Goal: Task Accomplishment & Management: Manage account settings

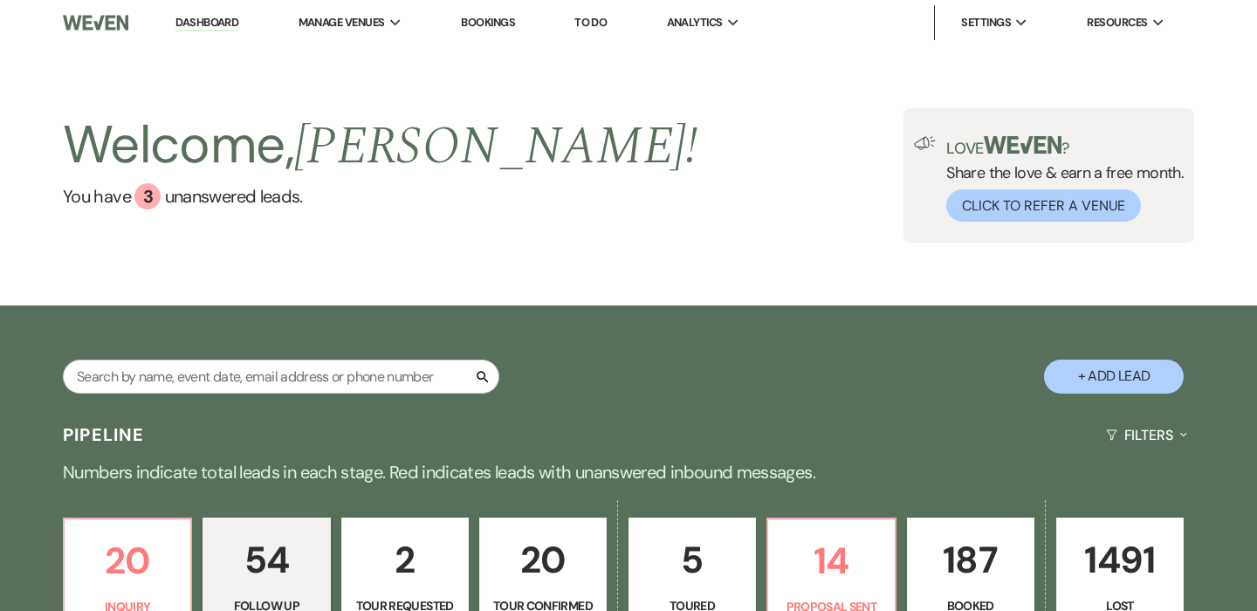
select select "9"
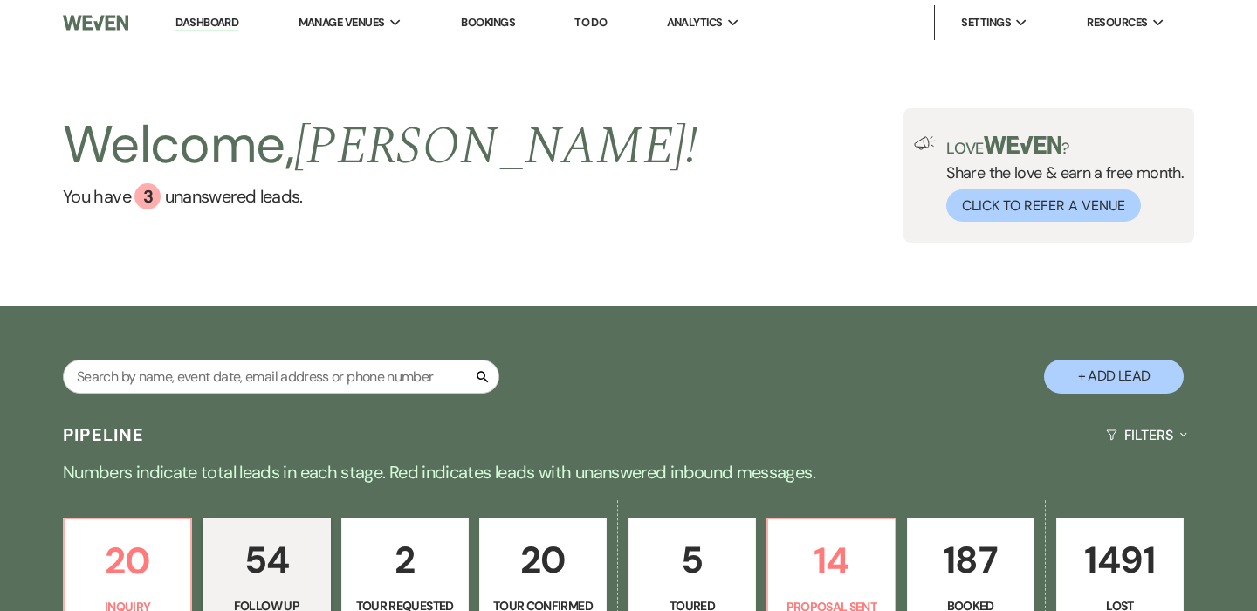
select select "9"
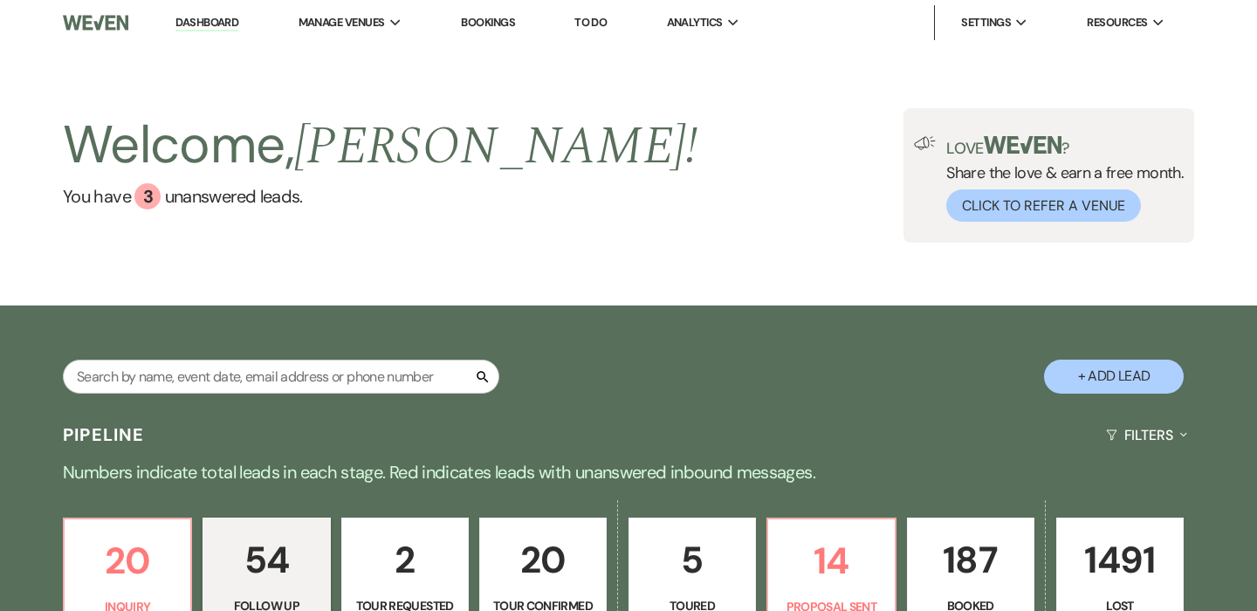
select select "9"
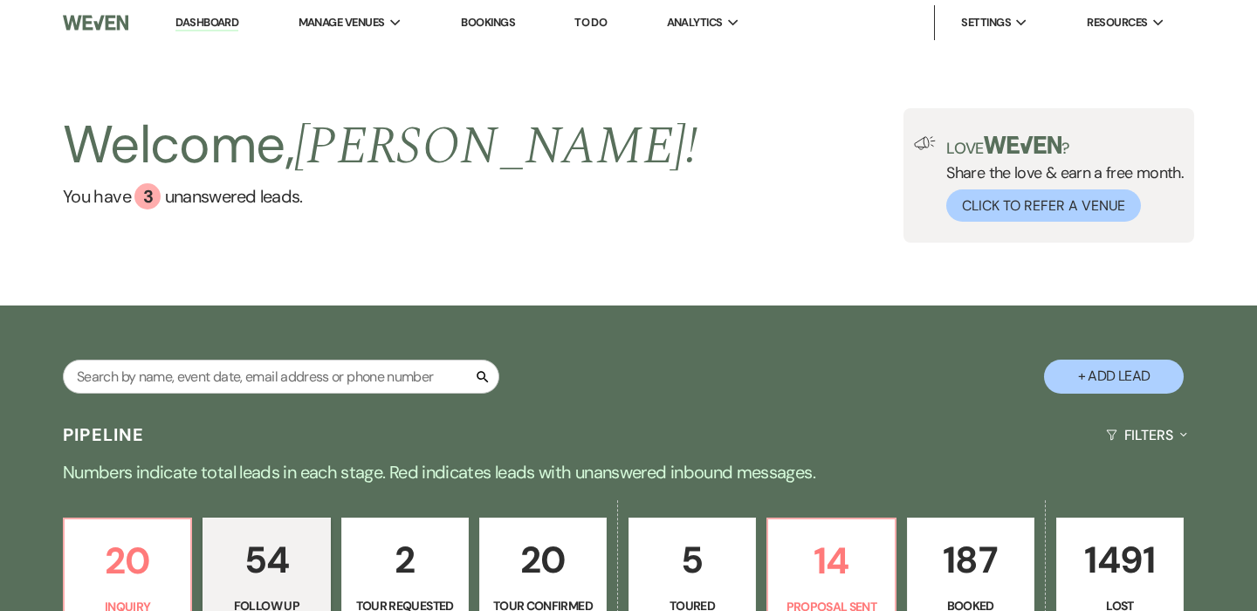
select select "9"
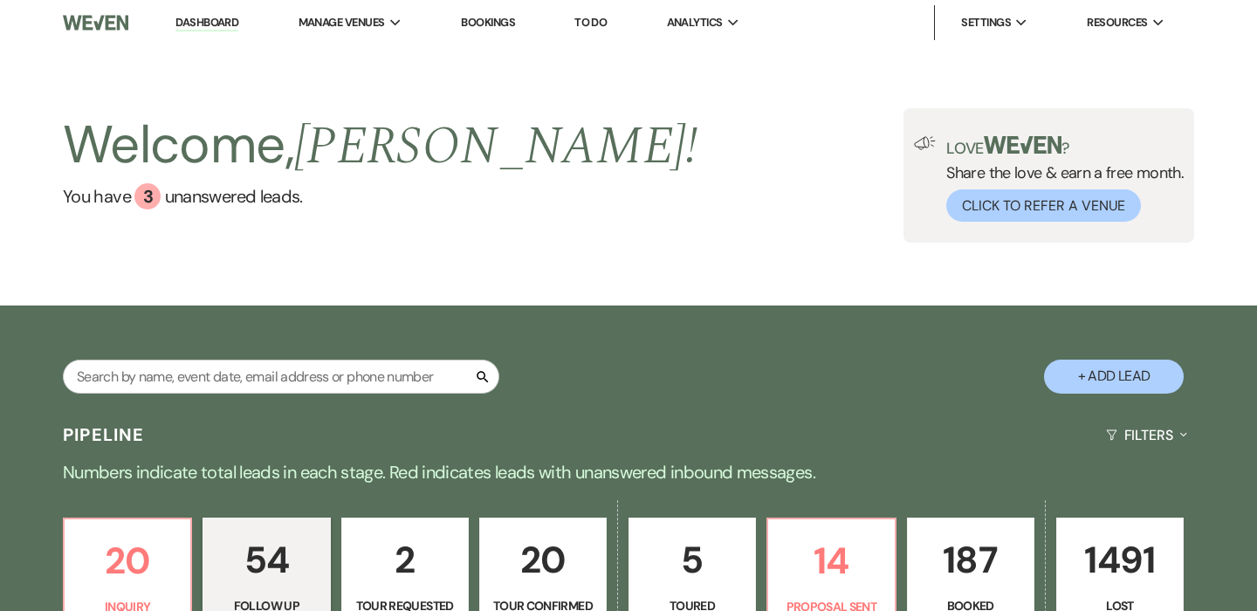
select select "9"
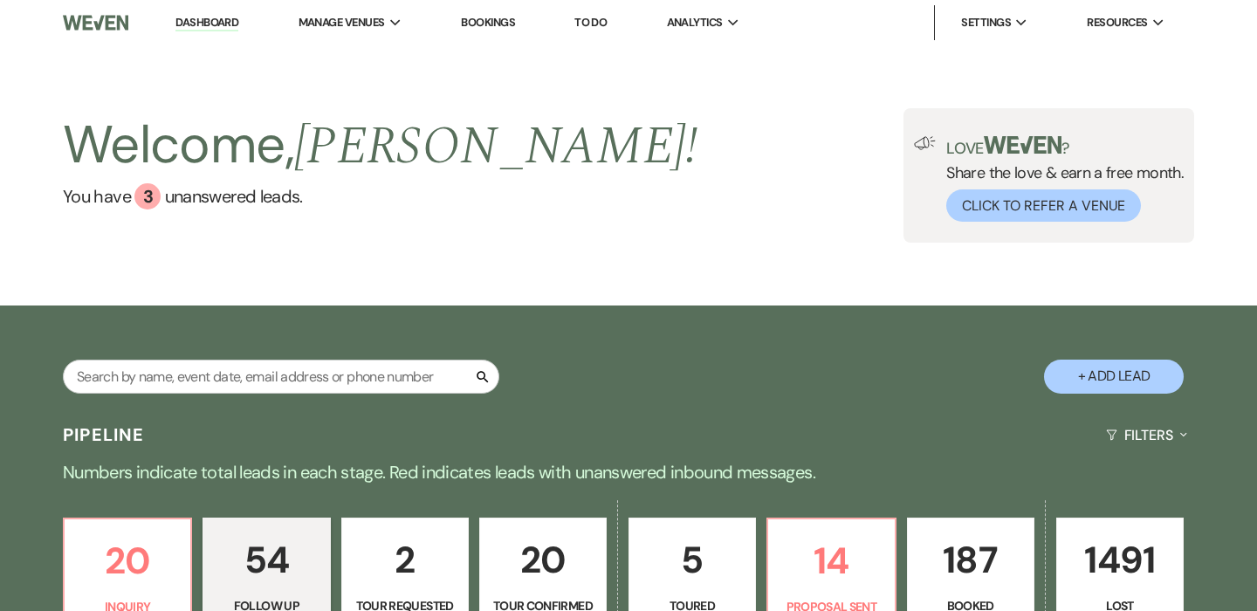
select select "9"
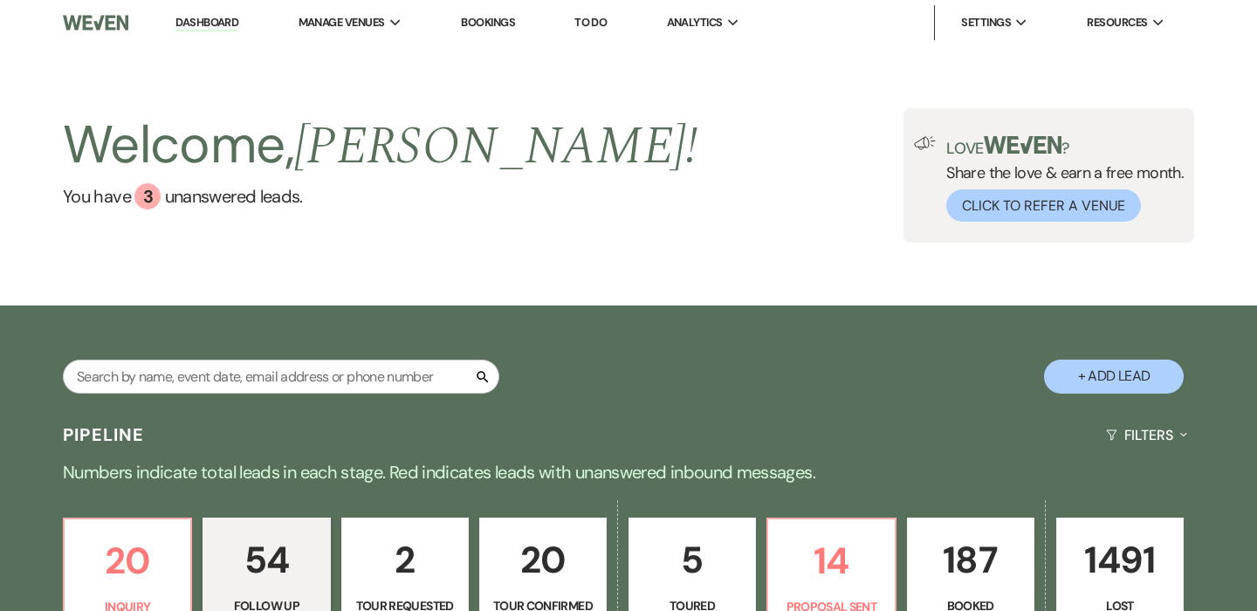
select select "9"
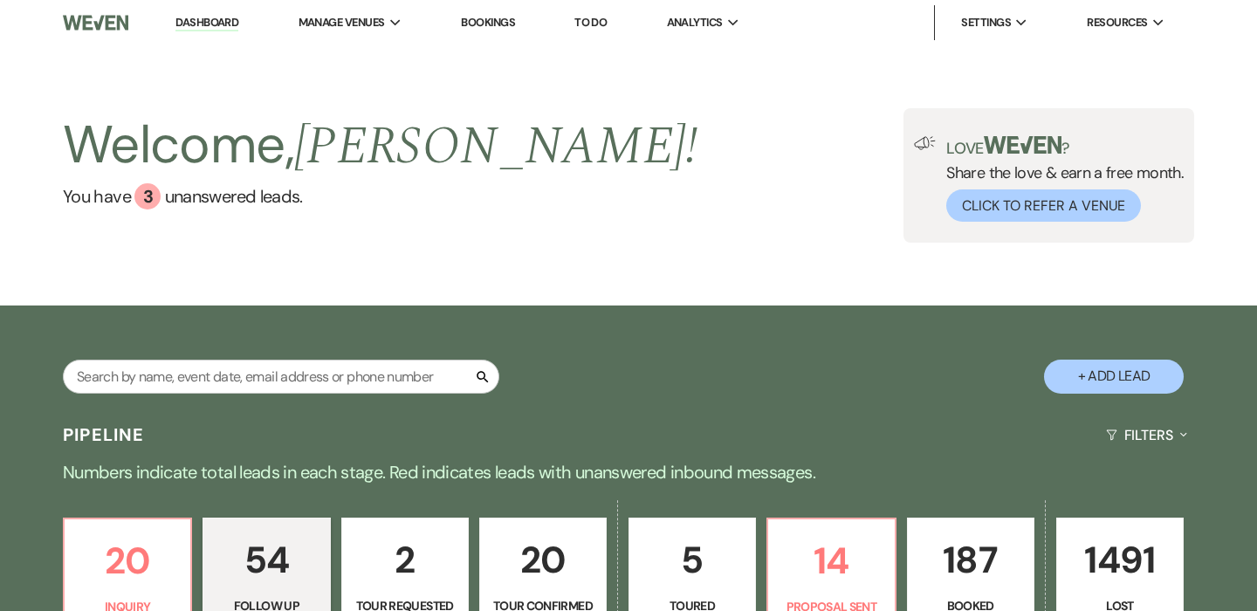
select select "9"
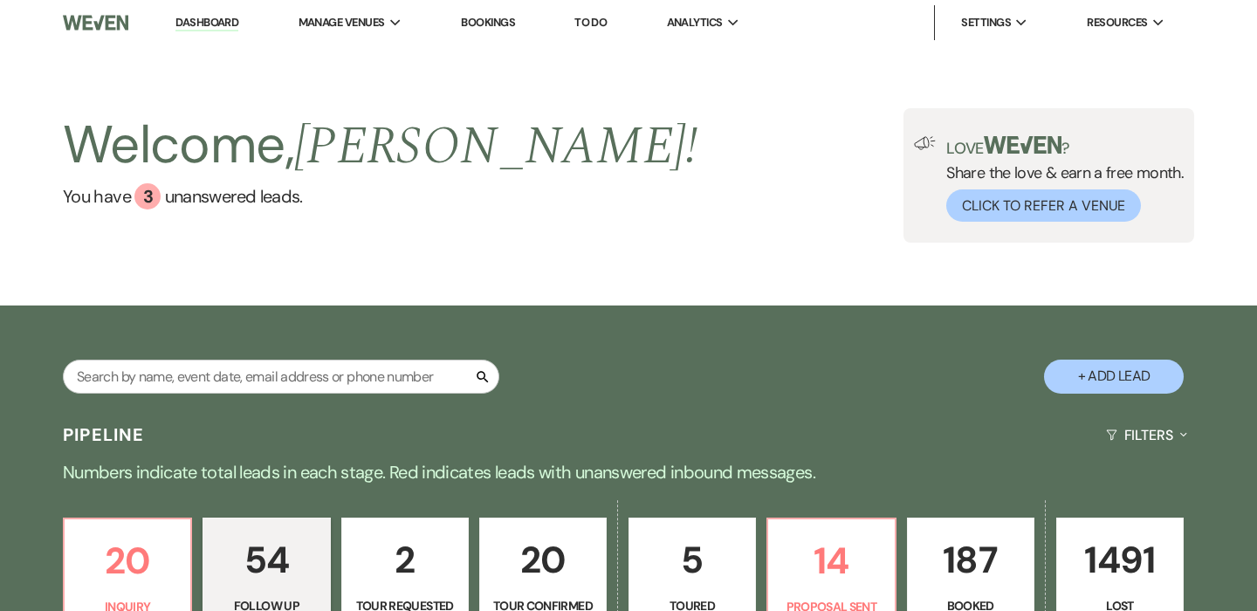
select select "9"
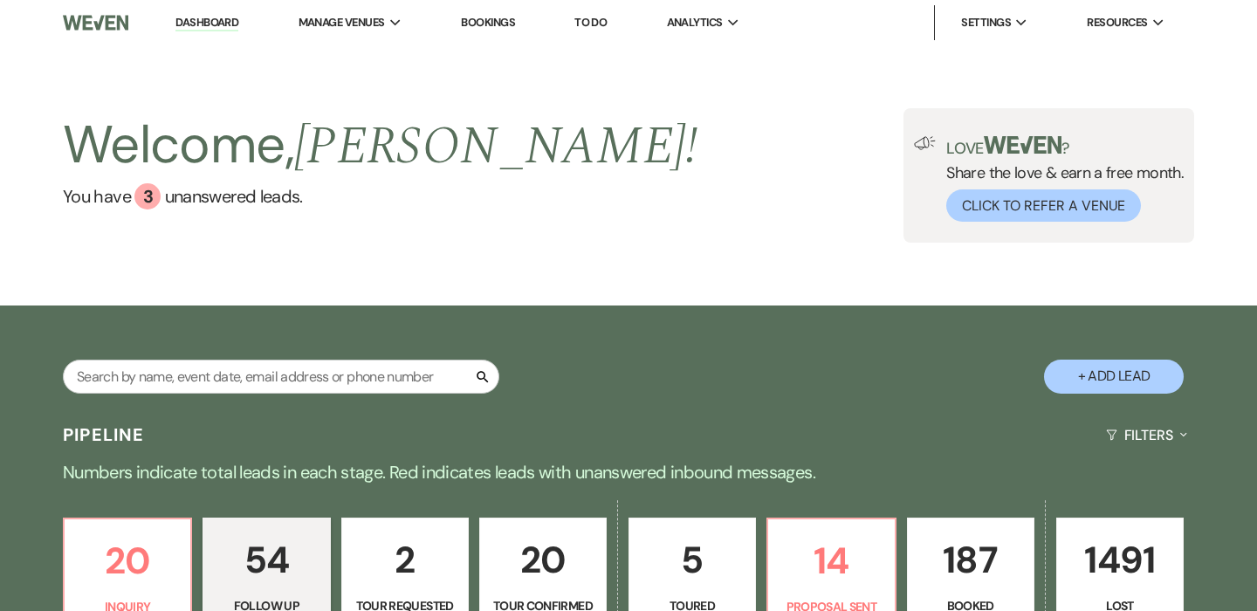
select select "9"
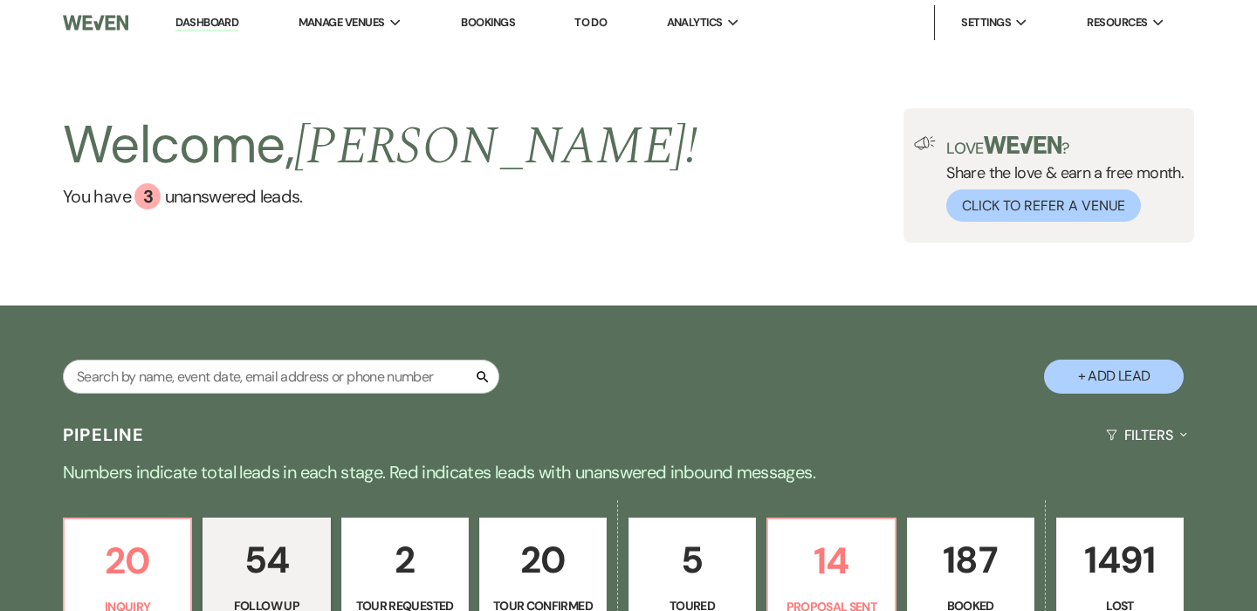
select select "9"
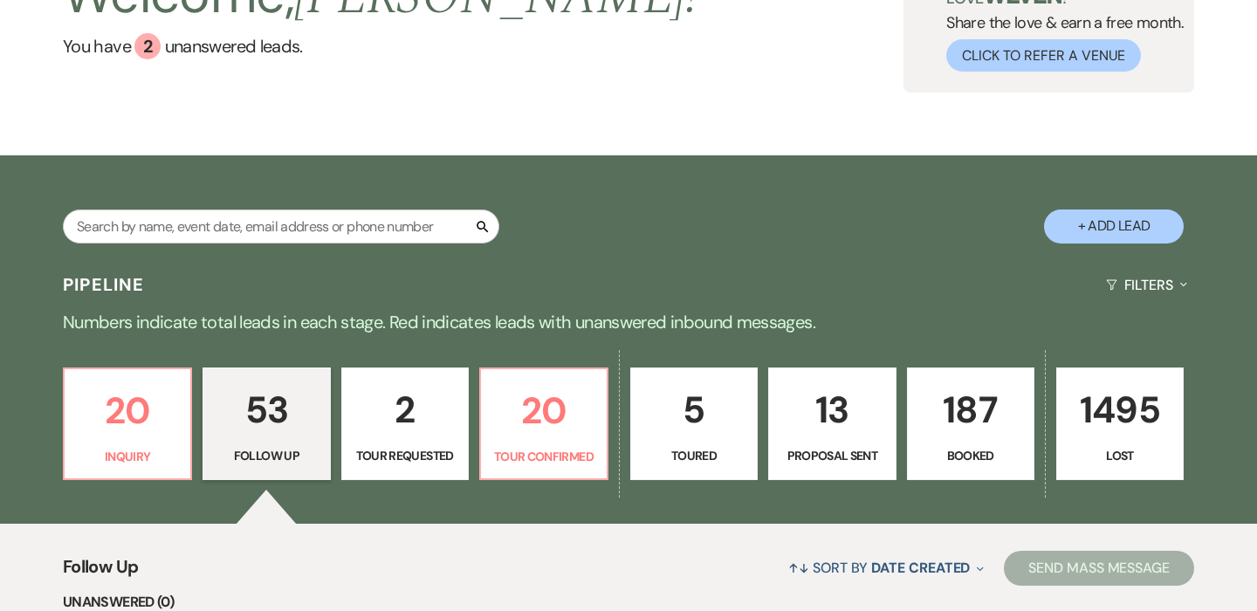
click at [38, 437] on div "20 Inquiry 53 Follow Up 2 Tour Requested 20 Tour Confirmed 5 Toured 13 Proposal…" at bounding box center [628, 436] width 1257 height 178
click at [103, 424] on p "20" at bounding box center [127, 410] width 105 height 58
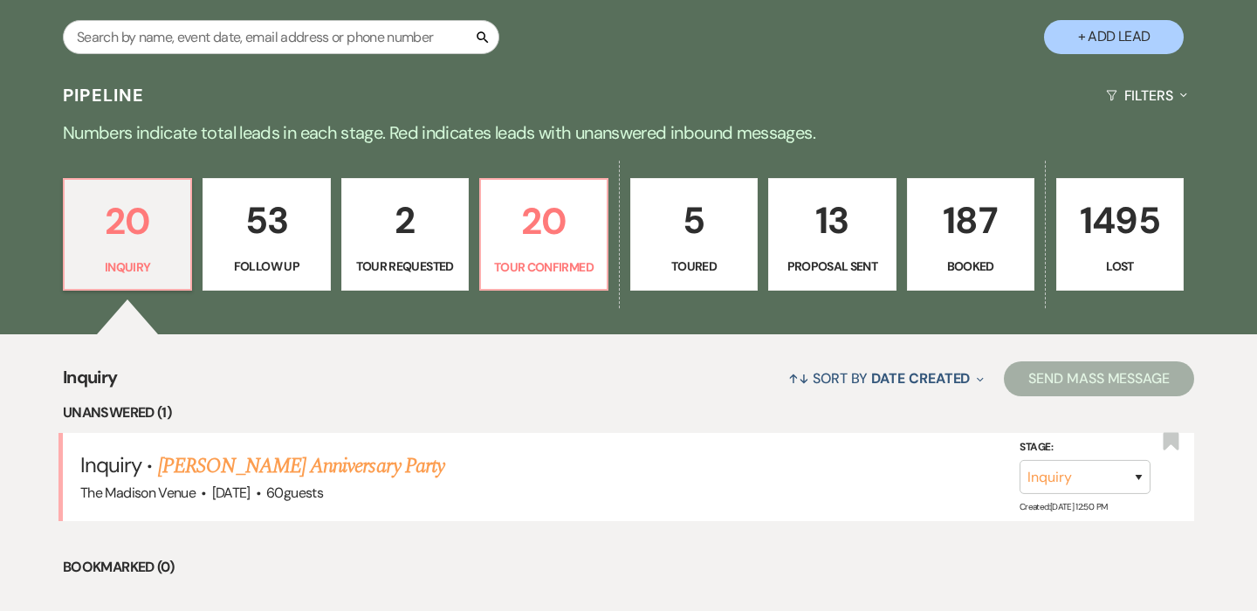
scroll to position [343, 0]
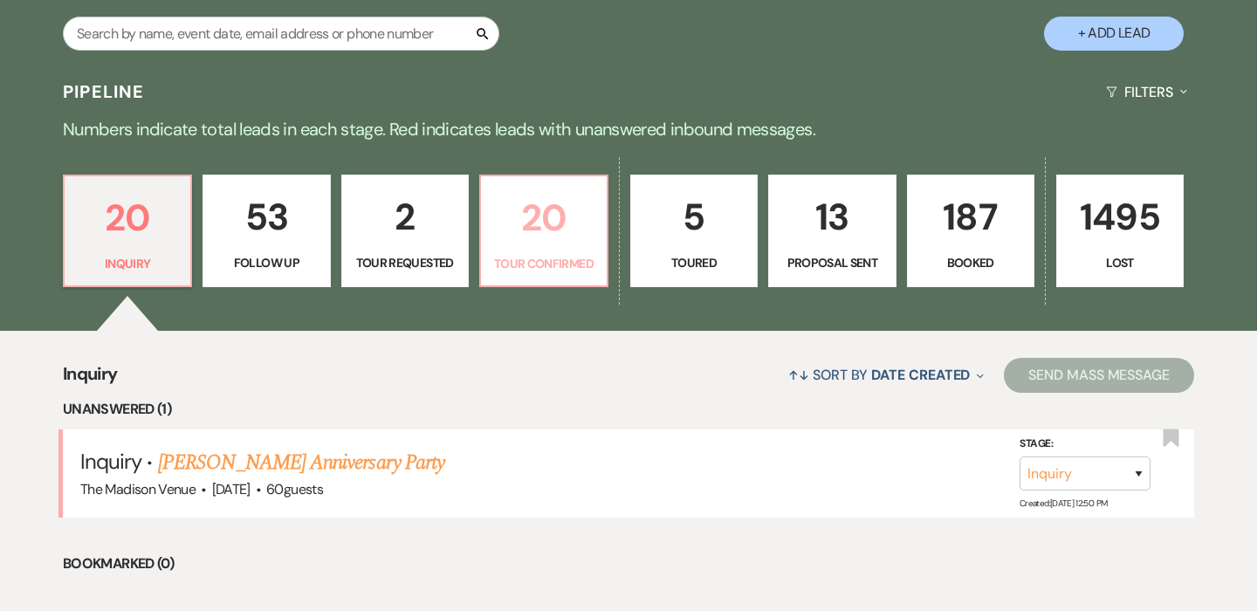
click at [561, 238] on p "20" at bounding box center [543, 218] width 105 height 58
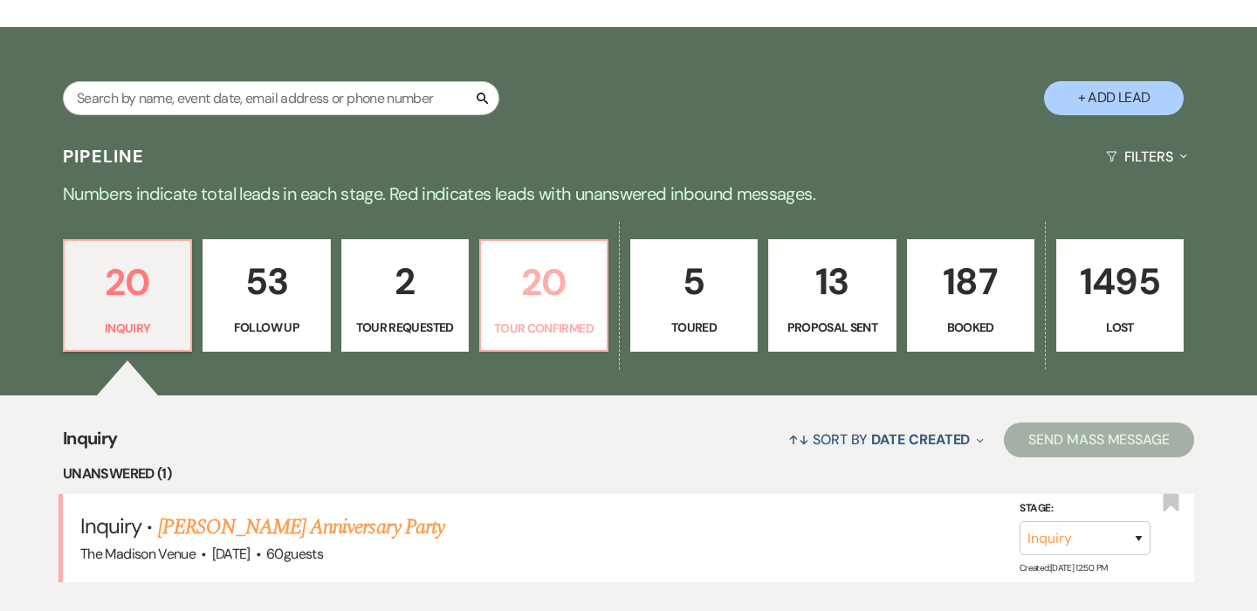
select select "4"
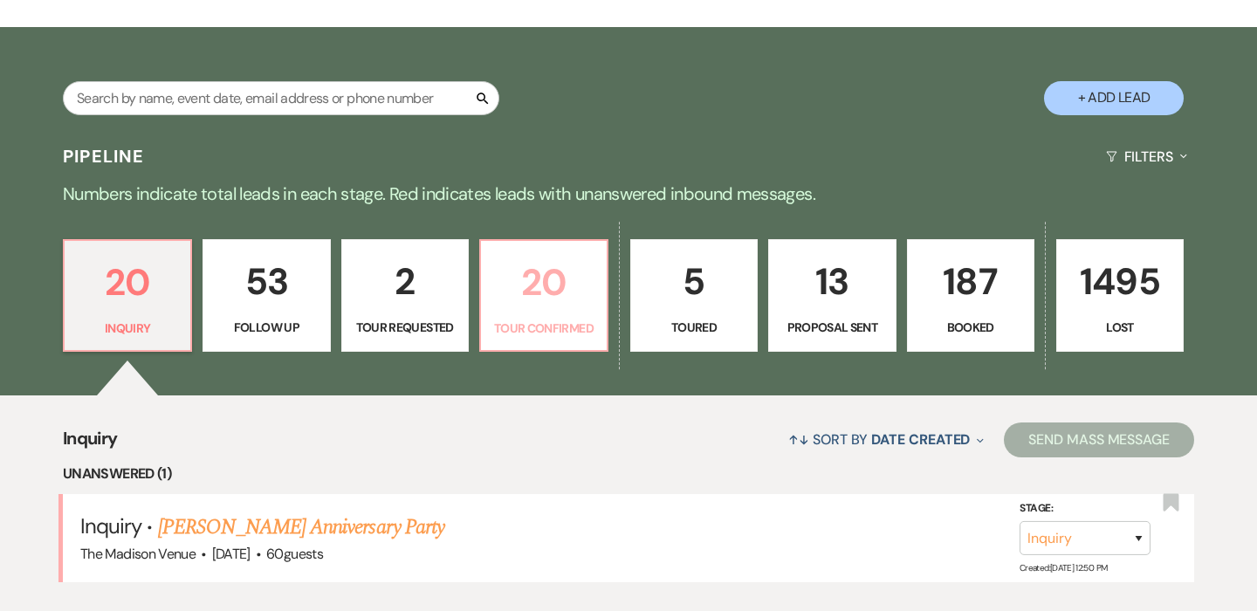
select select "4"
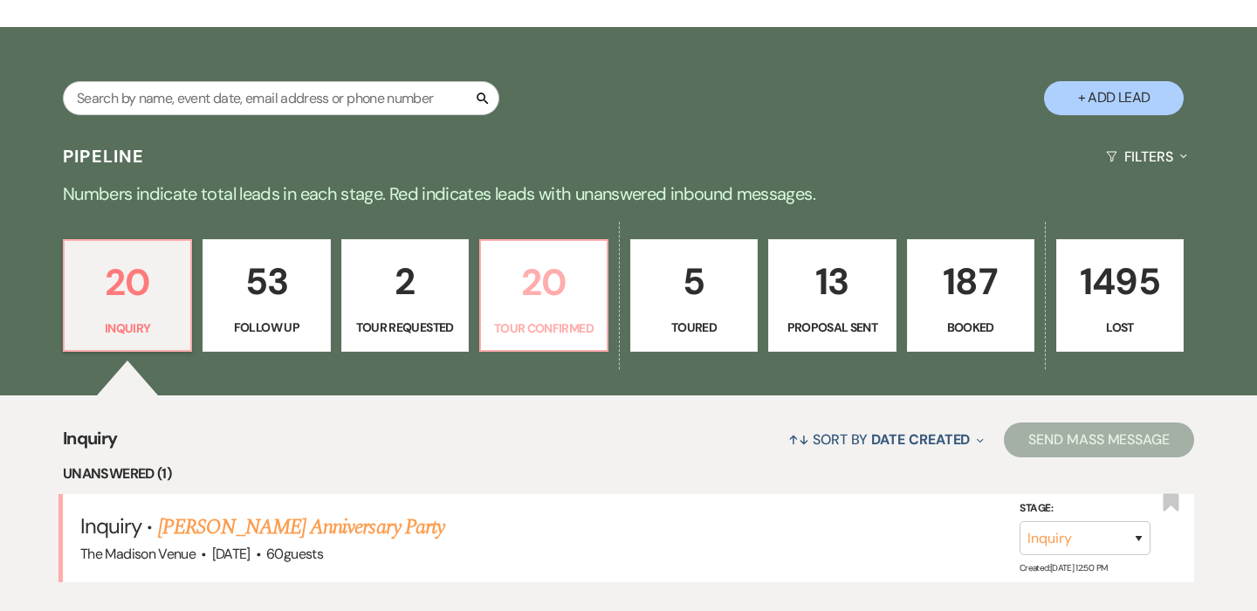
select select "4"
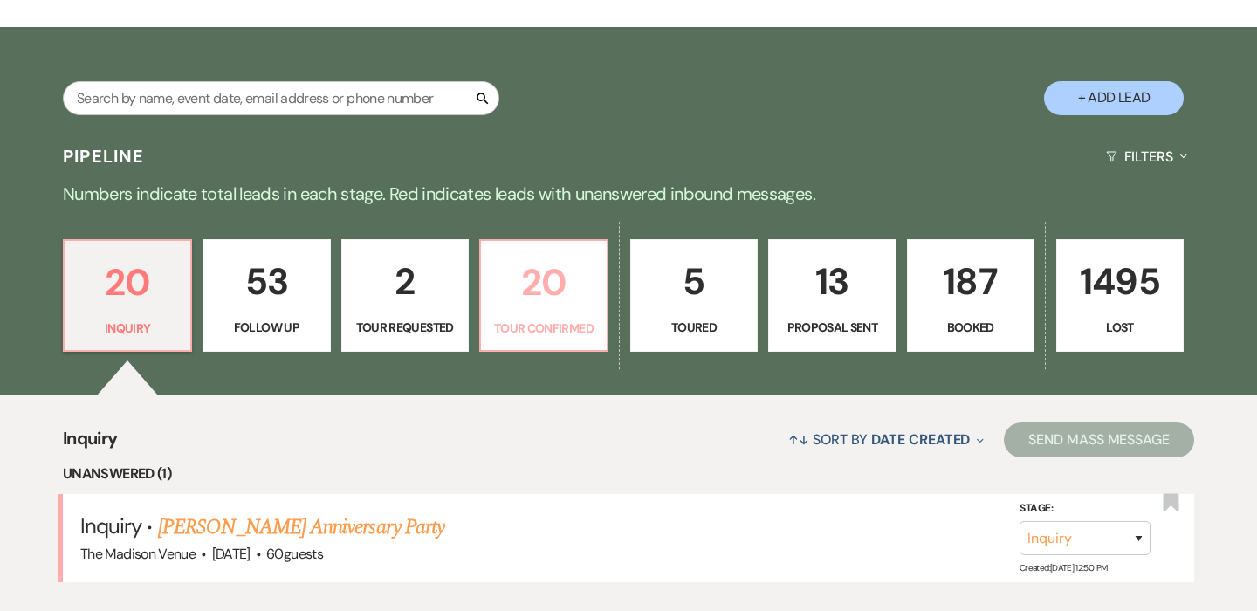
select select "4"
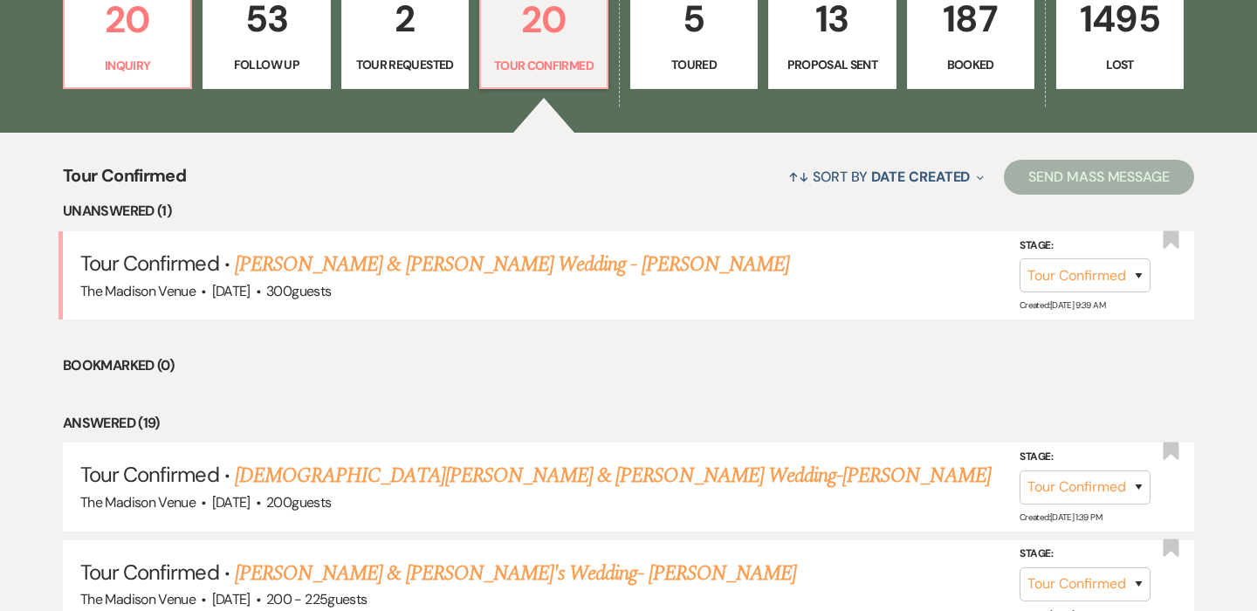
scroll to position [543, 0]
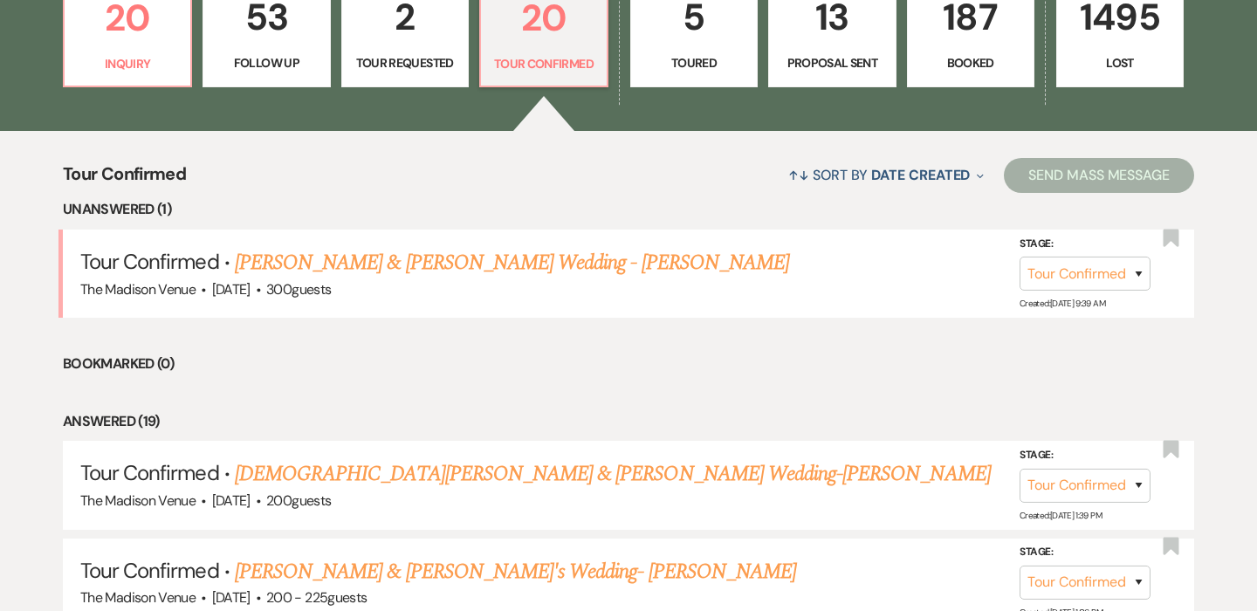
click at [1093, 79] on link "1495 Lost" at bounding box center [1119, 31] width 127 height 113
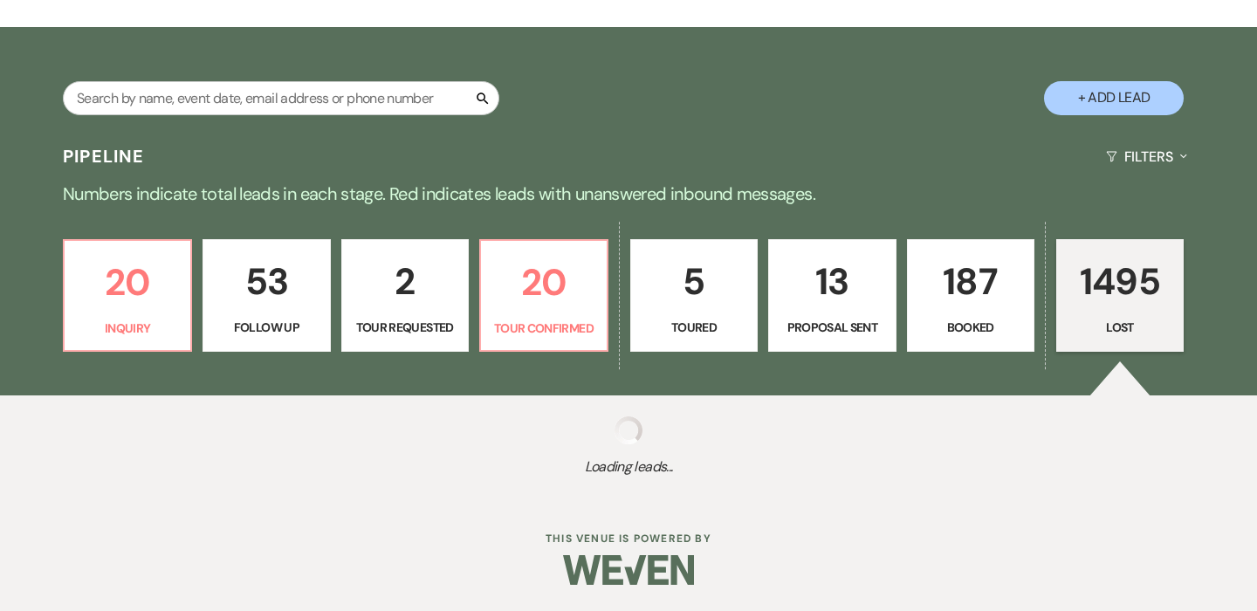
scroll to position [278, 0]
select select "8"
select select "11"
select select "8"
select select "11"
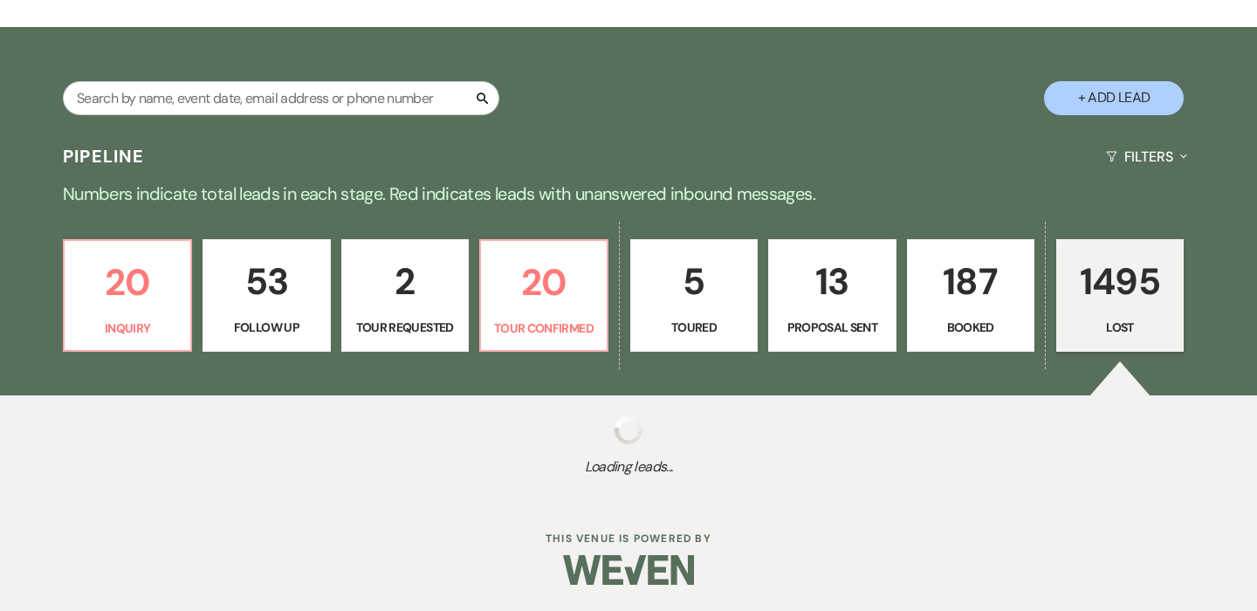
select select "8"
select select "1"
select select "8"
select select "1"
select select "8"
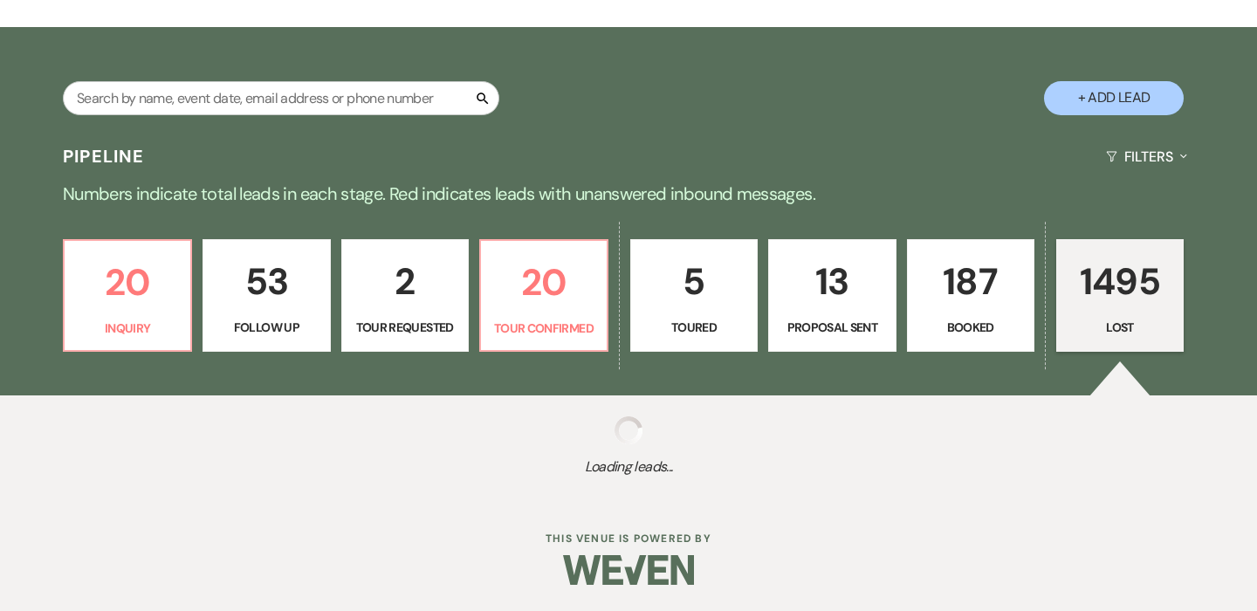
select select "6"
select select "8"
select select "7"
select select "8"
select select "6"
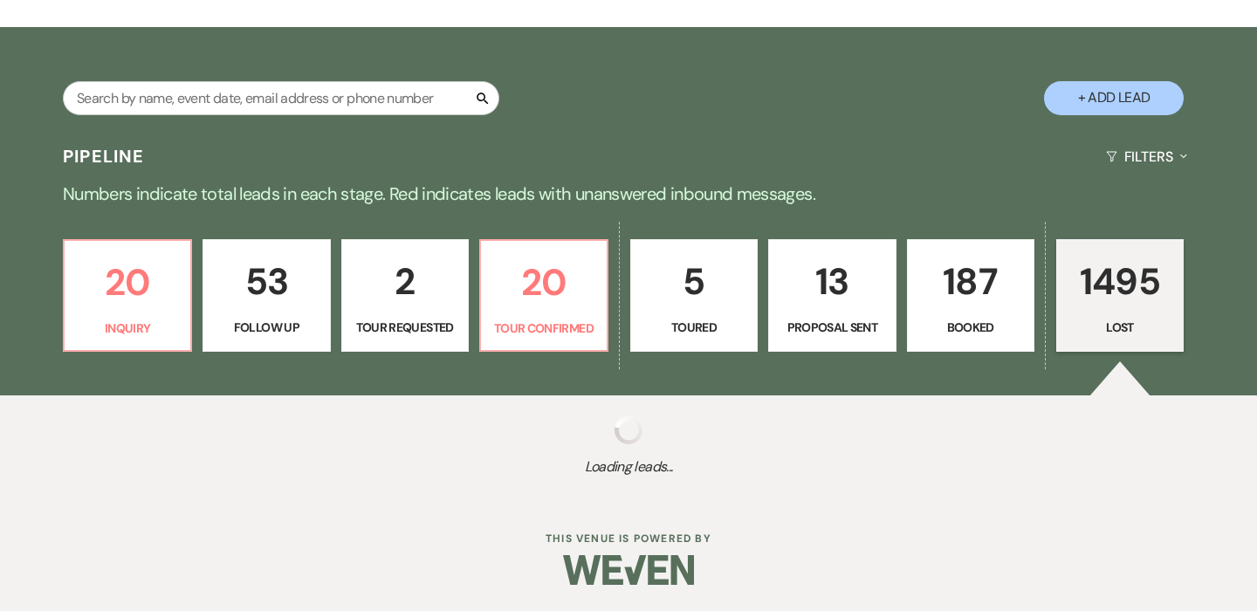
select select "8"
select select "1"
select select "8"
select select "1"
select select "8"
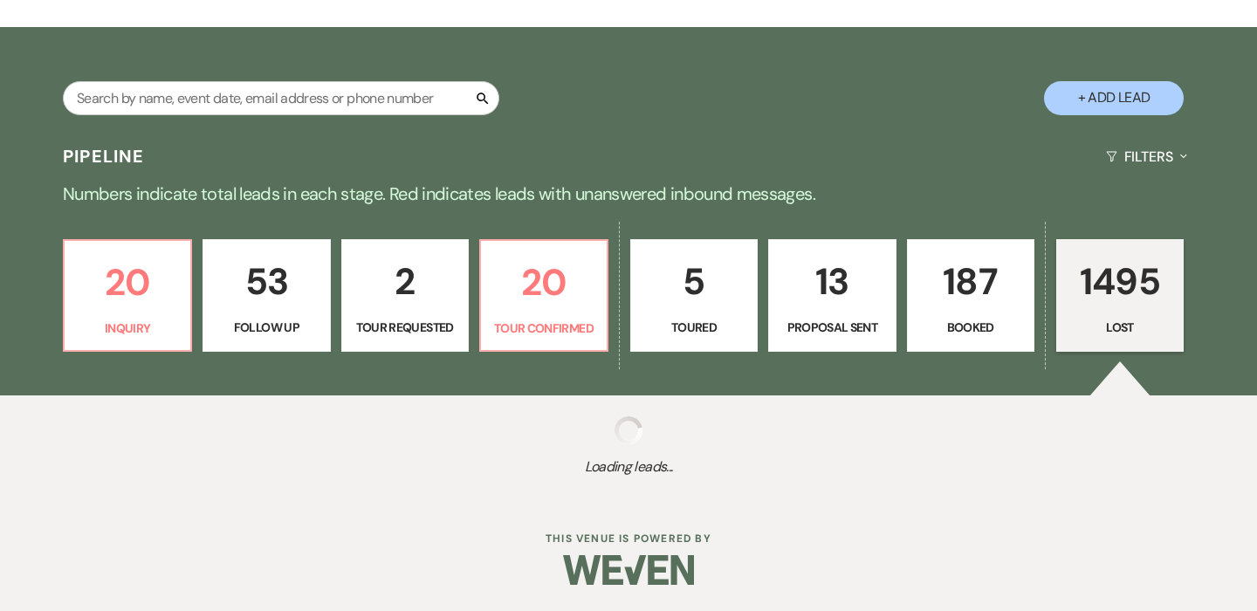
select select "5"
select select "8"
select select "10"
select select "8"
select select "1"
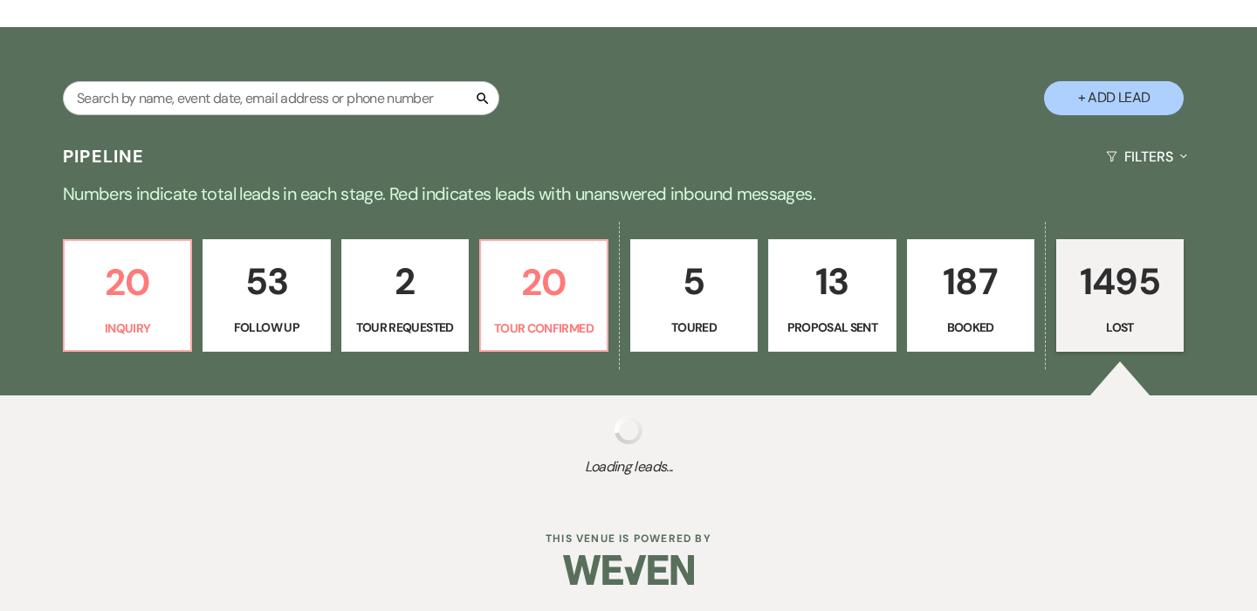
select select "8"
select select "7"
select select "8"
select select "10"
select select "8"
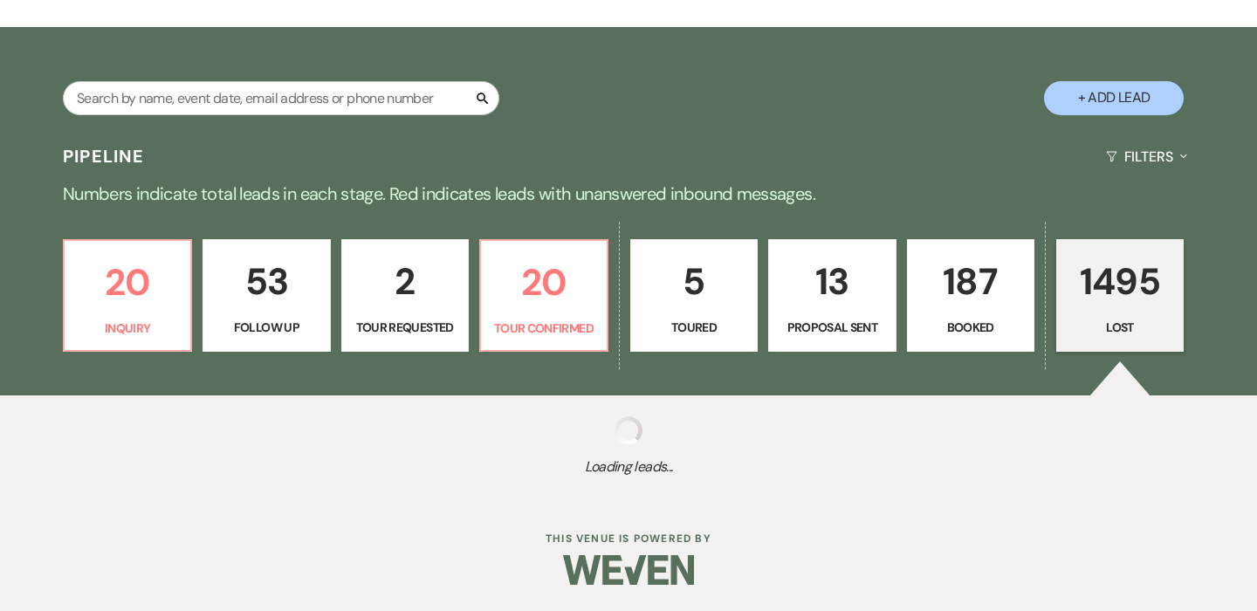
select select "6"
select select "8"
select select "5"
select select "8"
select select "10"
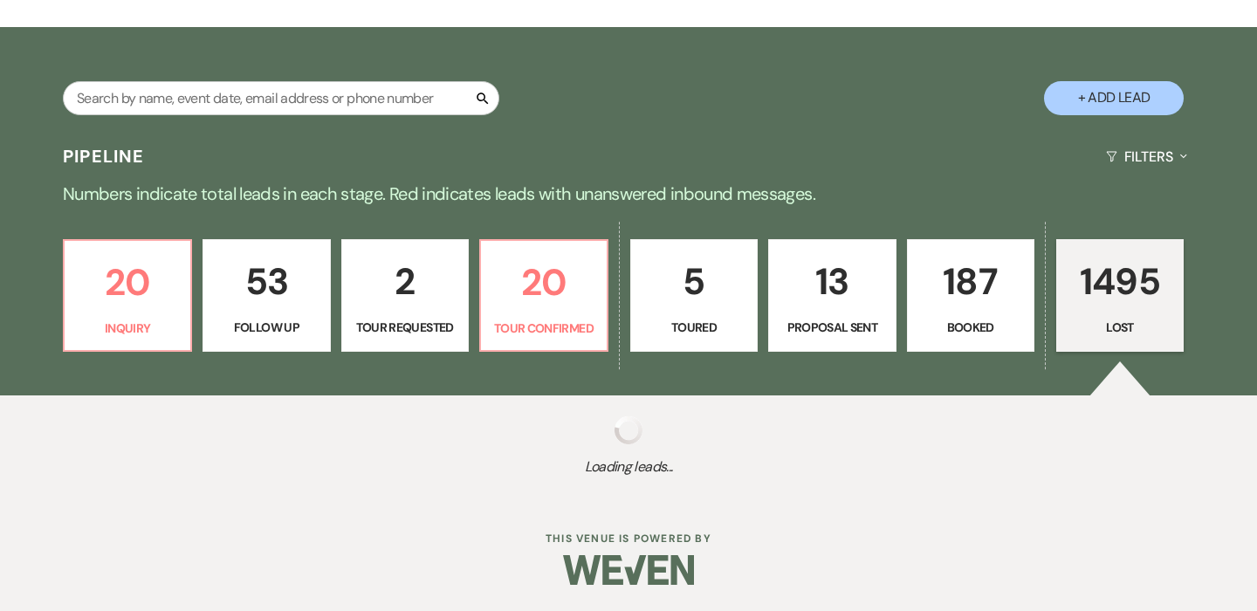
select select "8"
select select "5"
select select "8"
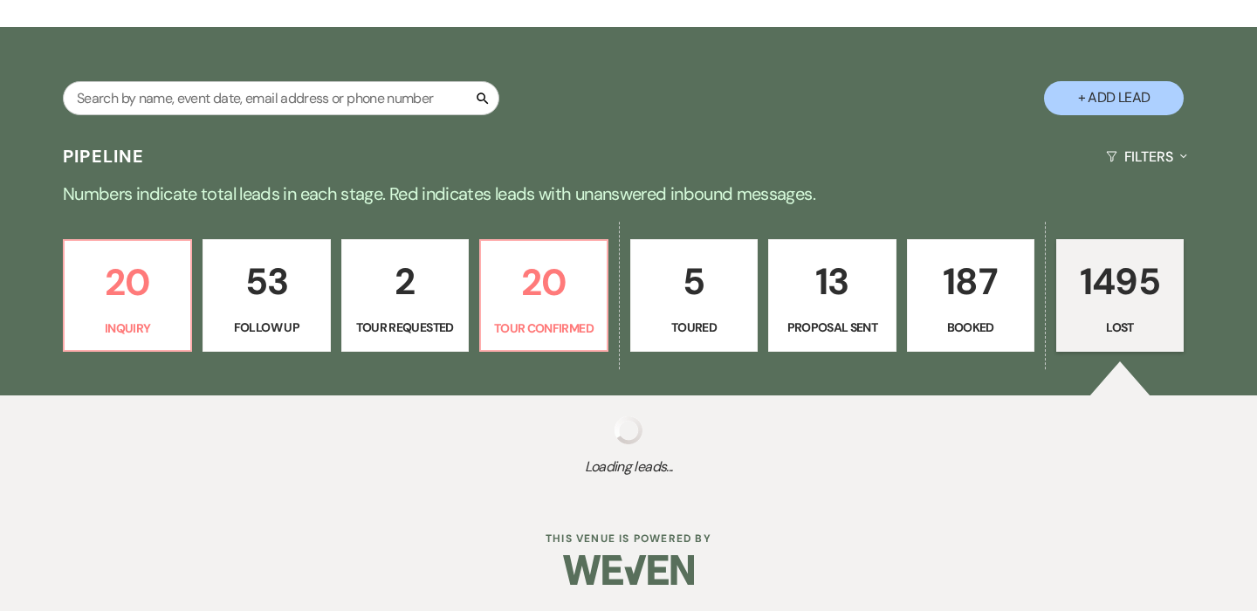
select select "5"
select select "8"
select select "5"
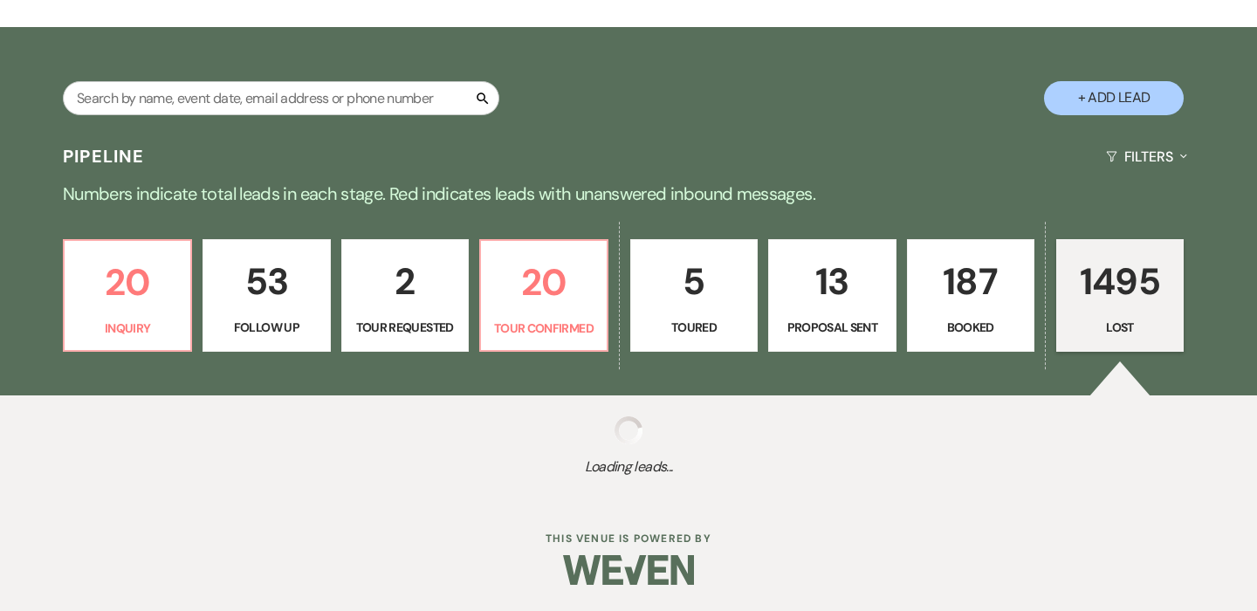
select select "8"
select select "5"
select select "8"
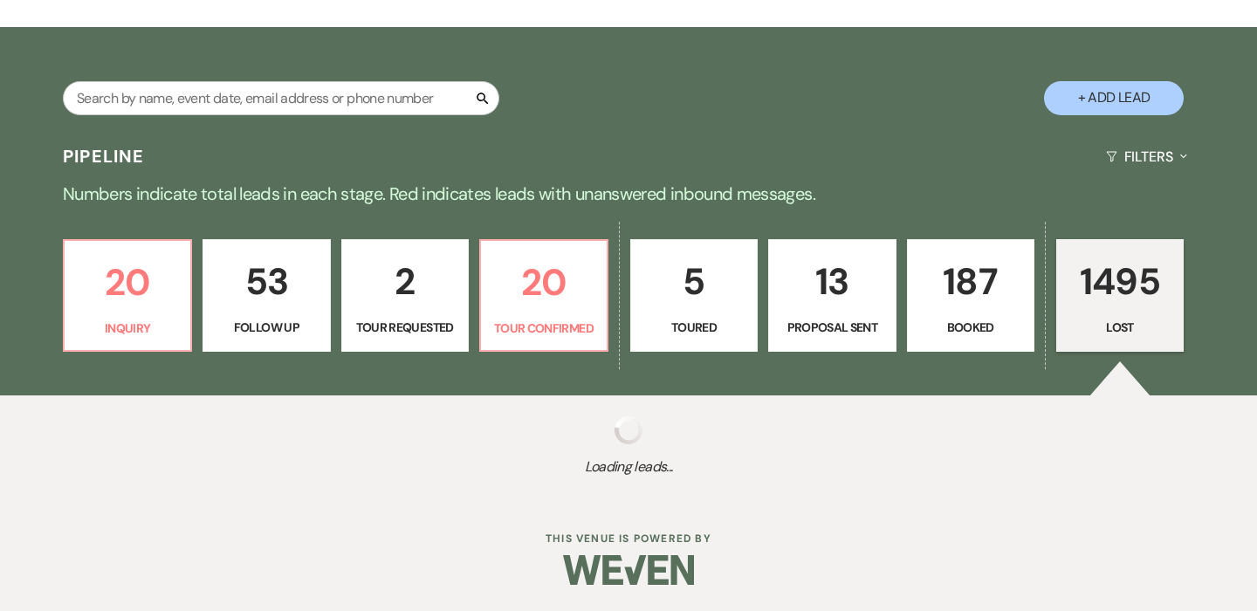
select select "6"
select select "8"
select select "5"
select select "8"
select select "5"
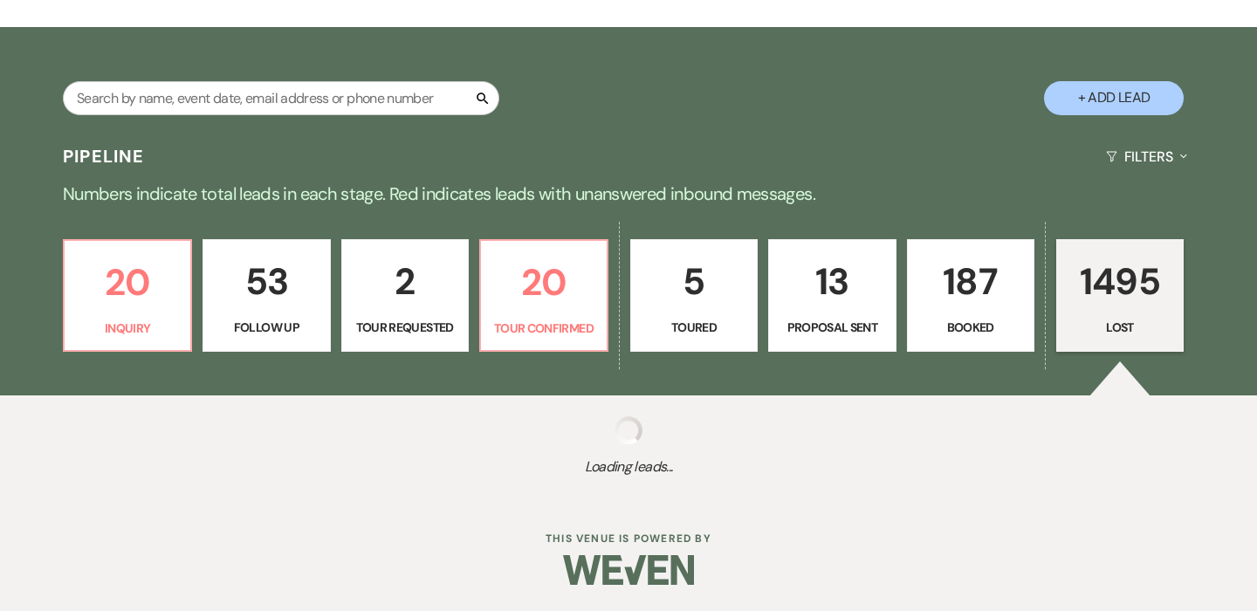
select select "8"
select select "5"
select select "8"
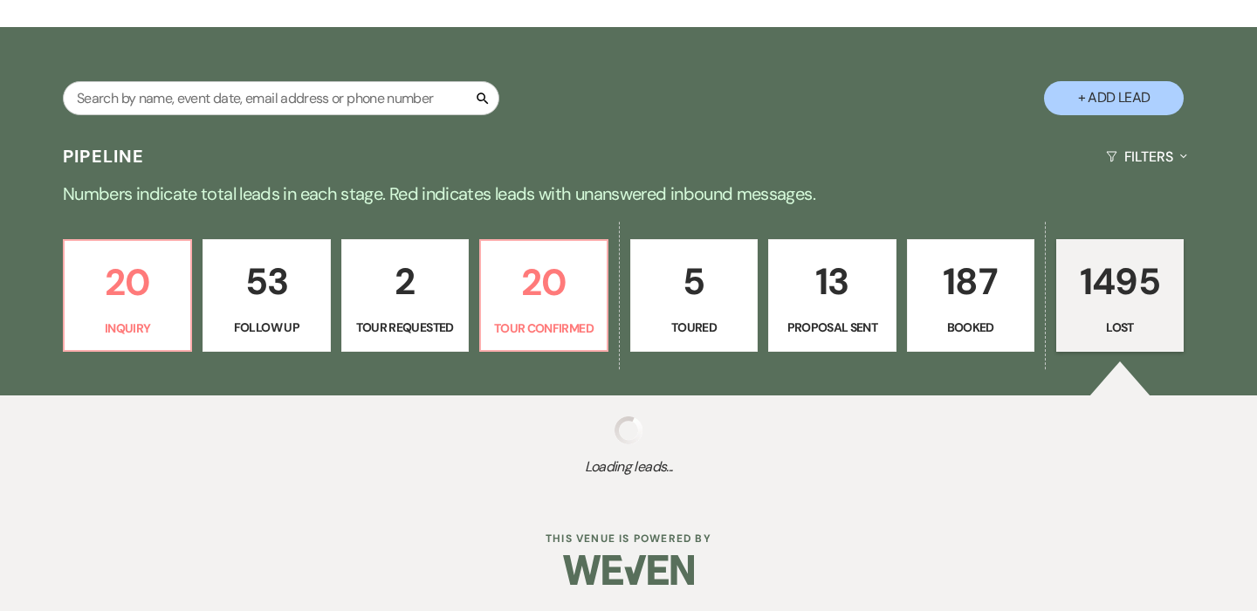
select select "10"
select select "8"
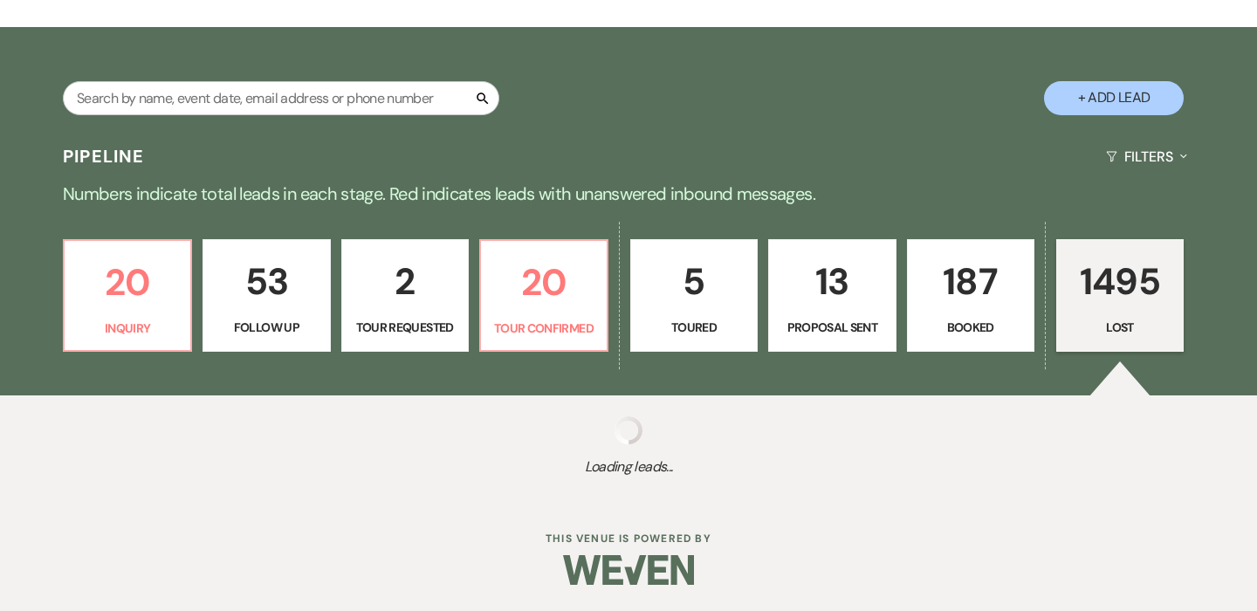
select select "8"
select select "5"
select select "8"
select select "5"
select select "8"
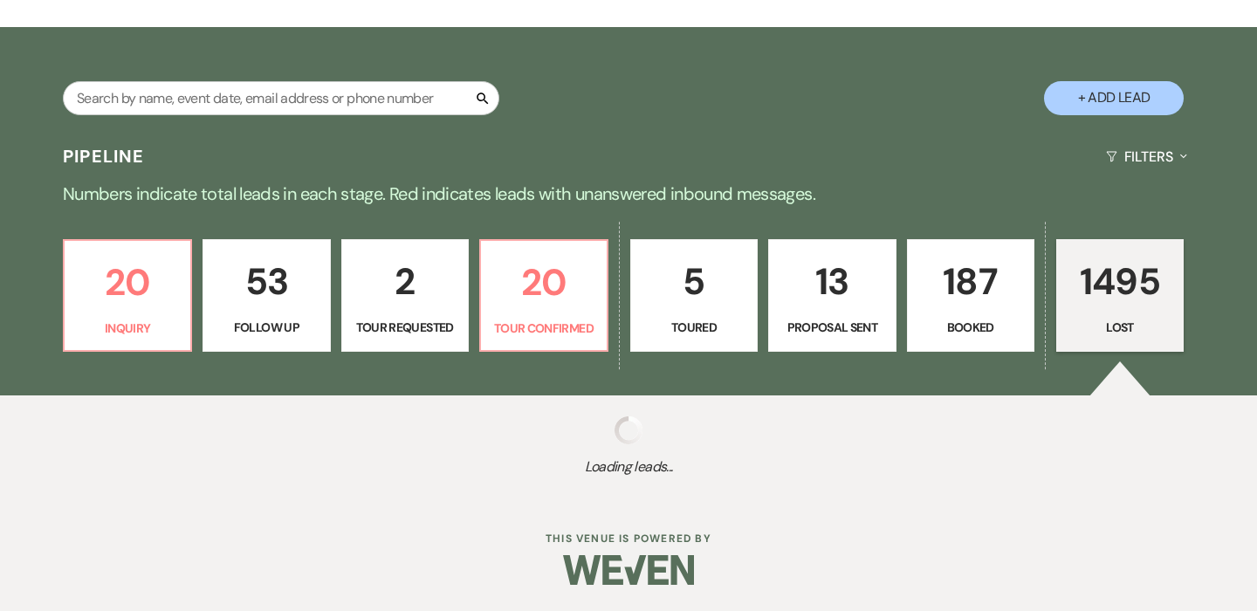
select select "5"
select select "8"
select select "5"
select select "8"
select select "7"
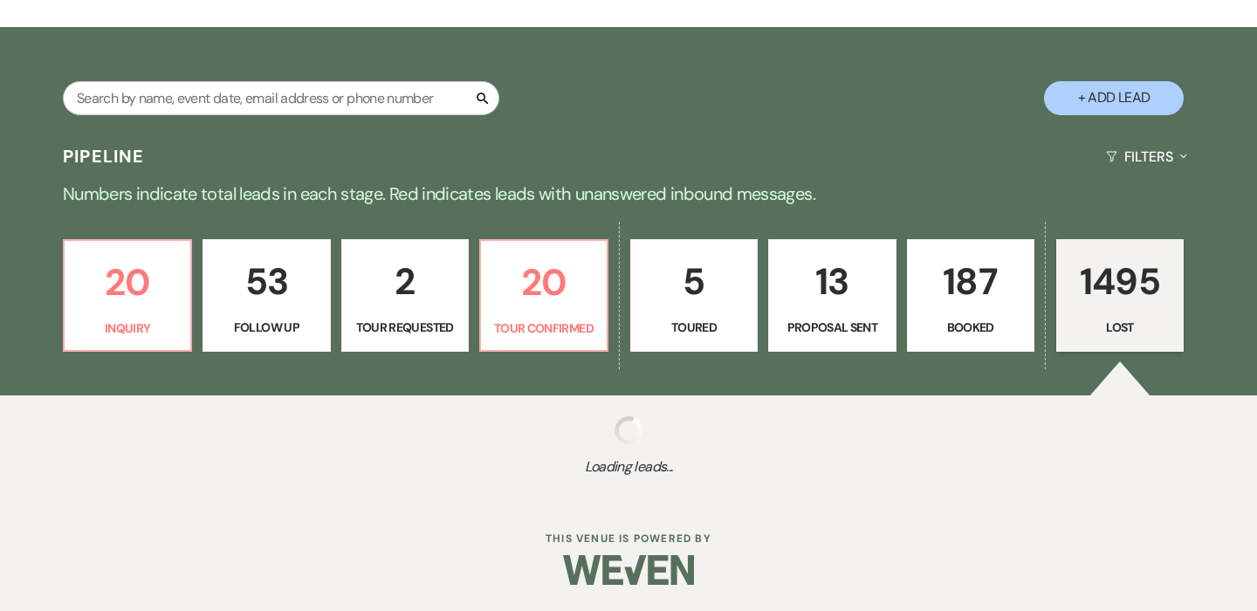
select select "8"
select select "5"
select select "8"
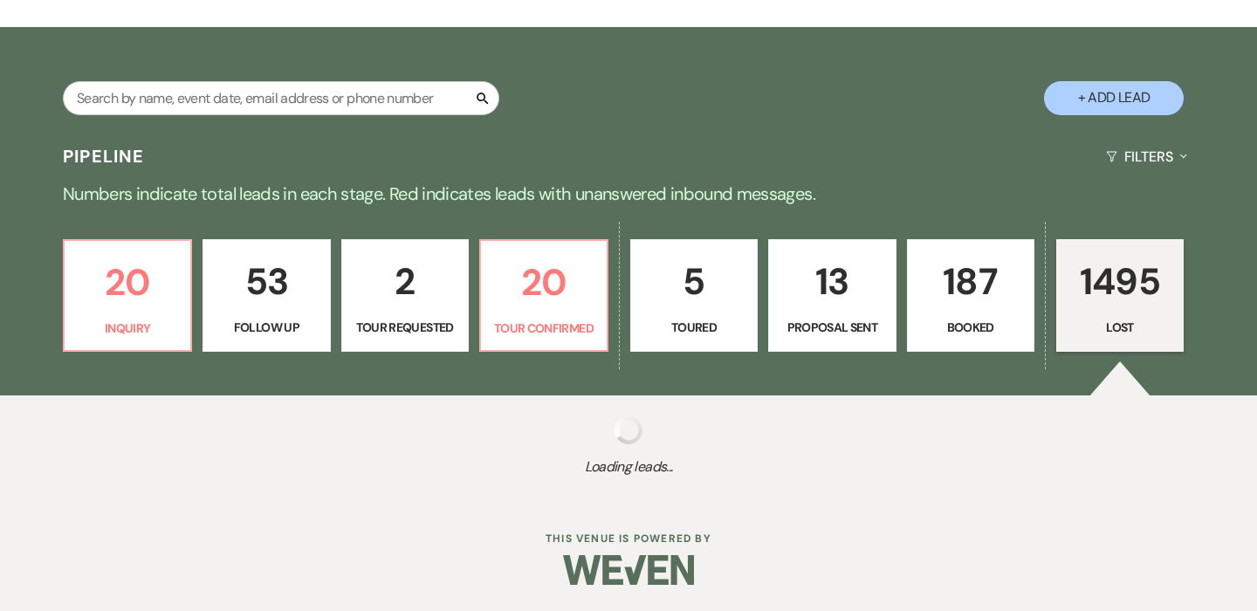
select select "10"
select select "8"
select select "6"
select select "8"
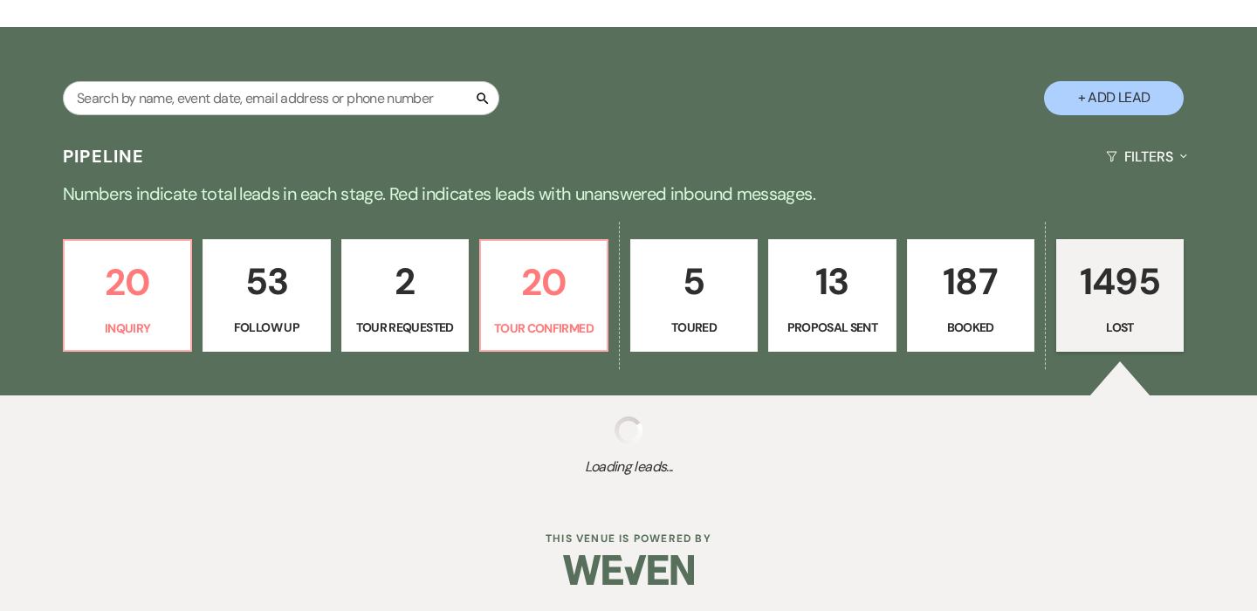
select select "8"
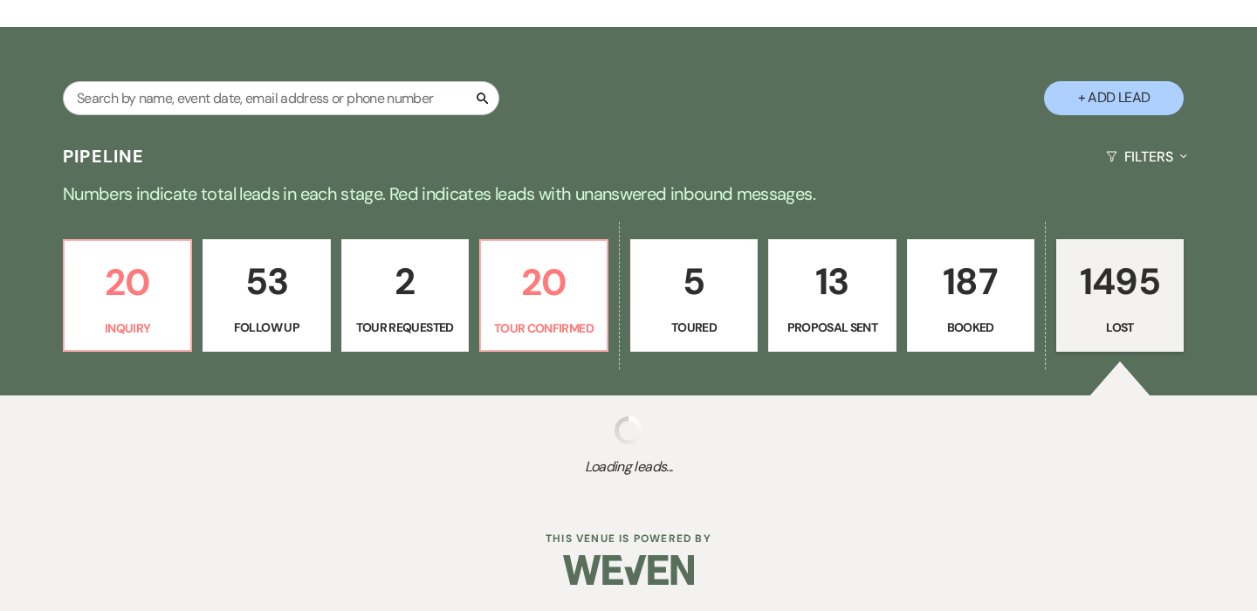
select select "5"
select select "8"
select select "10"
select select "8"
select select "5"
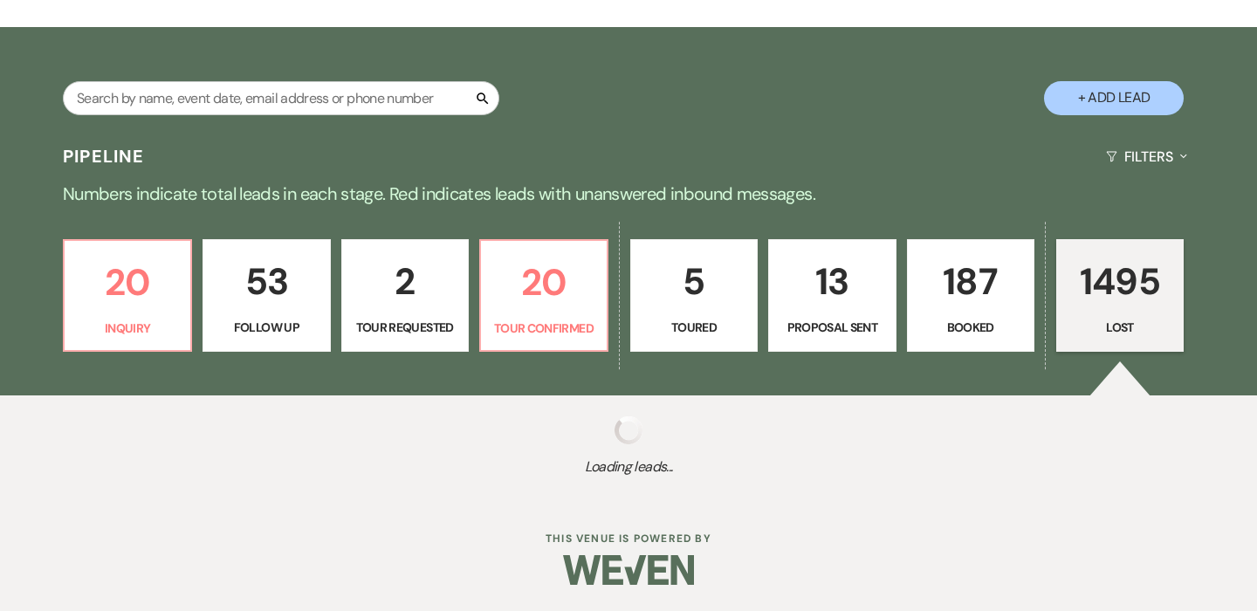
select select "8"
select select "5"
select select "8"
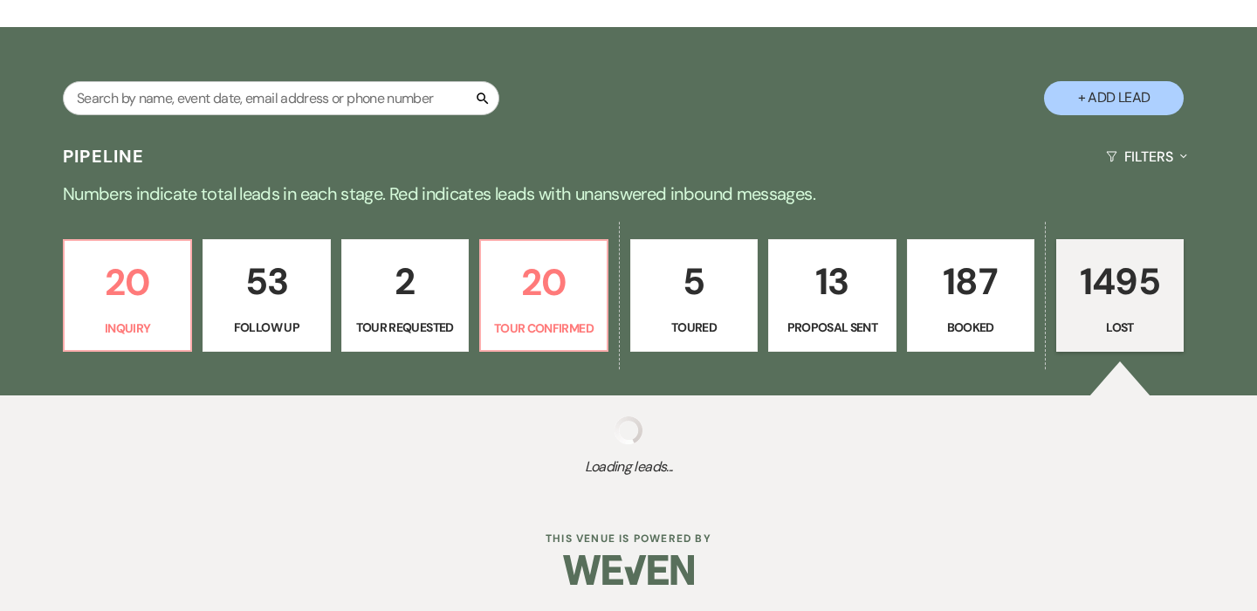
select select "5"
select select "8"
select select "5"
select select "8"
select select "5"
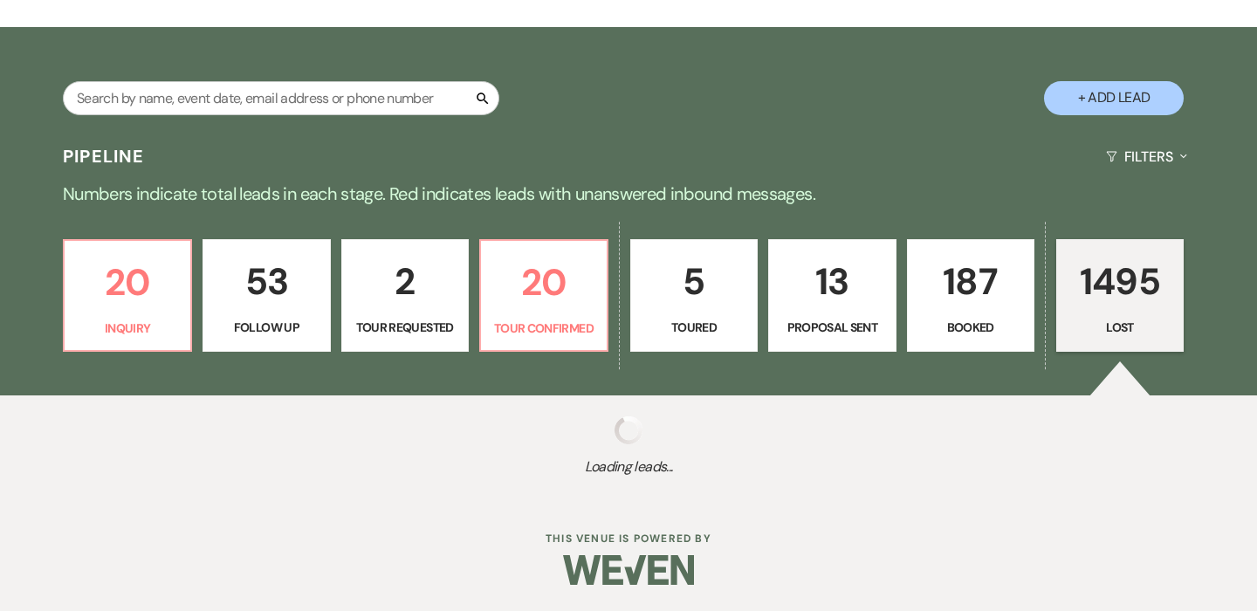
select select "8"
select select "5"
select select "8"
select select "6"
select select "8"
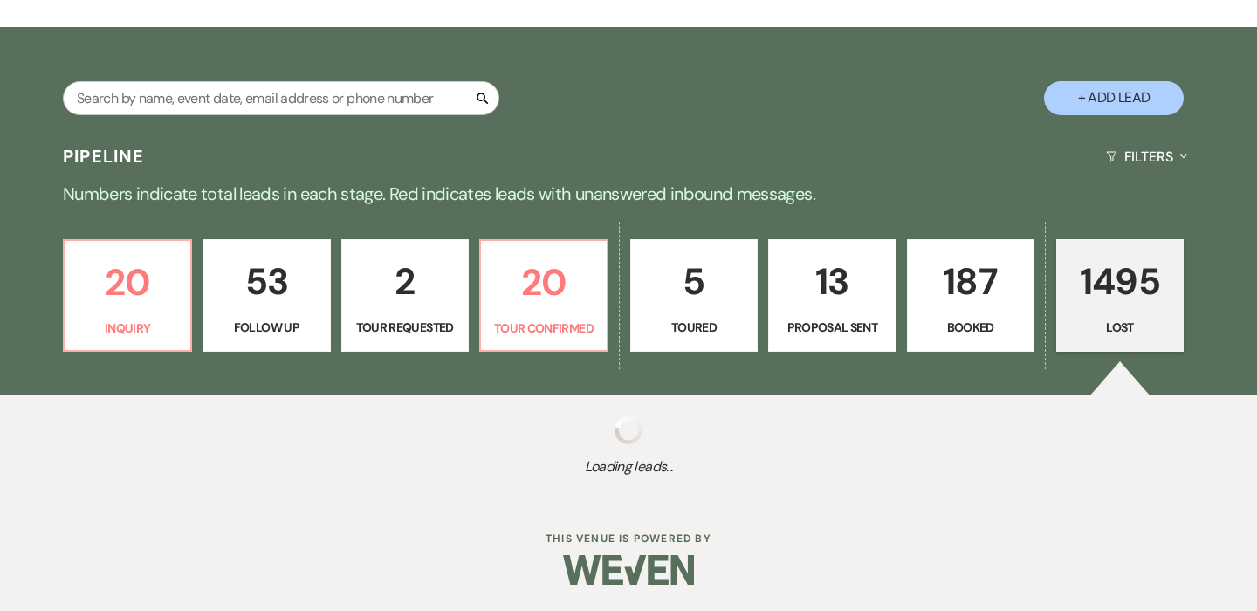
select select "10"
select select "8"
select select "10"
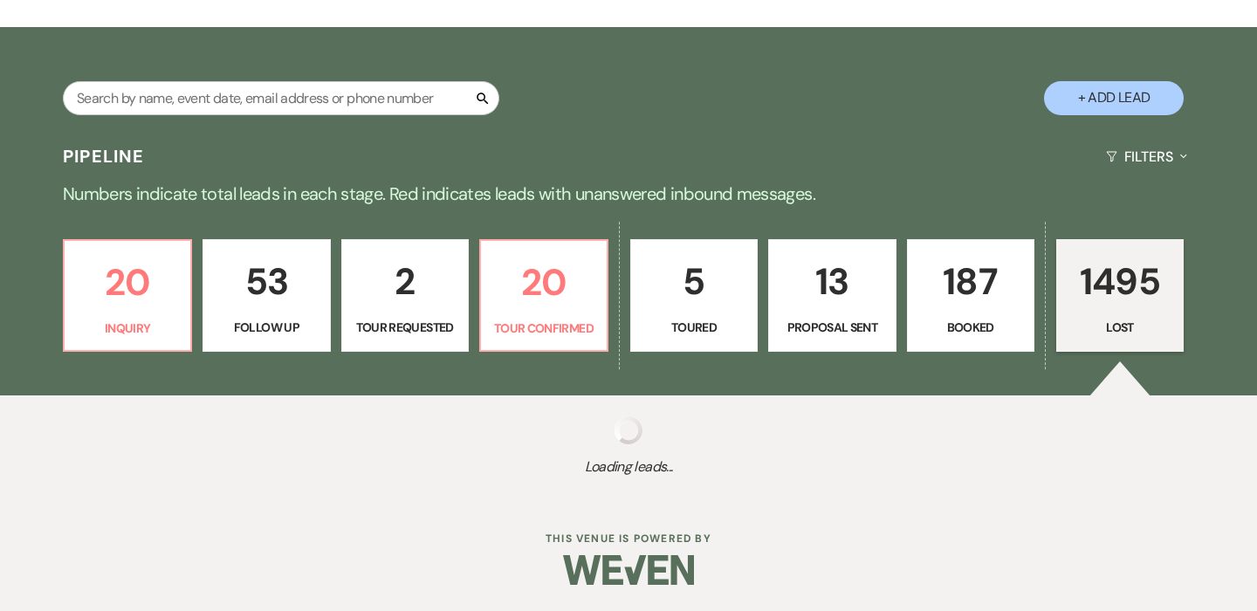
select select "8"
select select "5"
select select "8"
select select "6"
select select "8"
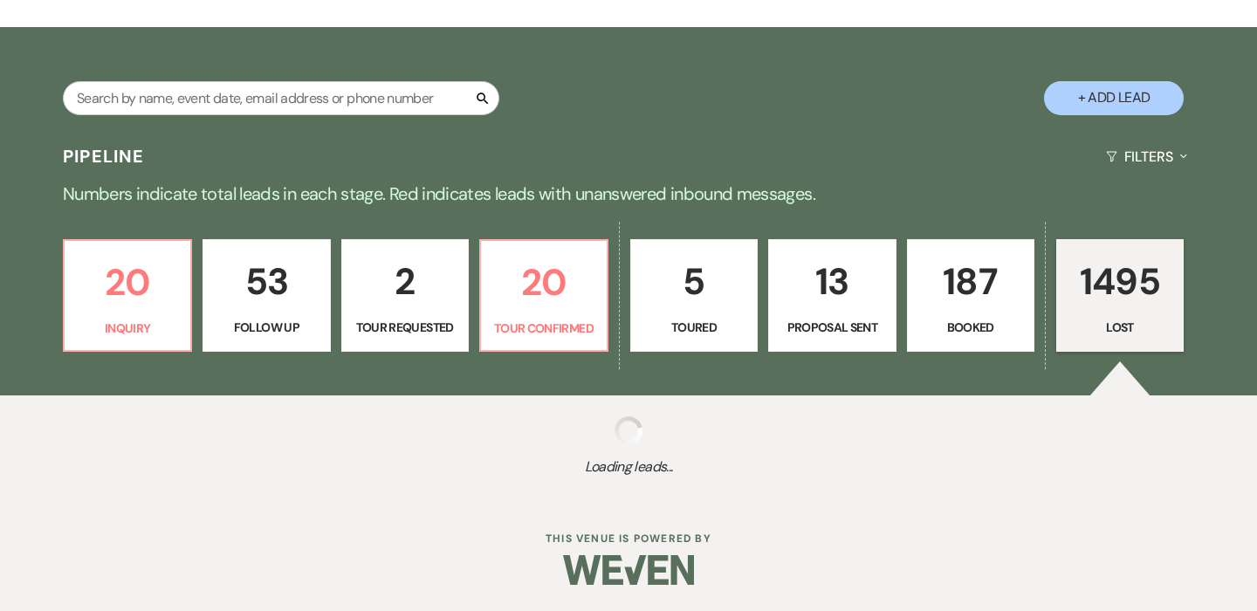
select select "5"
select select "8"
select select "1"
select select "8"
select select "5"
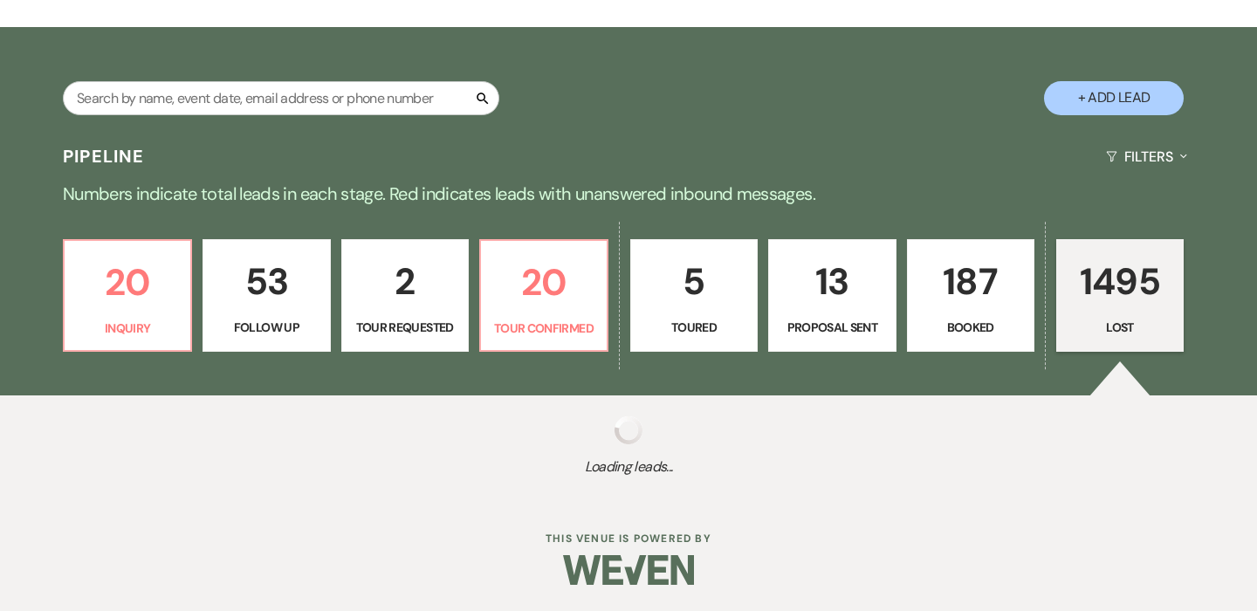
select select "8"
select select "7"
select select "8"
select select "5"
select select "8"
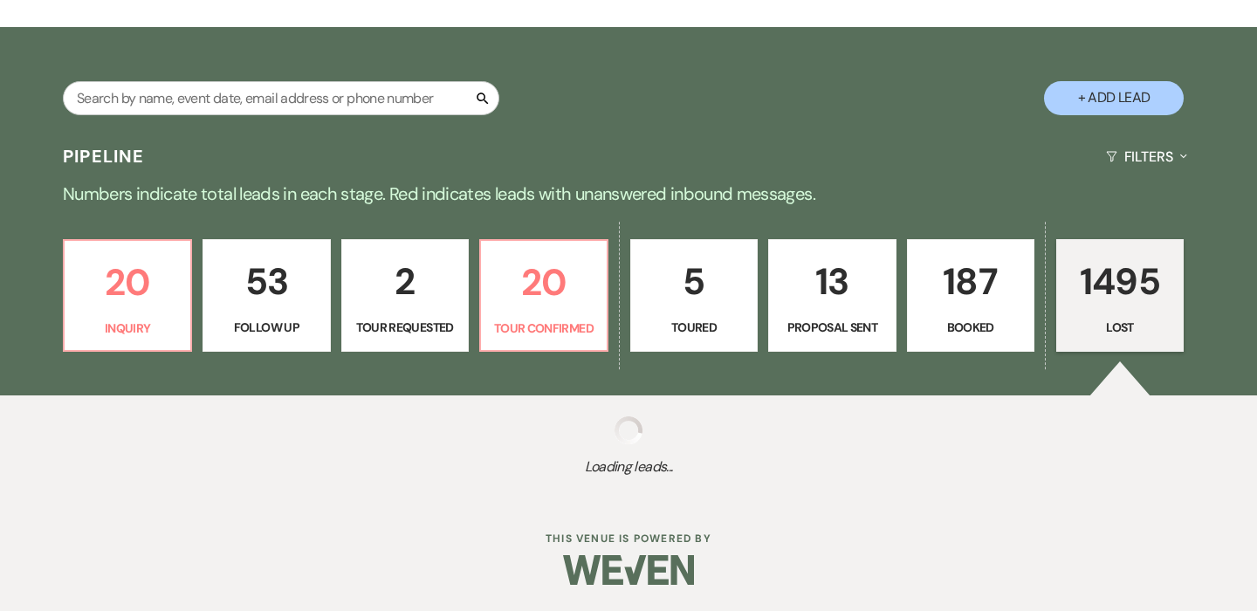
select select "6"
select select "8"
select select "6"
select select "8"
select select "5"
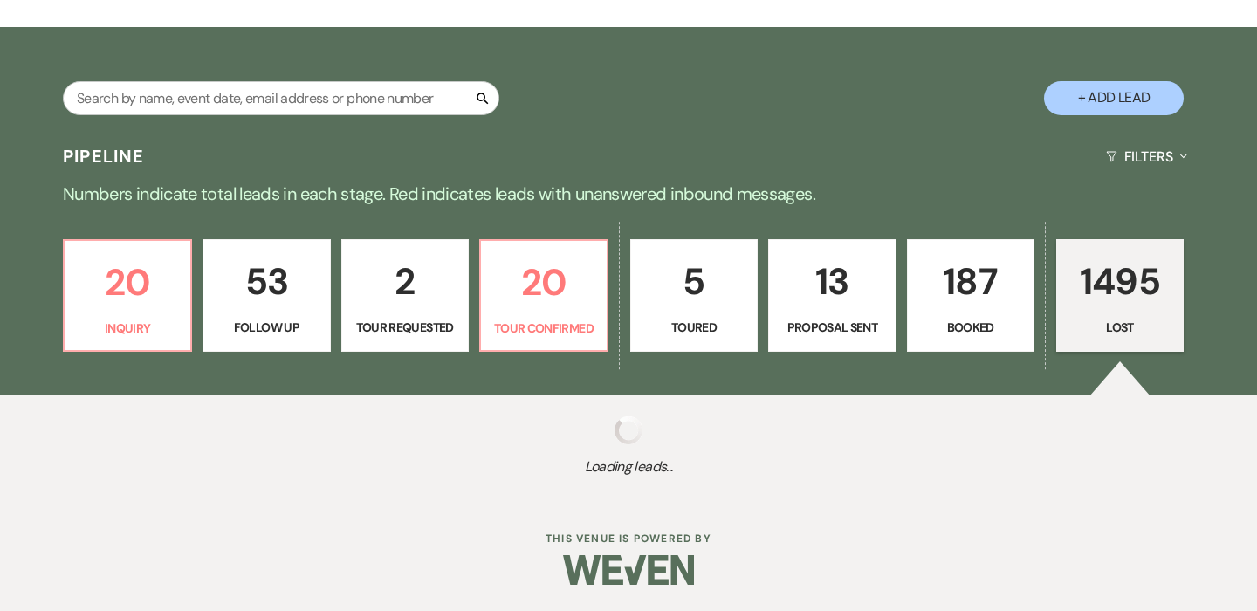
select select "8"
select select "5"
select select "8"
select select "5"
select select "8"
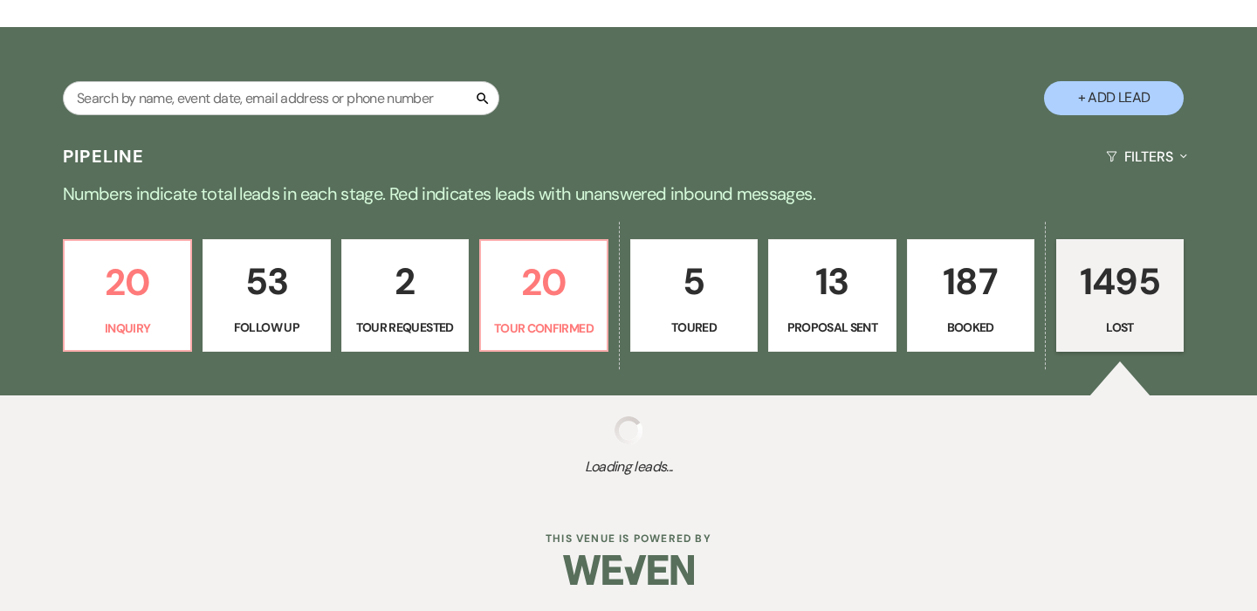
select select "5"
select select "8"
select select "5"
select select "8"
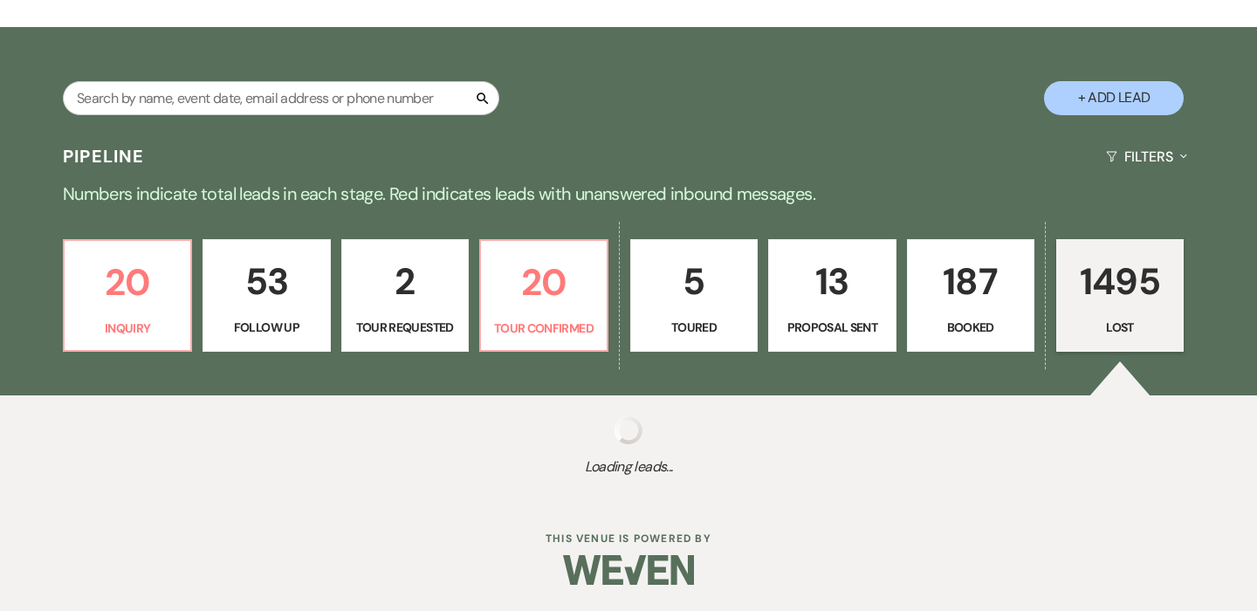
select select "8"
select select "6"
select select "8"
select select "5"
select select "8"
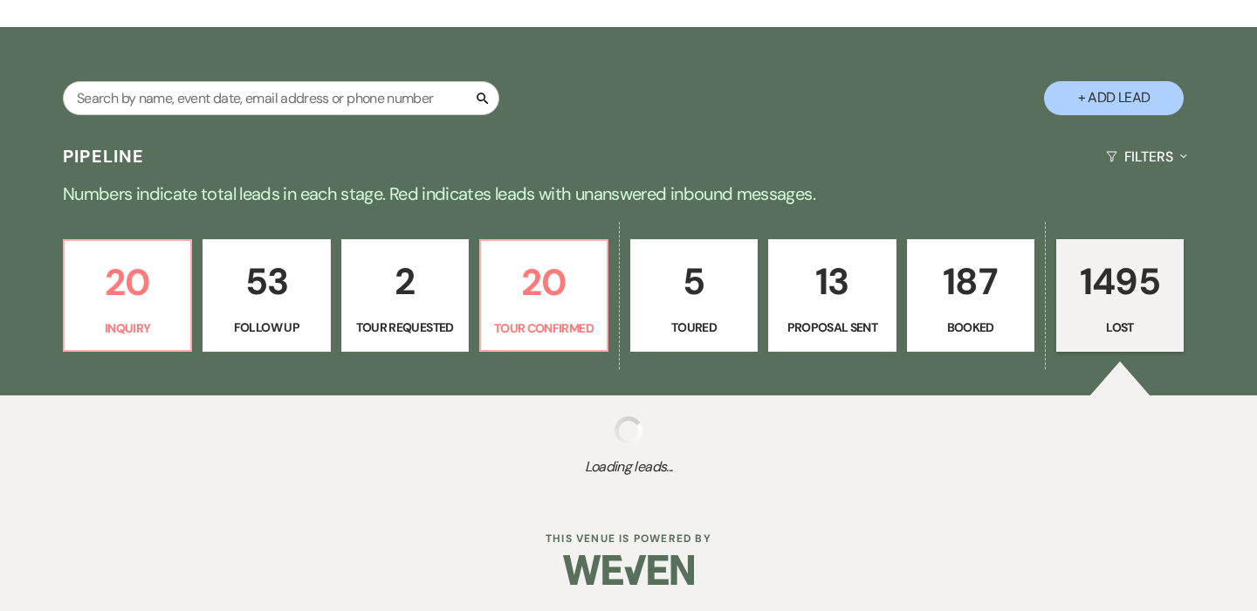
select select "5"
select select "8"
select select "10"
select select "8"
select select "5"
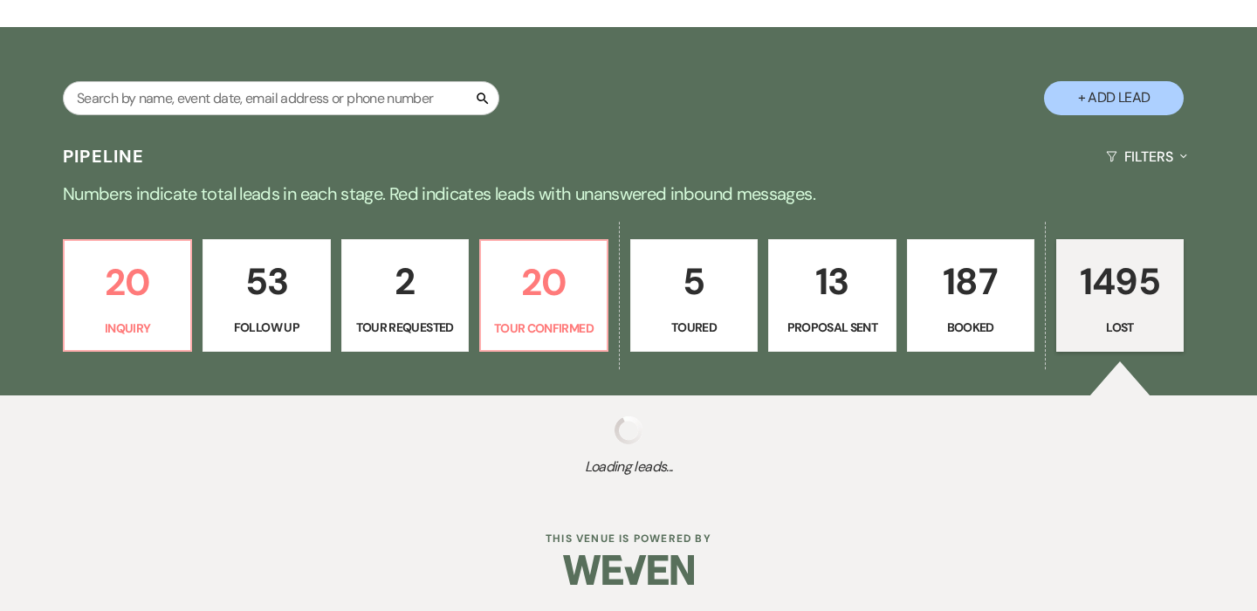
select select "8"
select select "5"
select select "8"
select select "5"
select select "8"
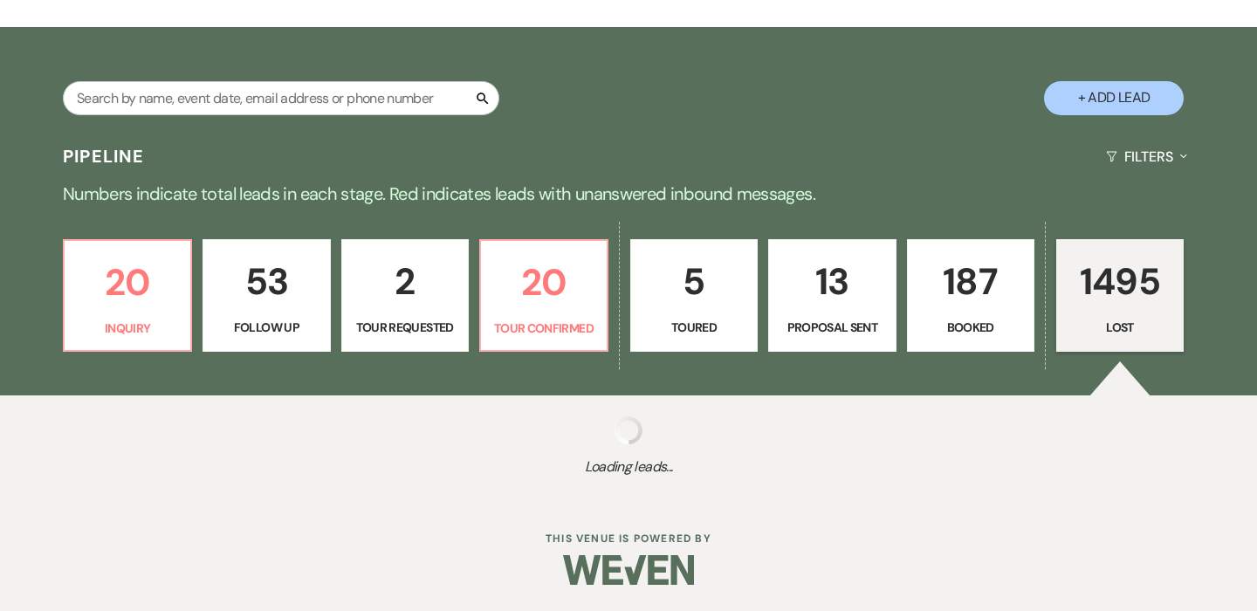
select select "1"
select select "8"
select select "1"
select select "8"
select select "5"
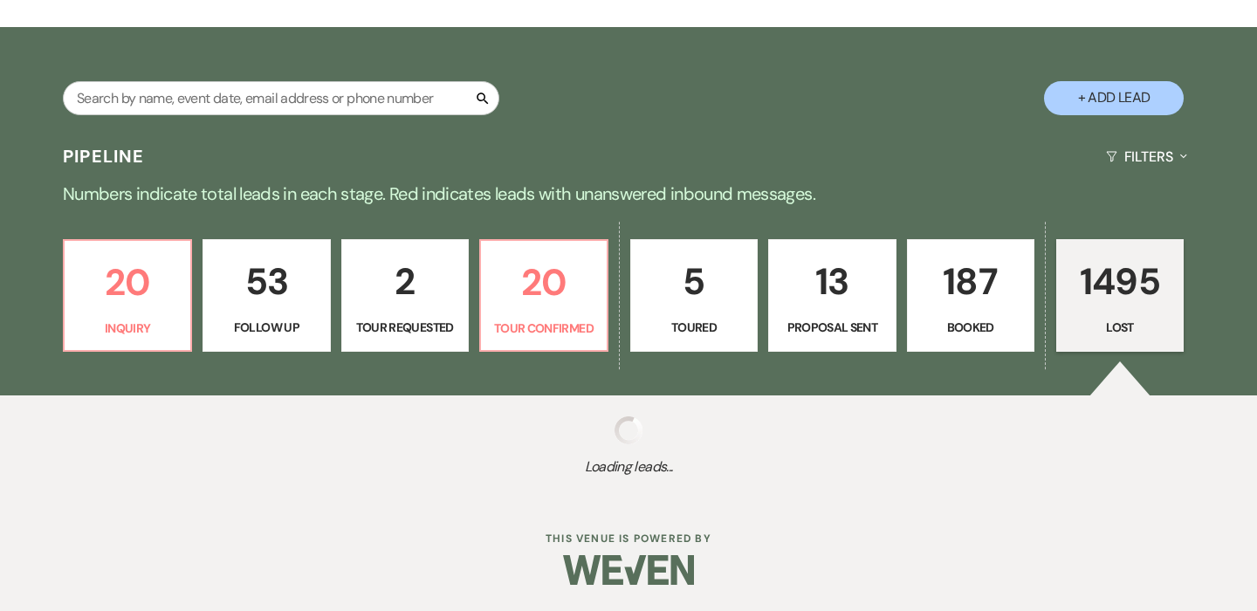
select select "8"
select select "6"
select select "8"
select select "10"
select select "8"
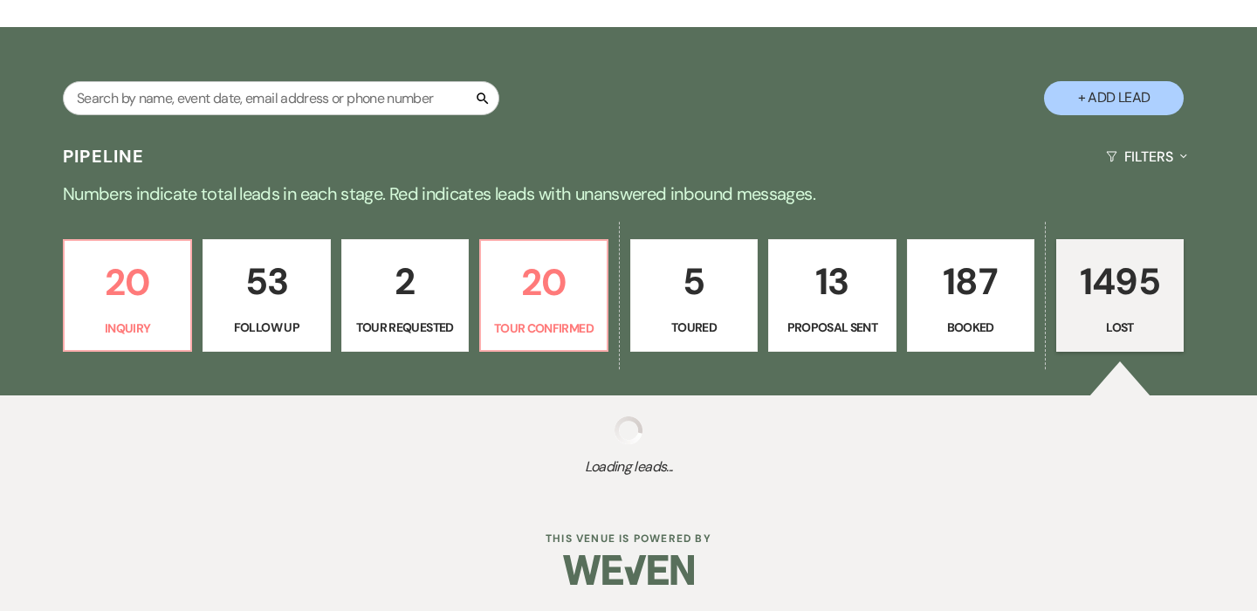
select select "5"
select select "8"
select select "6"
select select "8"
select select "5"
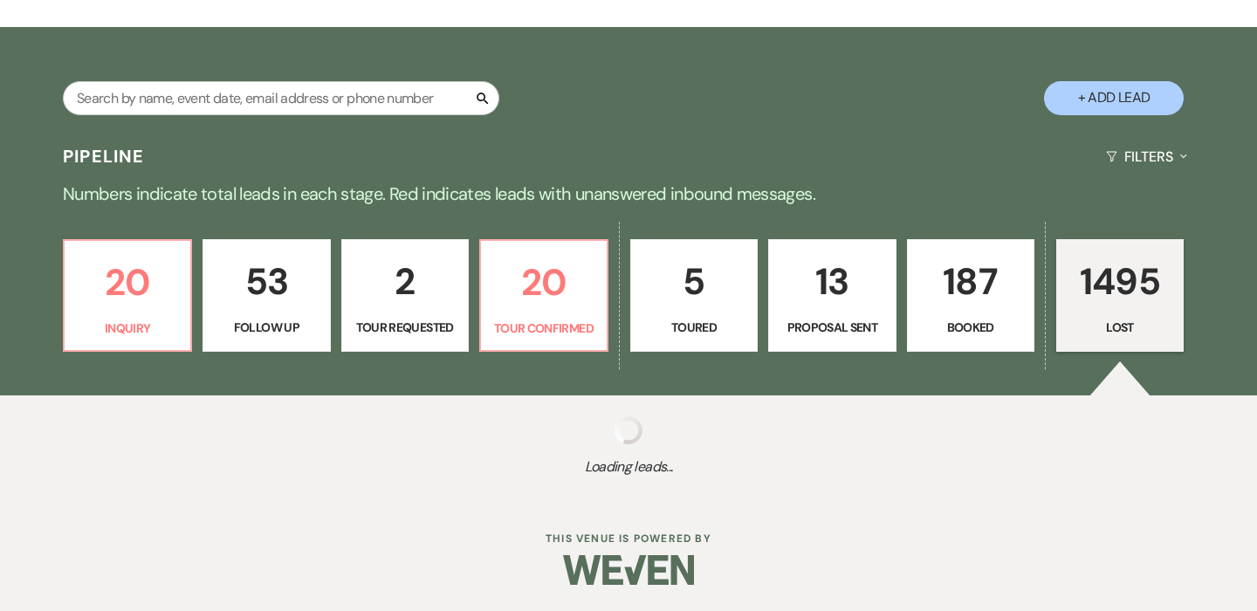
select select "8"
select select "6"
select select "8"
select select "5"
select select "8"
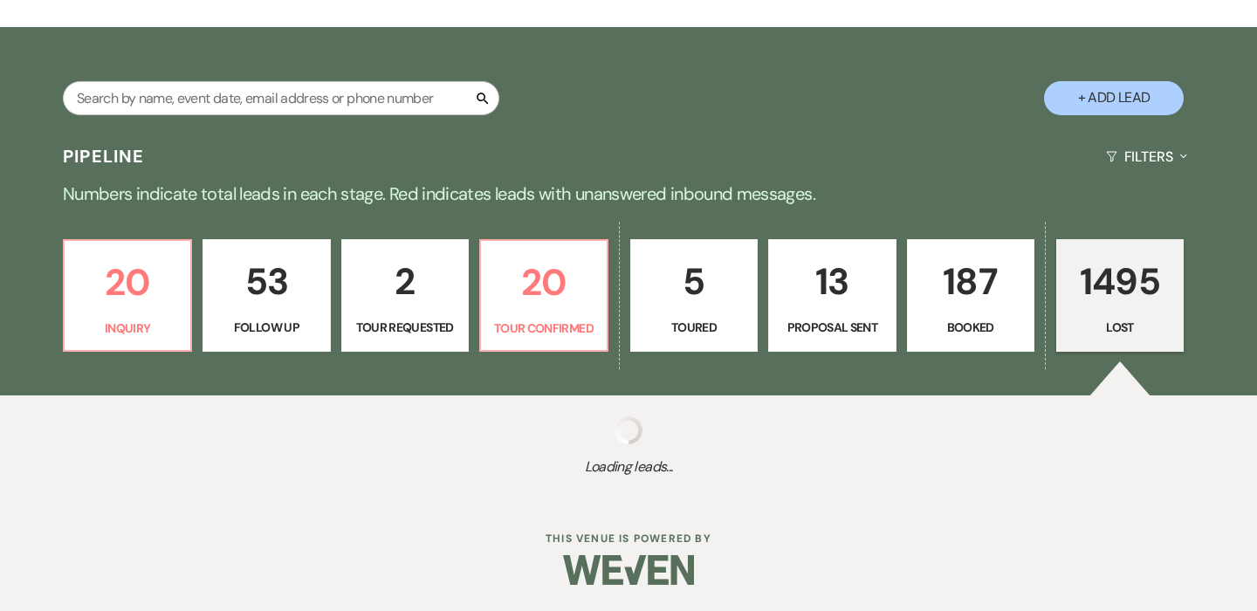
select select "5"
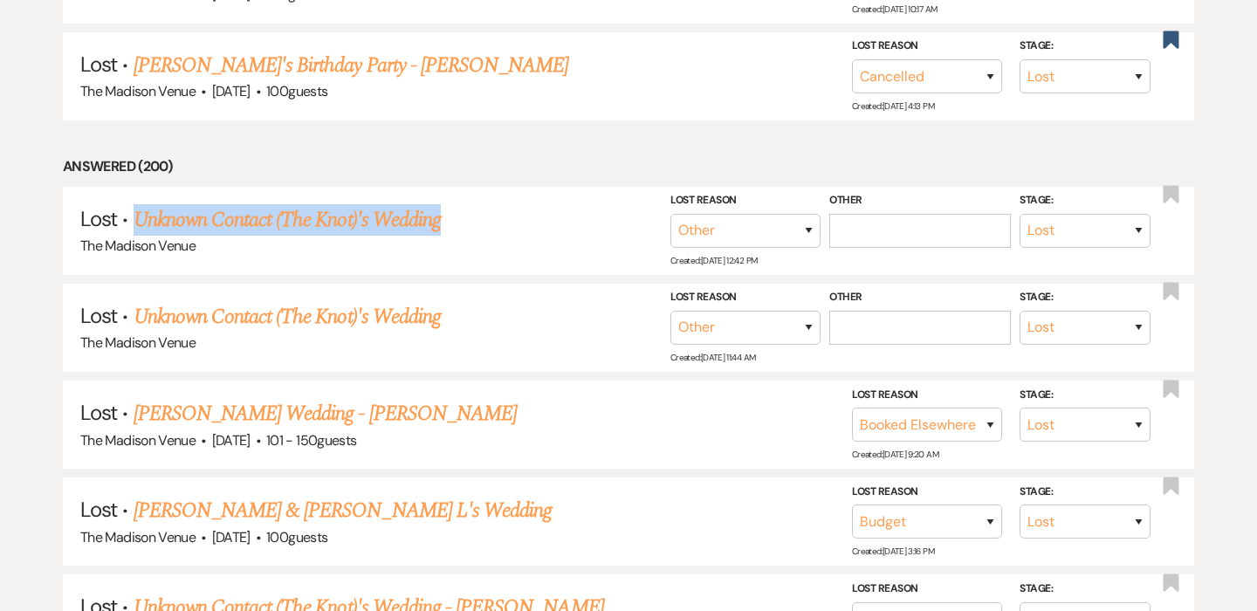
scroll to position [913, 0]
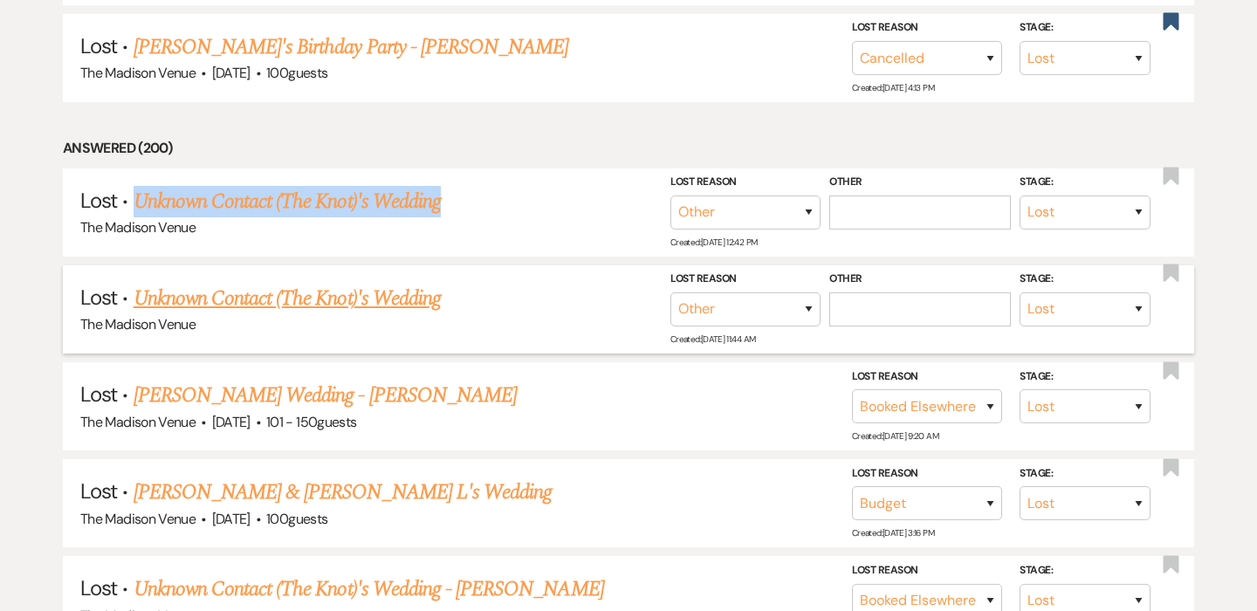
click at [384, 300] on link "Unknown Contact (The Knot)'s Wedding" at bounding box center [287, 298] width 307 height 31
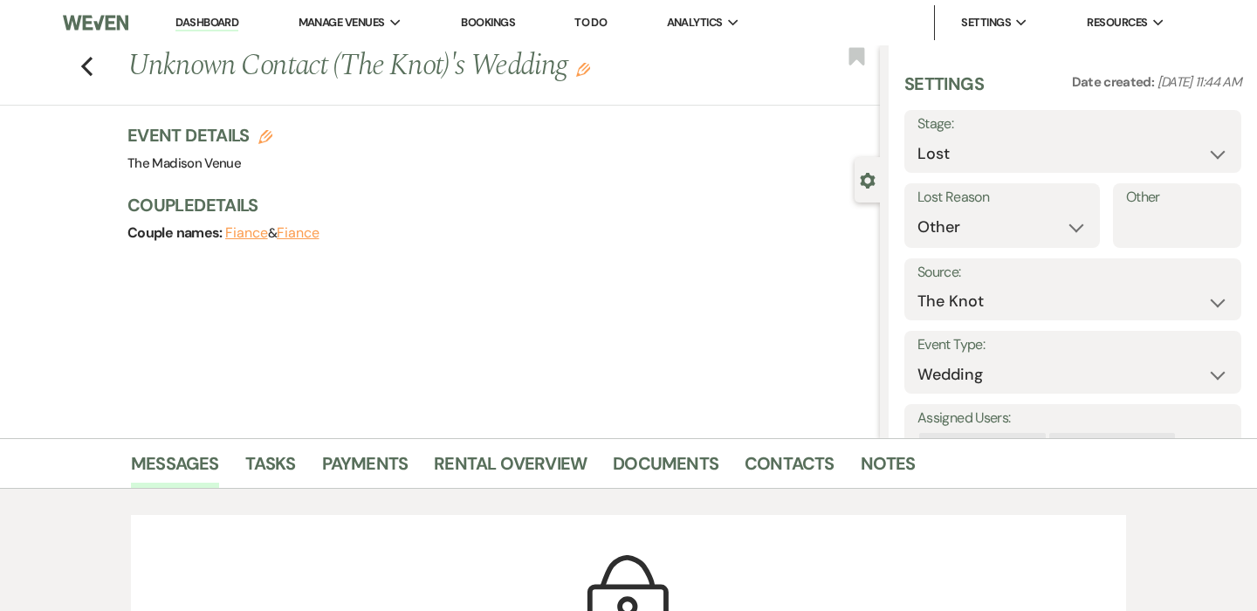
click at [212, 26] on link "Dashboard" at bounding box center [206, 23] width 63 height 17
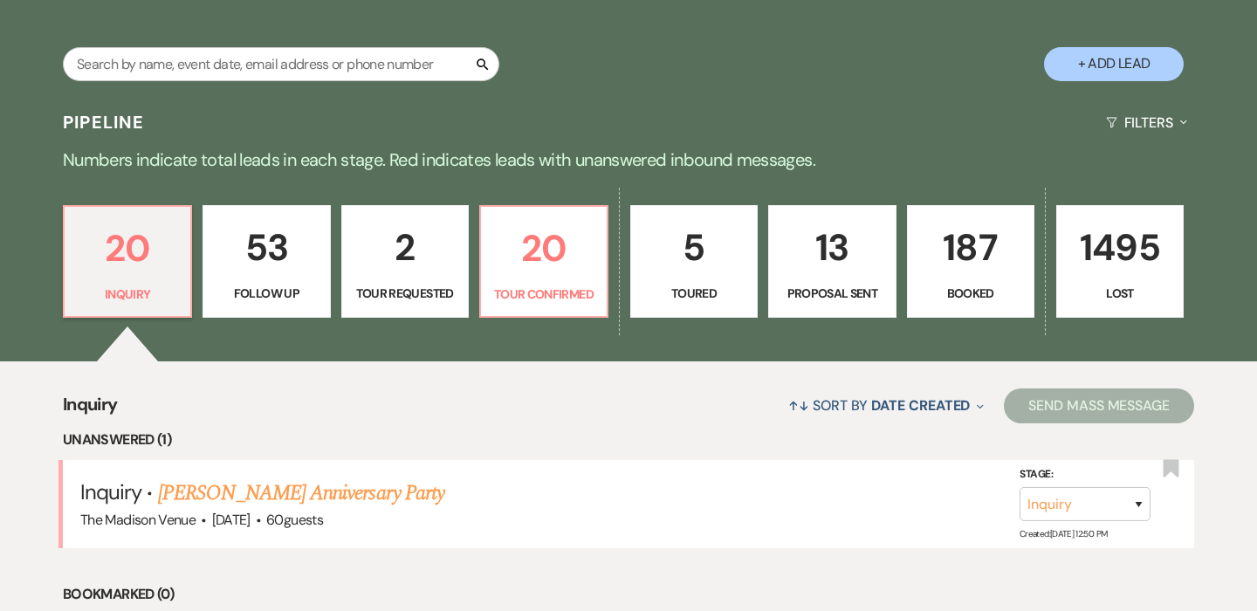
scroll to position [316, 0]
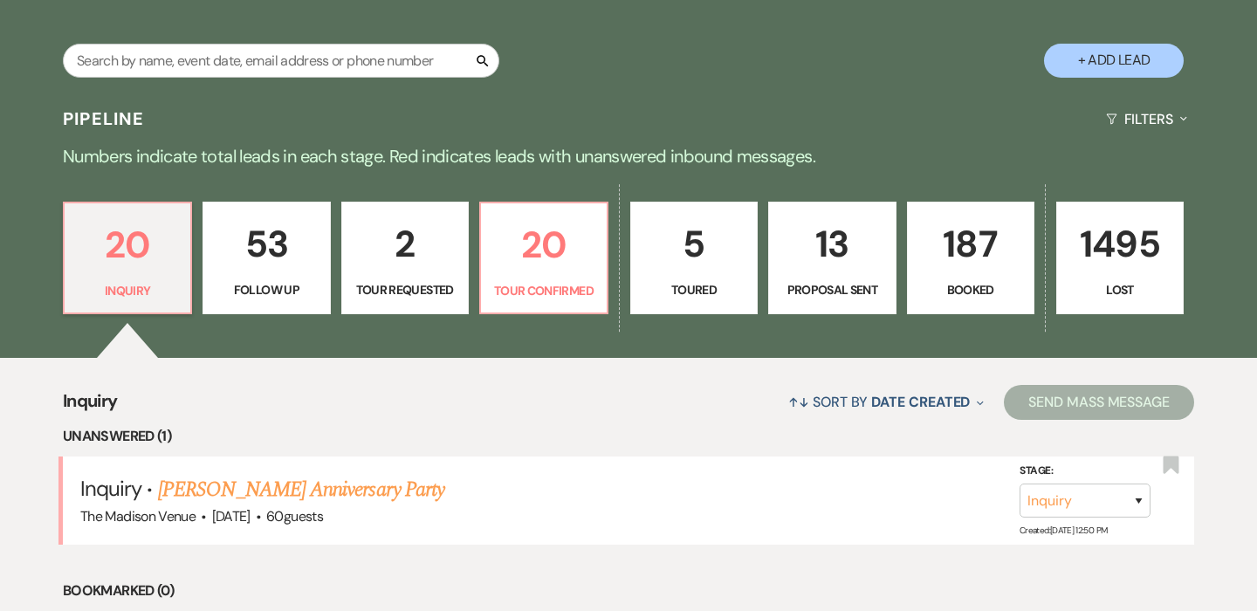
click at [276, 278] on link "53 Follow Up" at bounding box center [266, 258] width 127 height 113
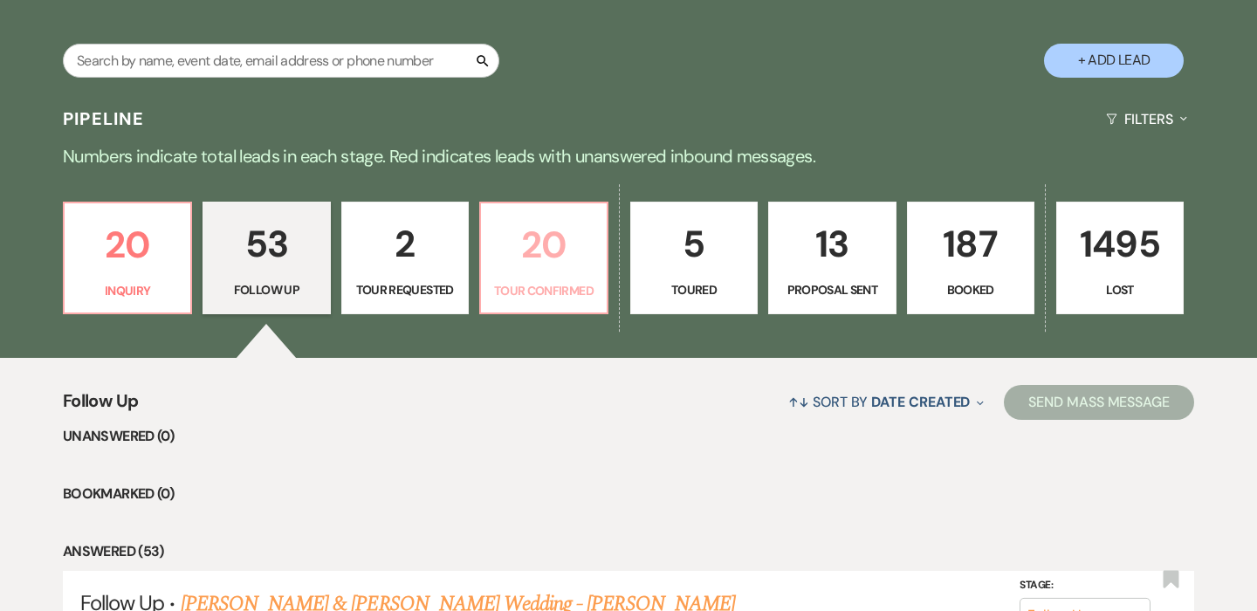
click at [498, 308] on link "20 Tour Confirmed" at bounding box center [543, 258] width 129 height 113
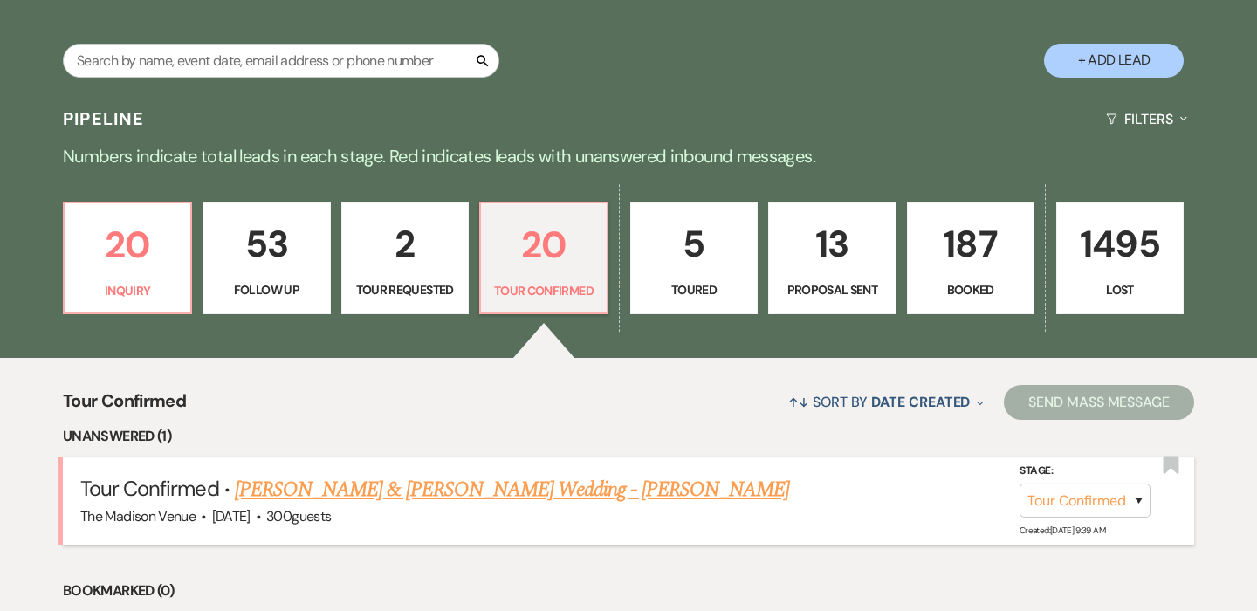
click at [471, 482] on link "Nathan Christman & Kerry Jamieson Wedding - Daryl" at bounding box center [512, 489] width 554 height 31
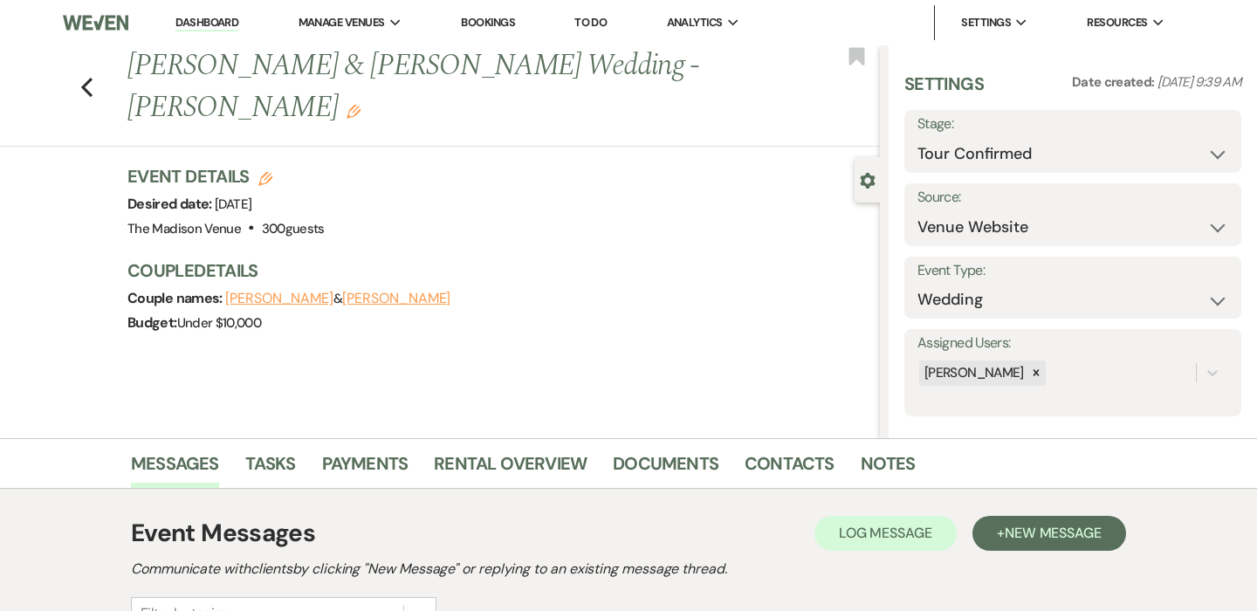
click at [267, 183] on icon "Edit" at bounding box center [265, 179] width 14 height 14
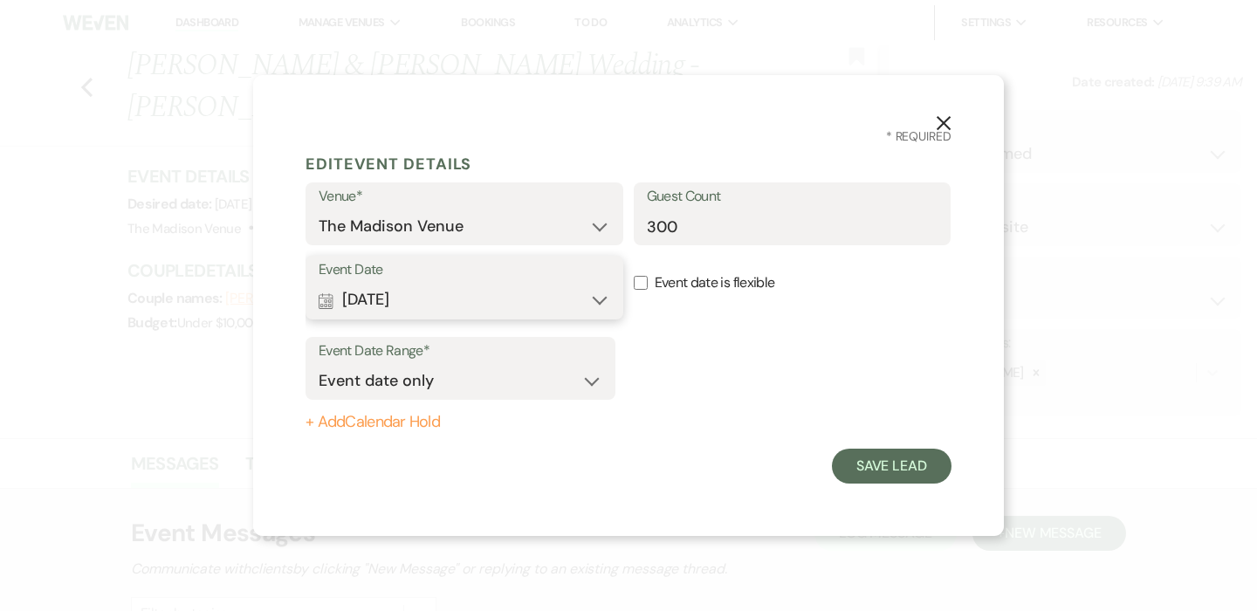
click at [397, 288] on button "Calendar Oct 09, 2026 Expand" at bounding box center [465, 300] width 292 height 35
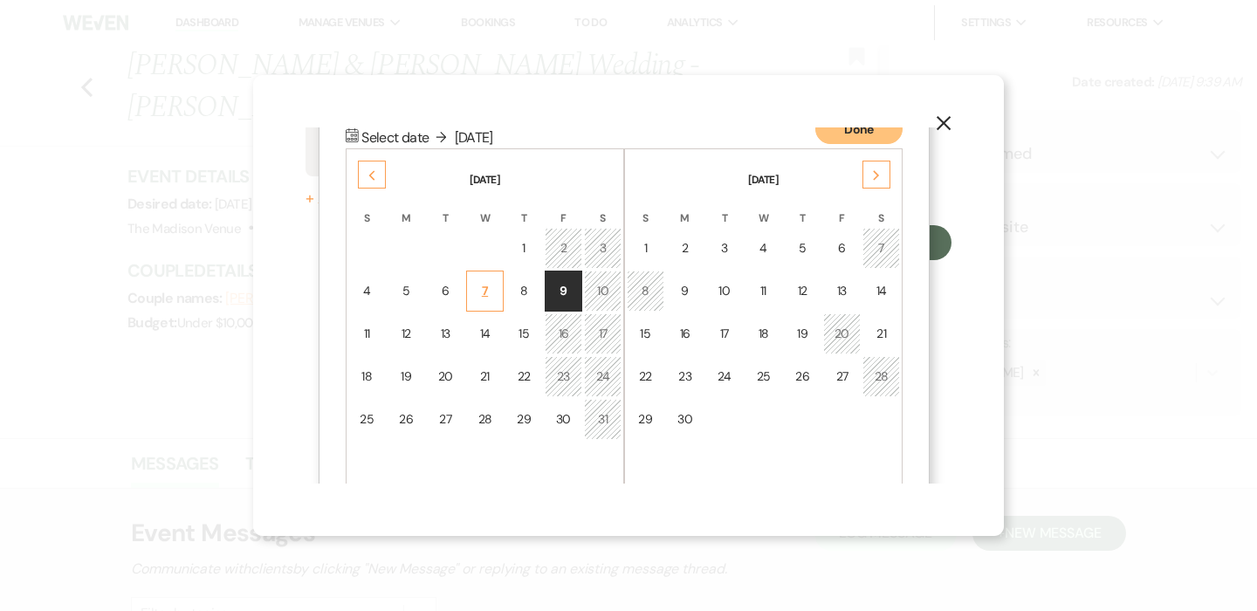
scroll to position [223, 0]
click at [372, 168] on div "Previous" at bounding box center [372, 175] width 28 height 28
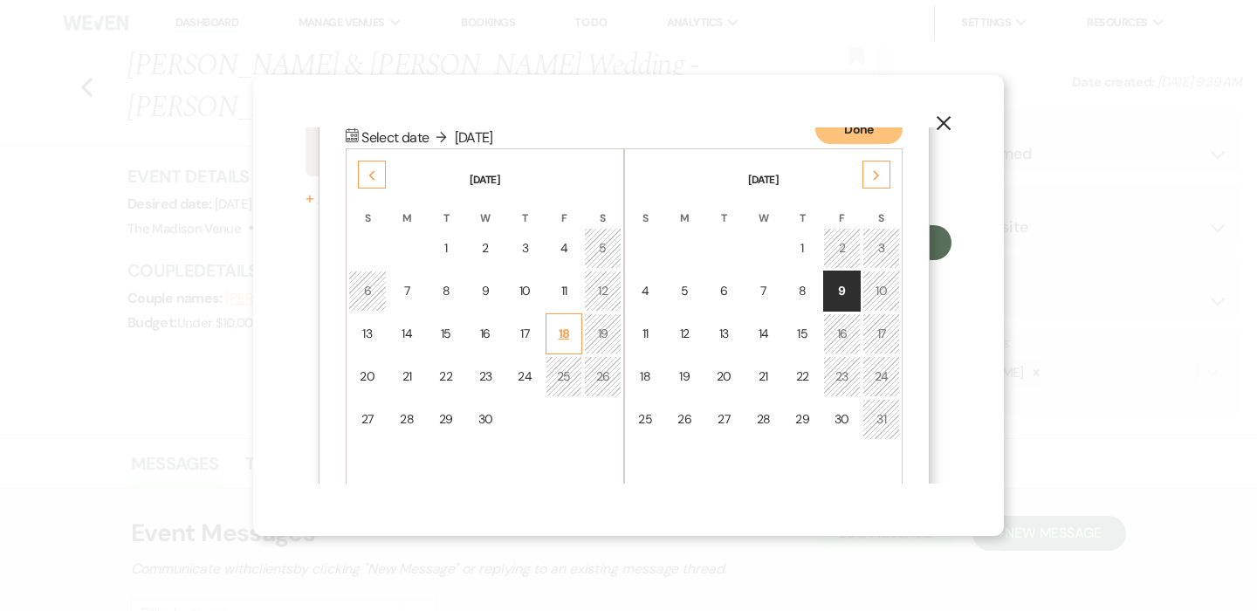
click at [557, 326] on div "18" at bounding box center [564, 334] width 15 height 18
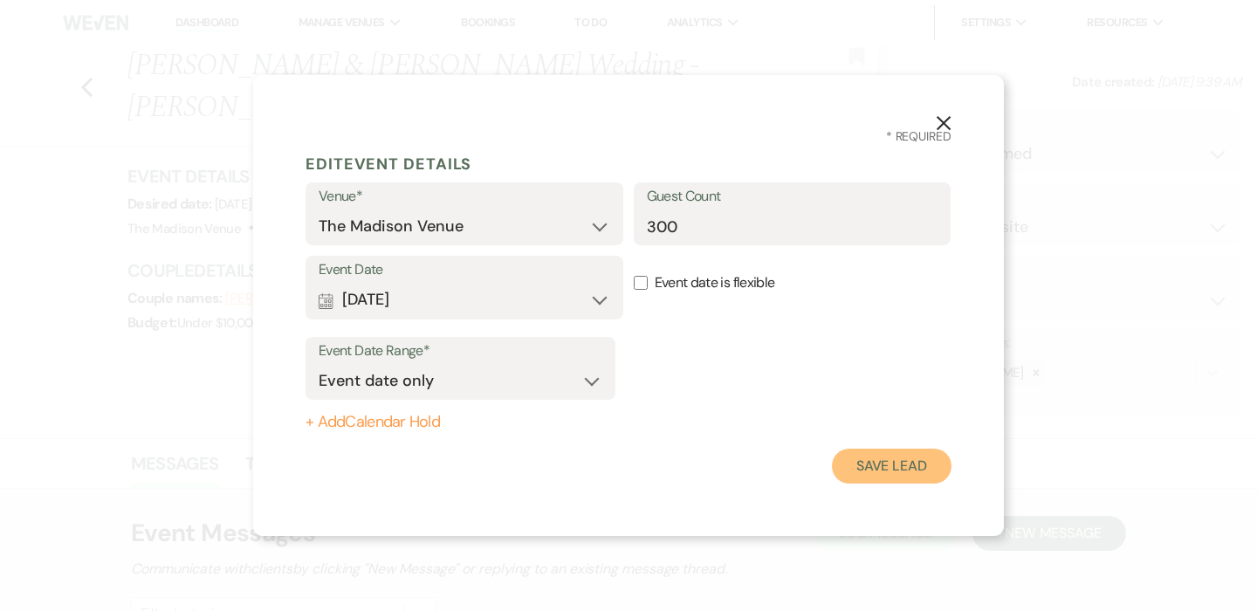
click at [861, 474] on button "Save Lead" at bounding box center [892, 466] width 120 height 35
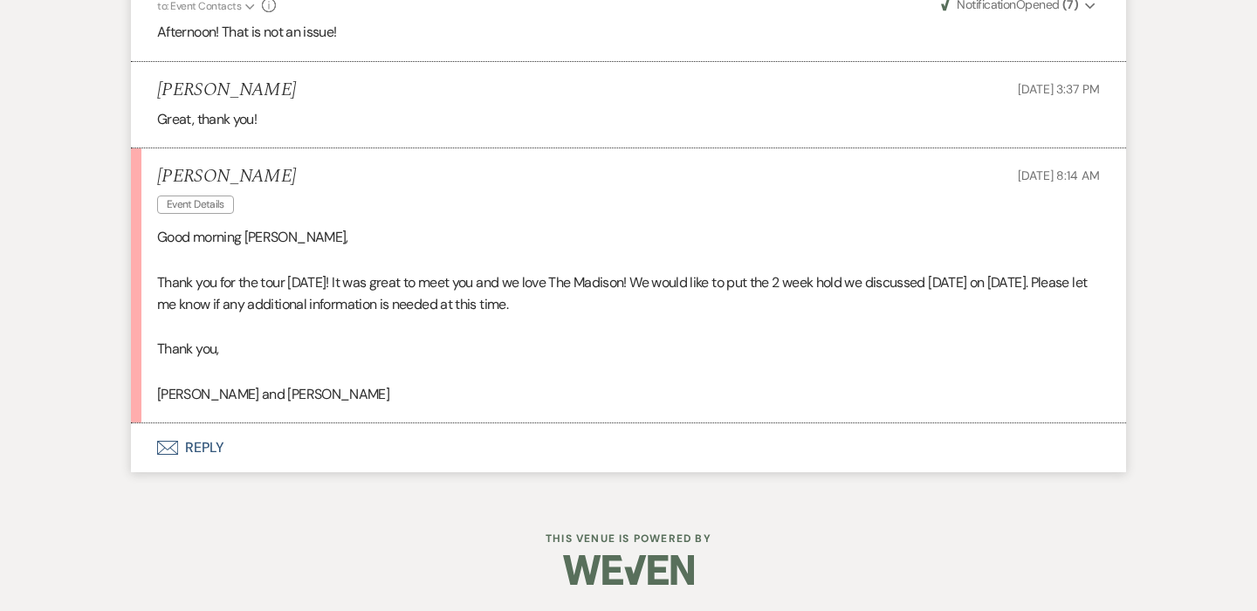
click at [242, 457] on button "Envelope Reply" at bounding box center [628, 447] width 995 height 49
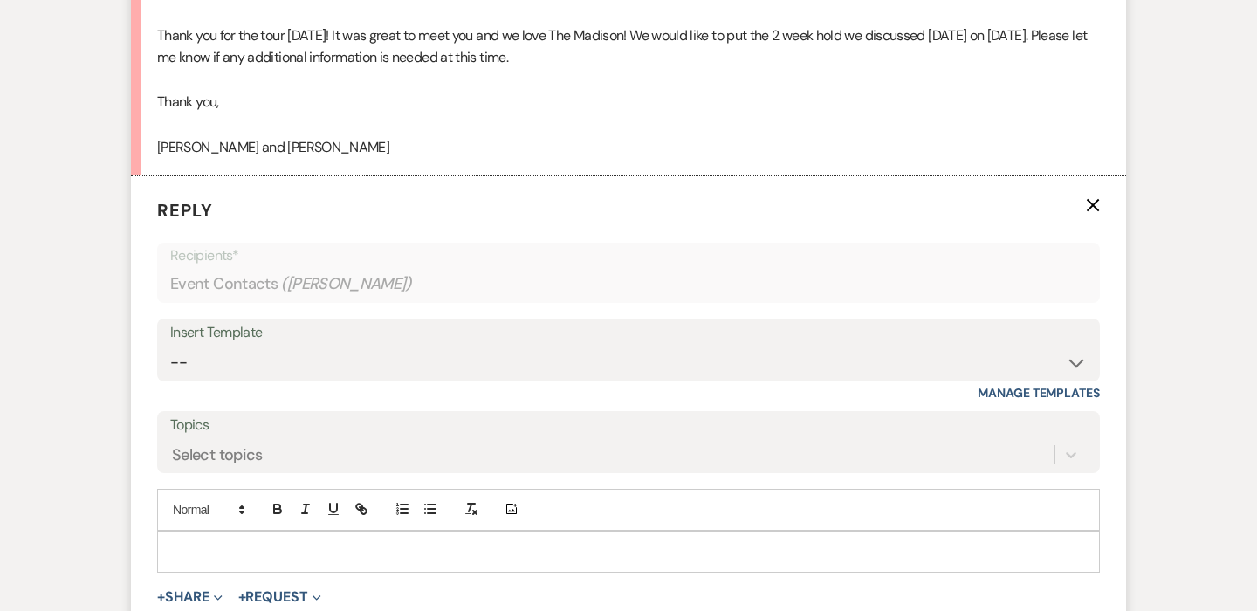
scroll to position [3746, 0]
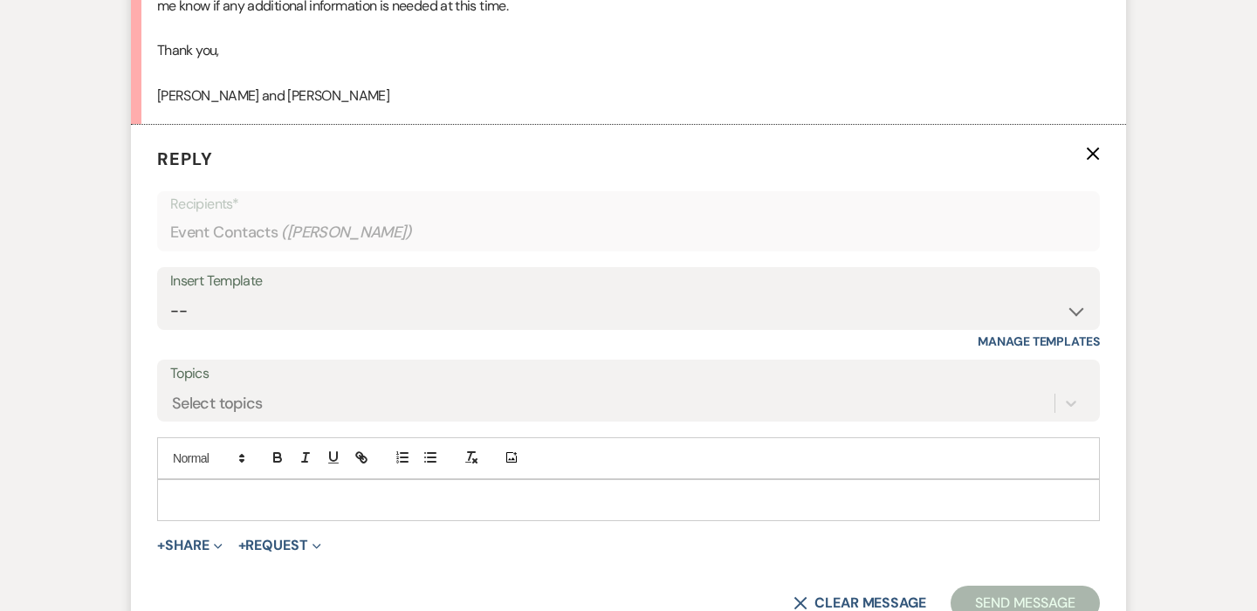
click at [271, 505] on p at bounding box center [628, 500] width 915 height 19
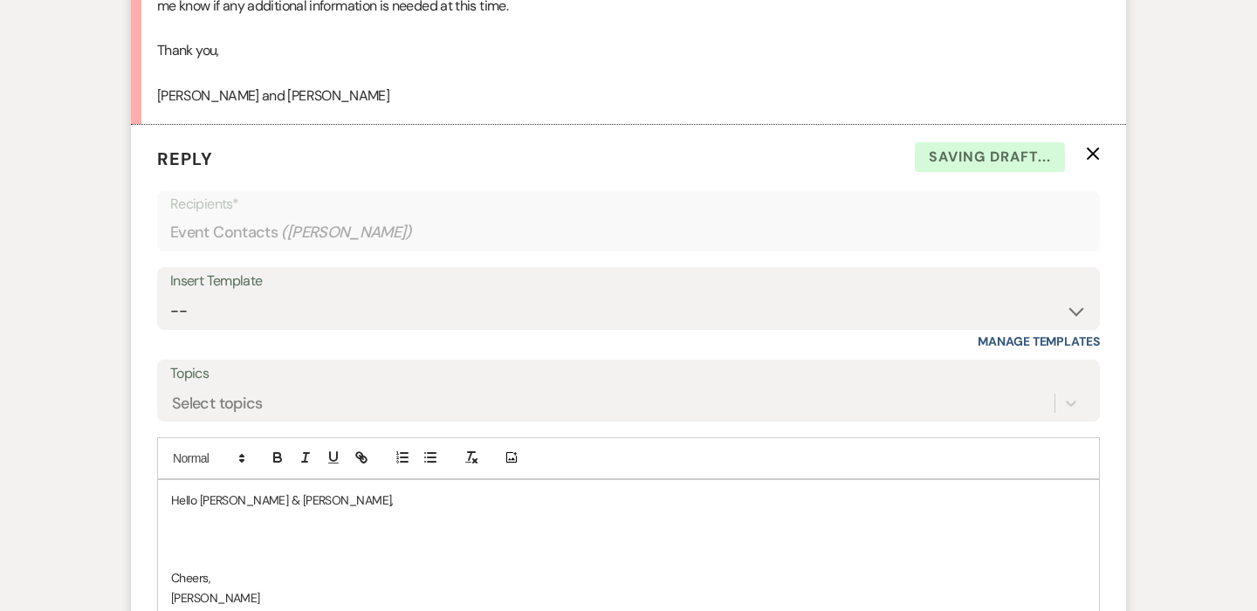
click at [225, 527] on p at bounding box center [628, 519] width 915 height 19
click at [664, 544] on p "Afternoon! Absolutely! I will go ahead and put up the date for a 2 week hold. I…" at bounding box center [628, 538] width 915 height 19
click at [521, 539] on p "Afternoon! Absolutely! I will go ahead and put up the date for a 2 week hold. I…" at bounding box center [628, 538] width 915 height 19
click at [718, 524] on p at bounding box center [628, 519] width 915 height 19
click at [700, 529] on p "Afternoon! Absolutely! I will go ahead and put up the date for a 2-week hold. I…" at bounding box center [628, 538] width 915 height 19
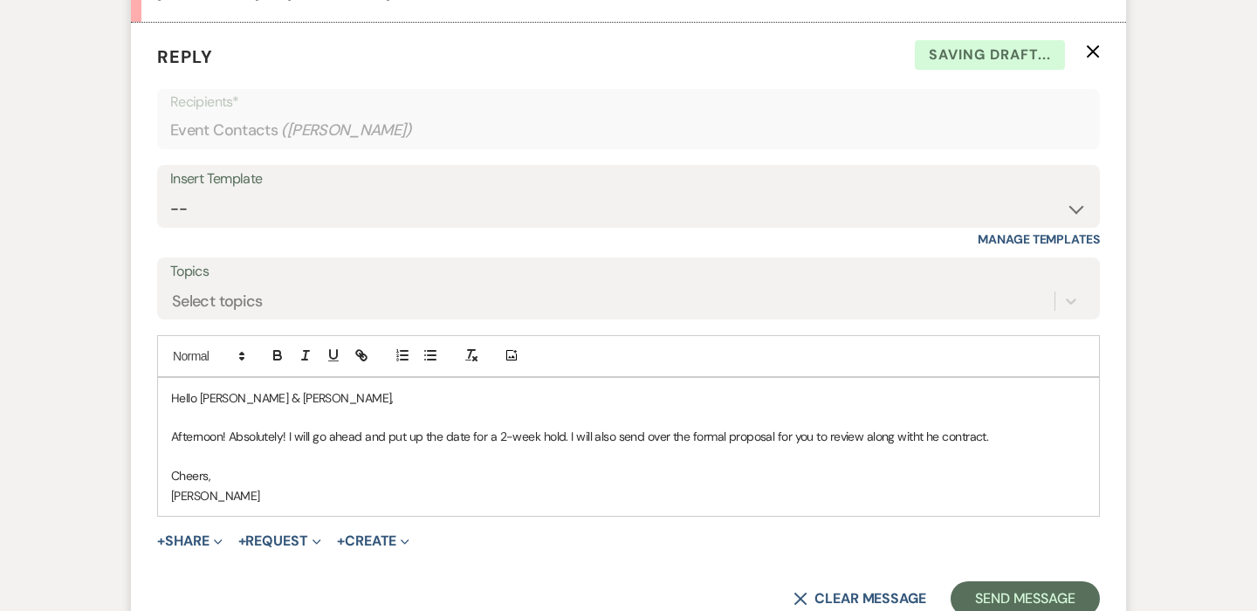
scroll to position [3850, 0]
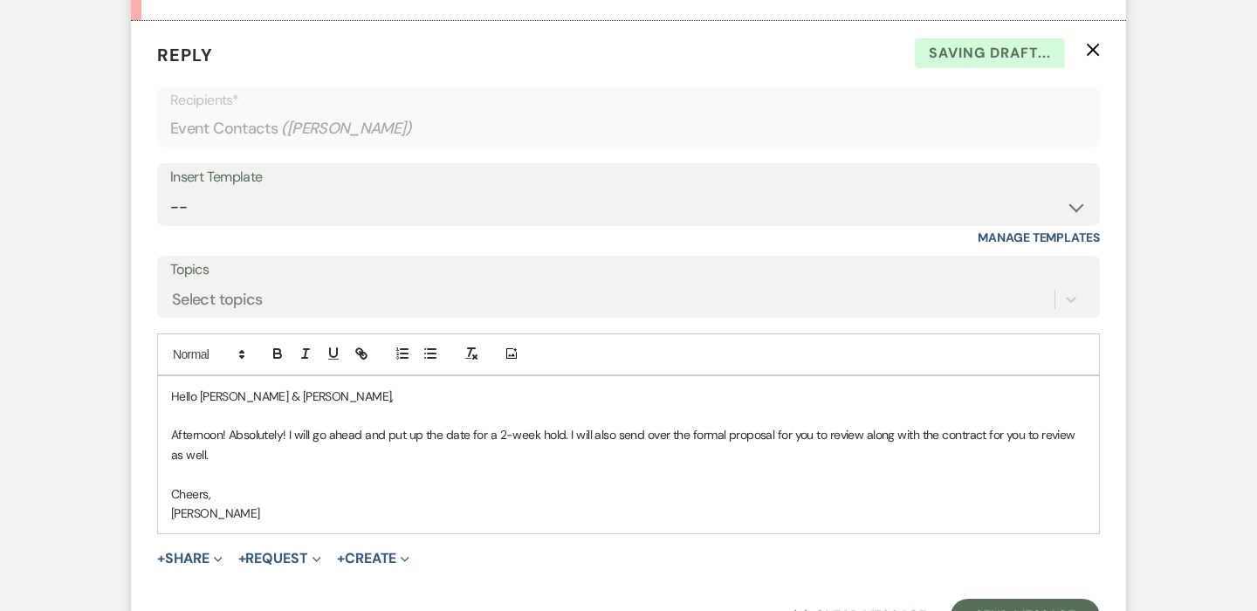
click at [870, 440] on p "Afternoon! Absolutely! I will go ahead and put up the date for a 2-week hold. I…" at bounding box center [628, 444] width 915 height 39
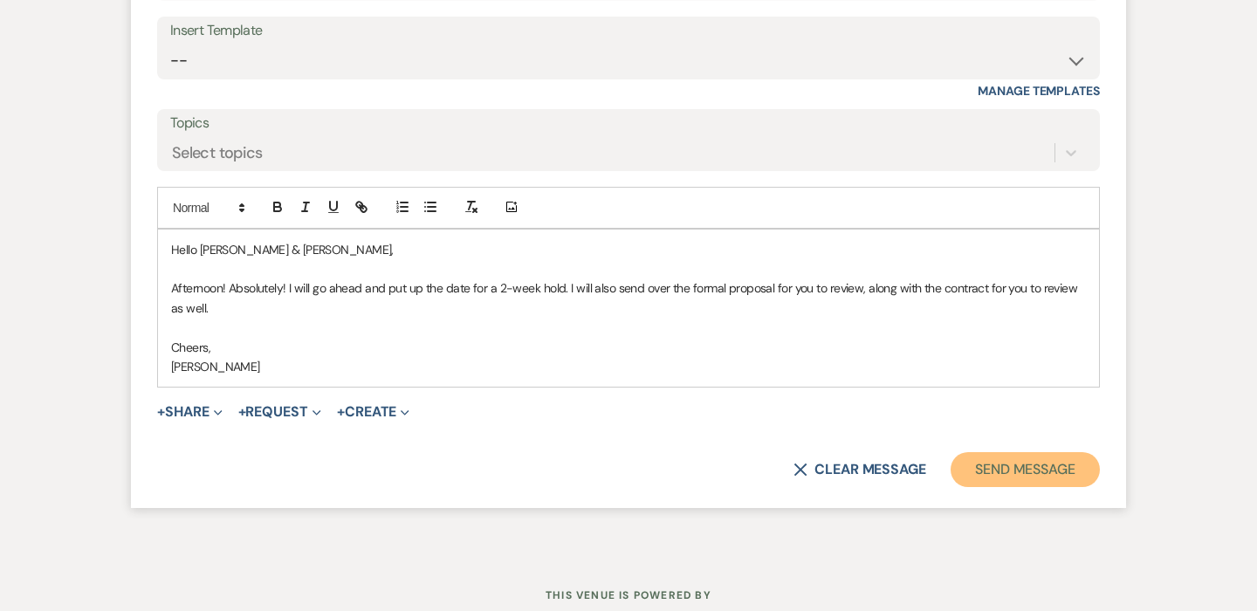
click at [1036, 459] on button "Send Message" at bounding box center [1025, 469] width 149 height 35
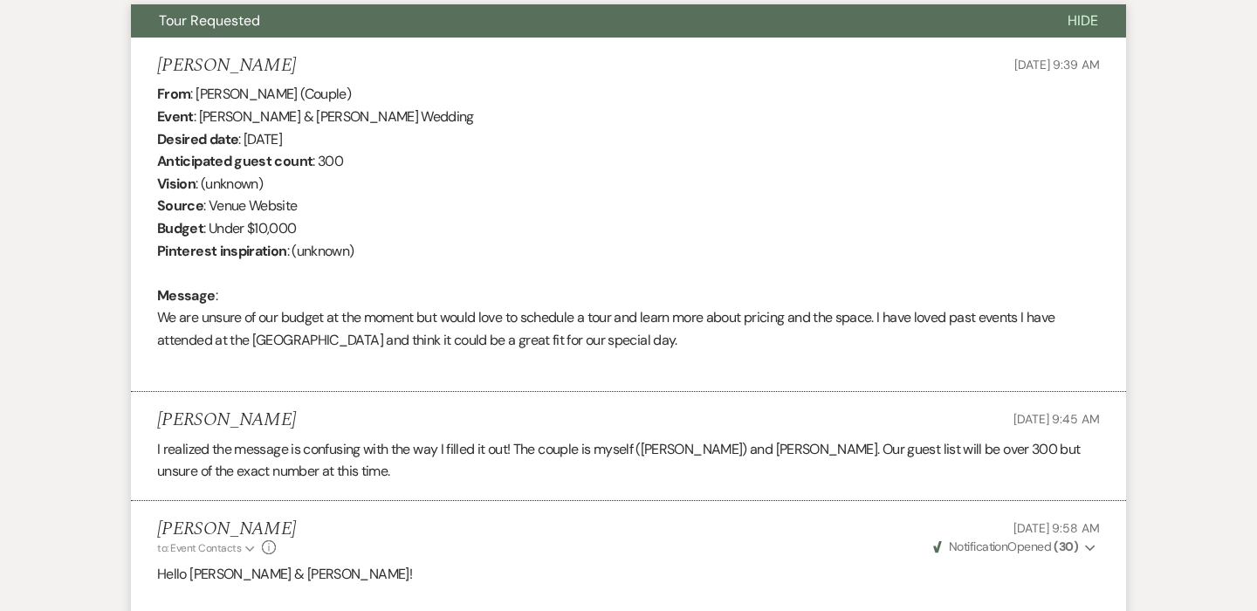
scroll to position [0, 0]
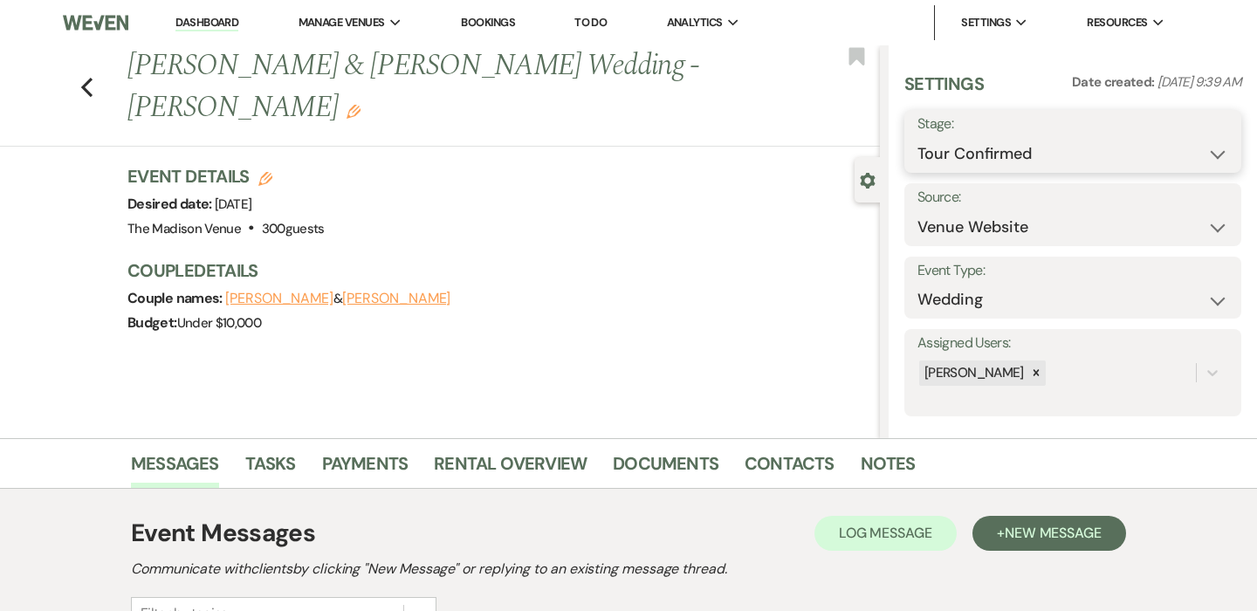
click at [1006, 149] on select "Inquiry Follow Up Tour Requested Tour Confirmed Toured Proposal Sent Booked Lost" at bounding box center [1072, 154] width 311 height 34
click at [917, 137] on select "Inquiry Follow Up Tour Requested Tour Confirmed Toured Proposal Sent Booked Lost" at bounding box center [1072, 154] width 311 height 34
click at [1165, 131] on div "Save" at bounding box center [1203, 141] width 78 height 63
click at [1188, 136] on button "Save" at bounding box center [1206, 141] width 69 height 35
click at [271, 179] on h3 "Event Details Edit" at bounding box center [225, 176] width 197 height 24
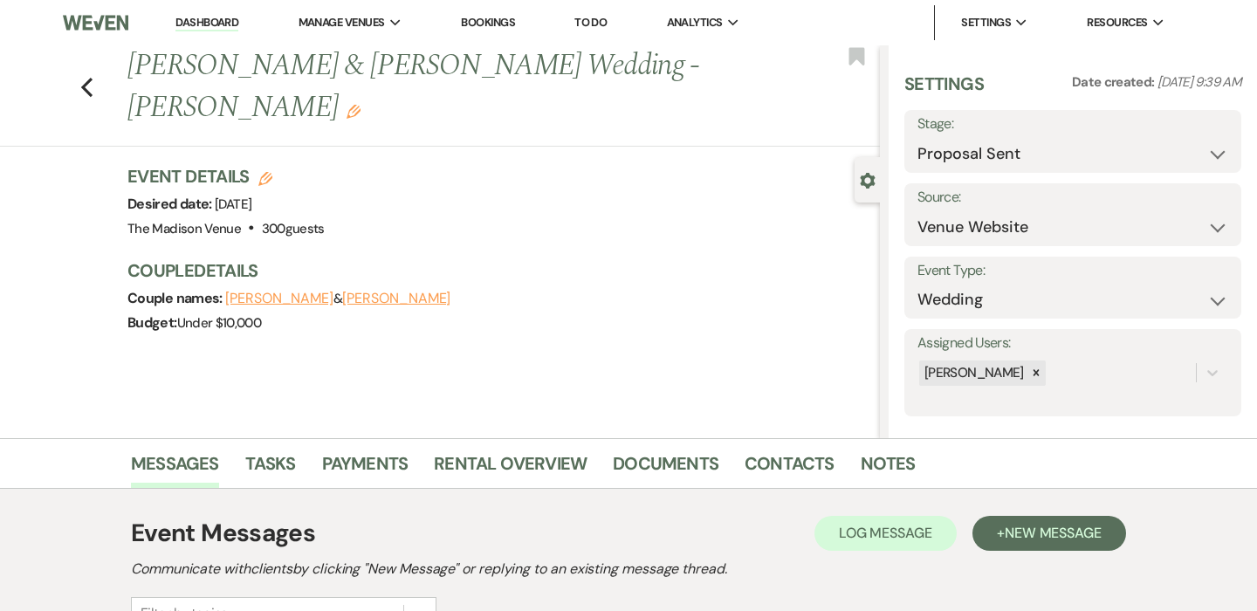
click at [258, 182] on icon "Edit" at bounding box center [265, 179] width 14 height 14
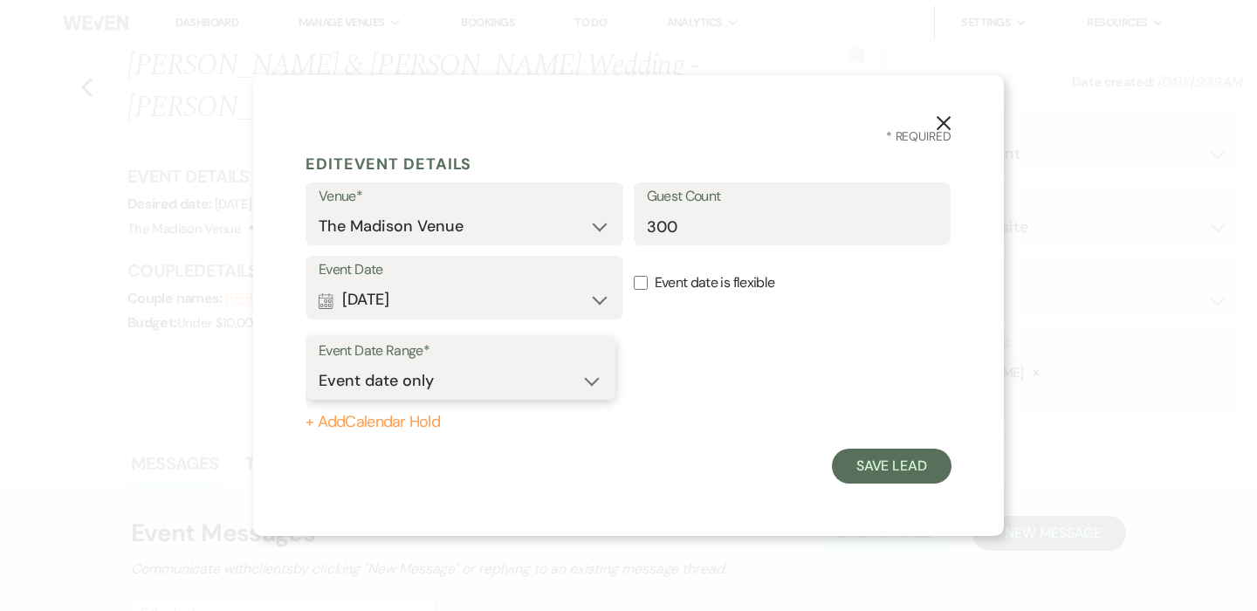
click at [399, 386] on select "Event date only Event date and" at bounding box center [461, 381] width 284 height 34
click at [396, 428] on button "+ Add Calendar Hold" at bounding box center [461, 422] width 310 height 17
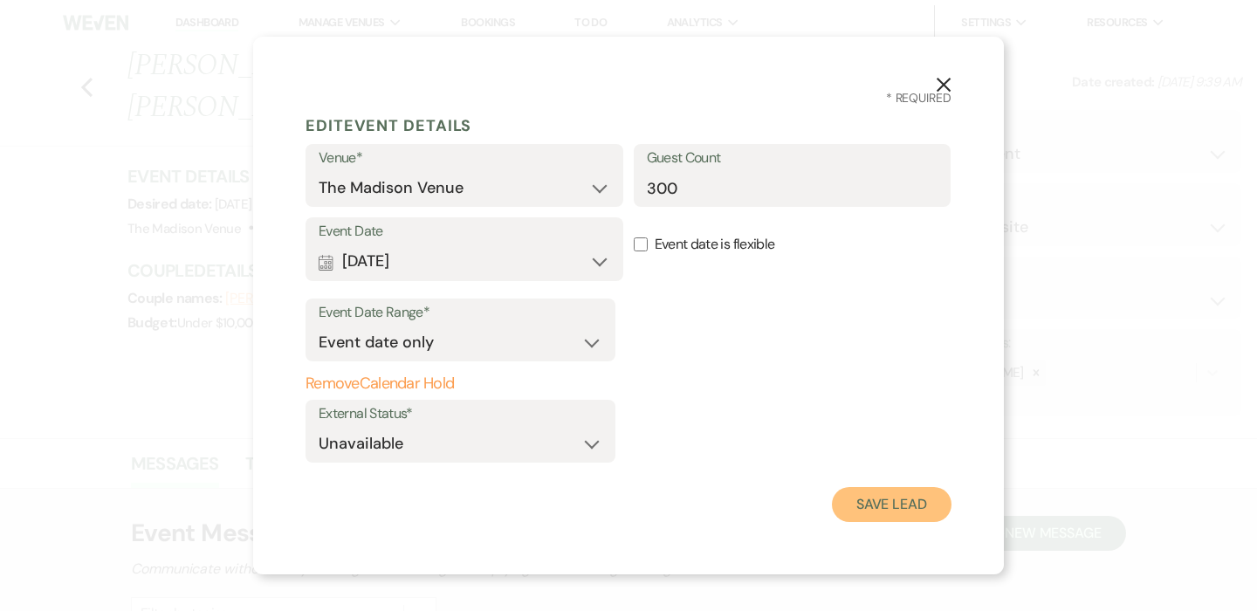
click at [859, 499] on button "Save Lead" at bounding box center [892, 504] width 120 height 35
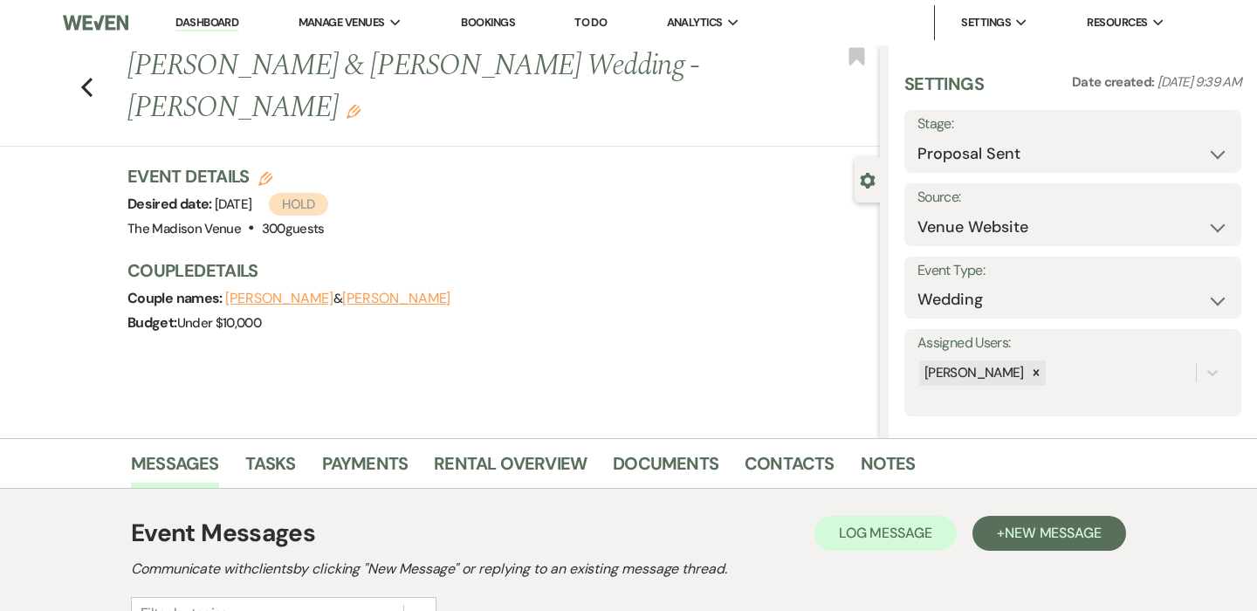
click at [282, 388] on div "Previous Nathan Christman & Kerry Jamieson Wedding - Daryl Edit Bookmark Gear S…" at bounding box center [440, 241] width 880 height 393
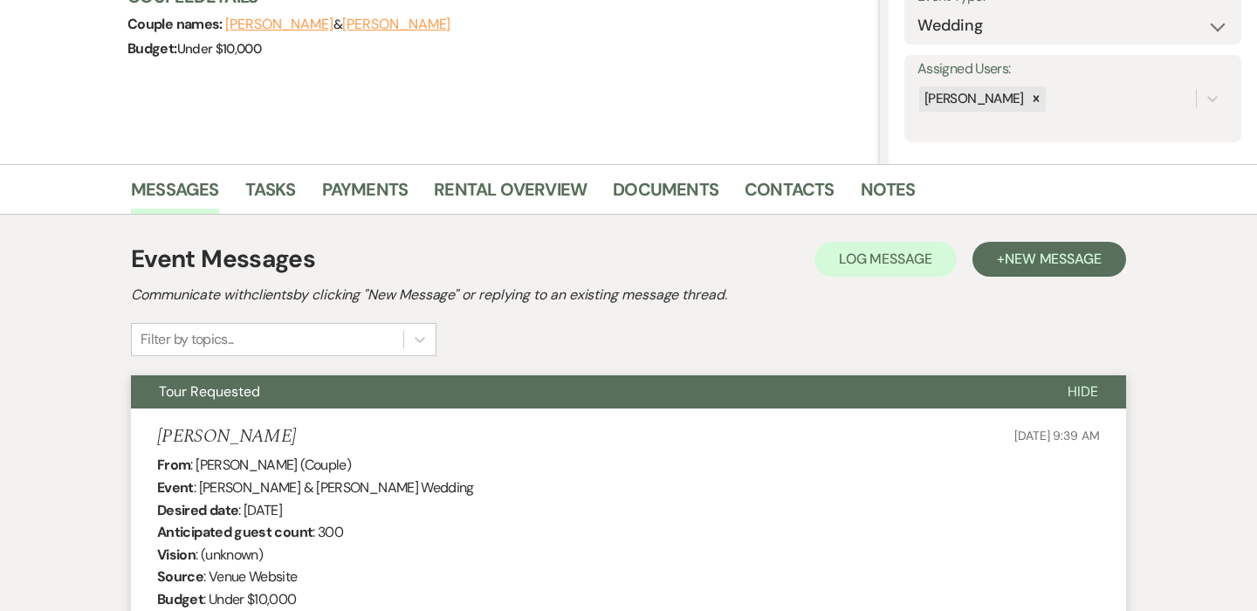
scroll to position [279, 0]
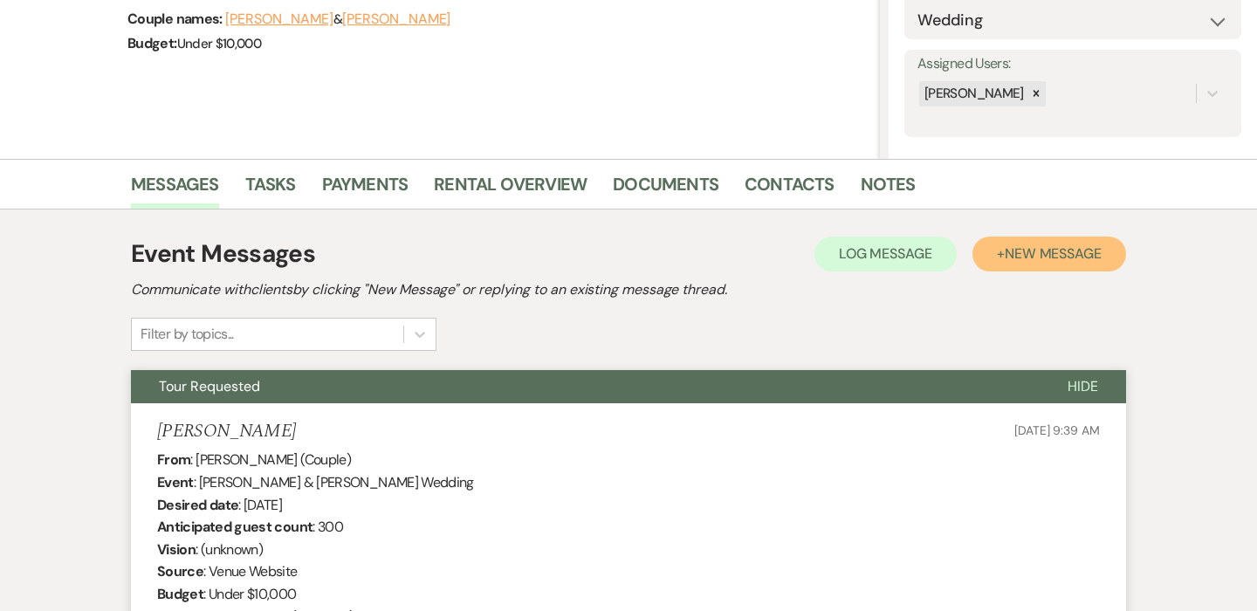
click at [1046, 261] on span "New Message" at bounding box center [1053, 253] width 97 height 18
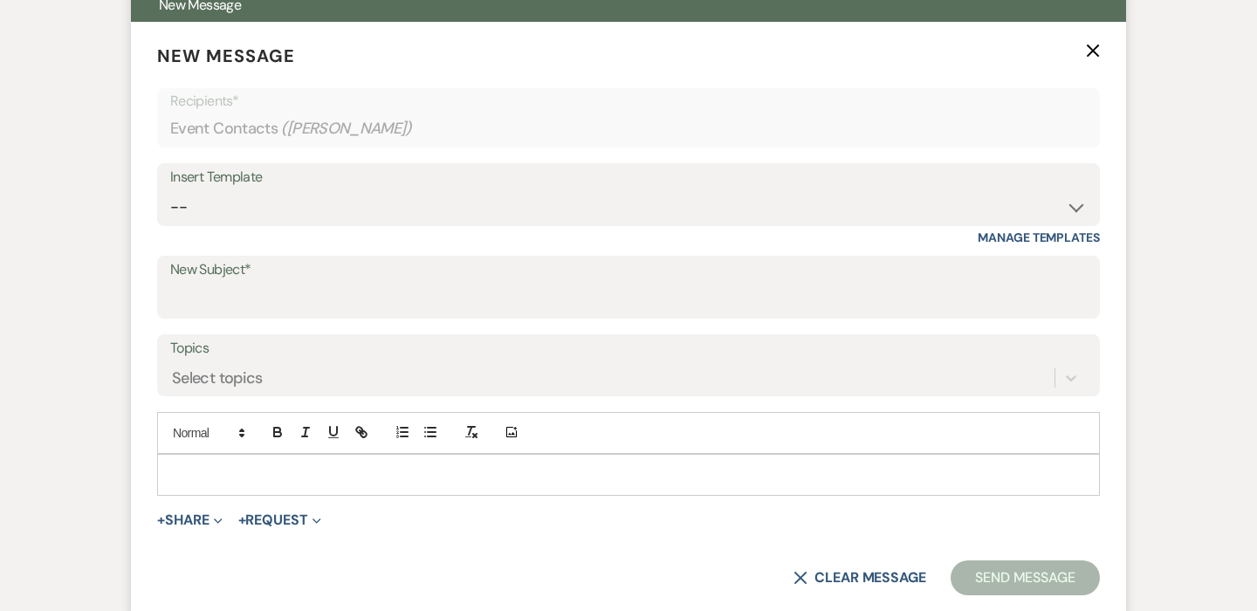
scroll to position [673, 0]
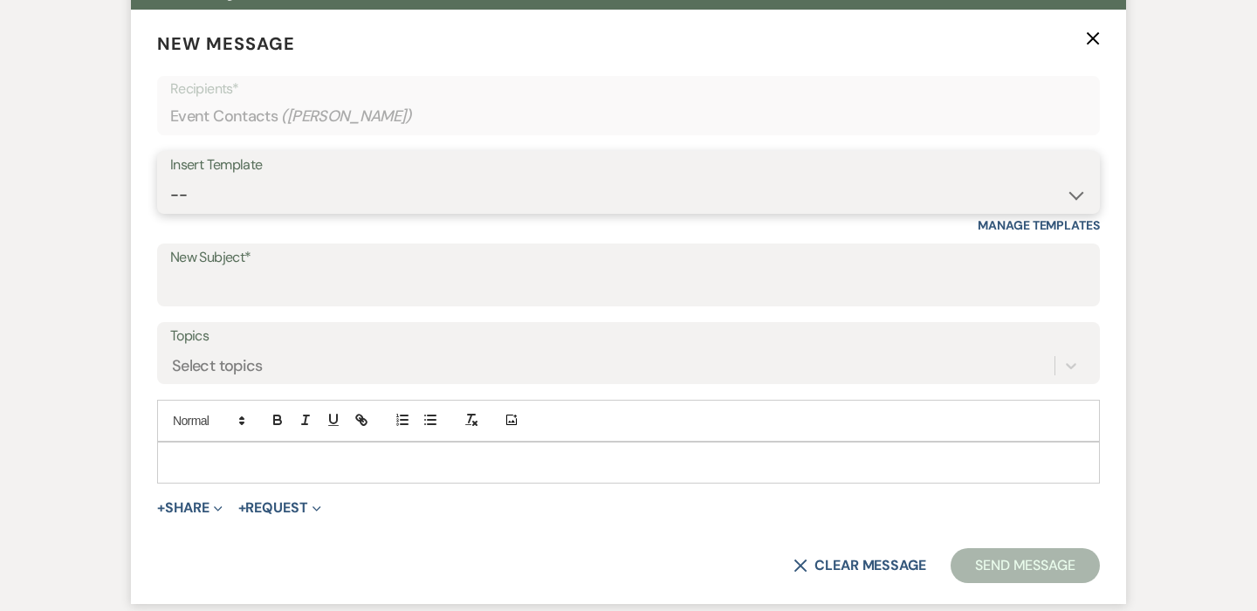
click at [315, 203] on select "-- Weven Planning Portal Introduction (Booked Events) Corporate Lead Follow Up …" at bounding box center [628, 195] width 917 height 34
click at [170, 178] on select "-- Weven Planning Portal Introduction (Booked Events) Corporate Lead Follow Up …" at bounding box center [628, 195] width 917 height 34
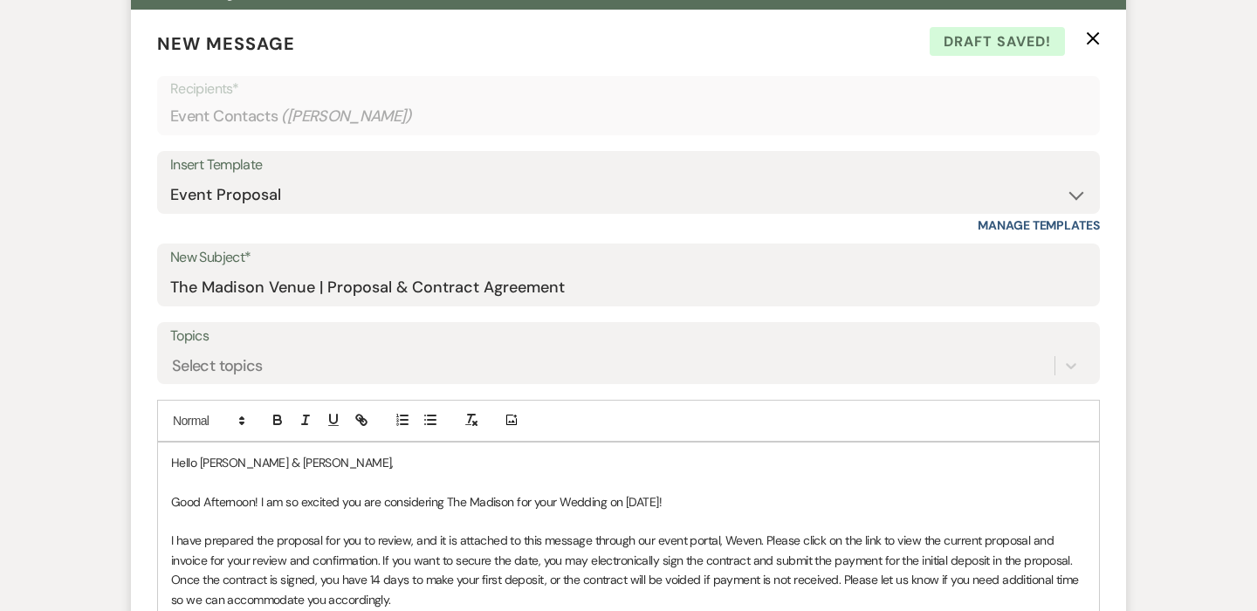
click at [171, 539] on p "I have prepared the proposal for you to review, and it is attached to this mess…" at bounding box center [628, 570] width 915 height 79
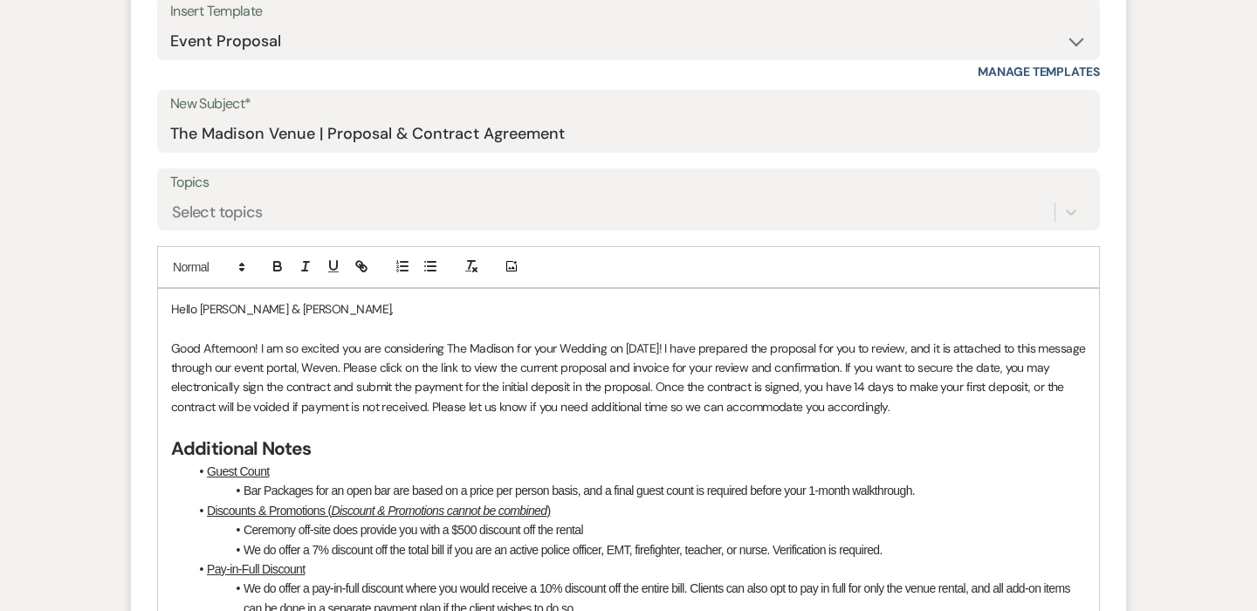
click at [381, 474] on li "Guest Count" at bounding box center [637, 471] width 897 height 19
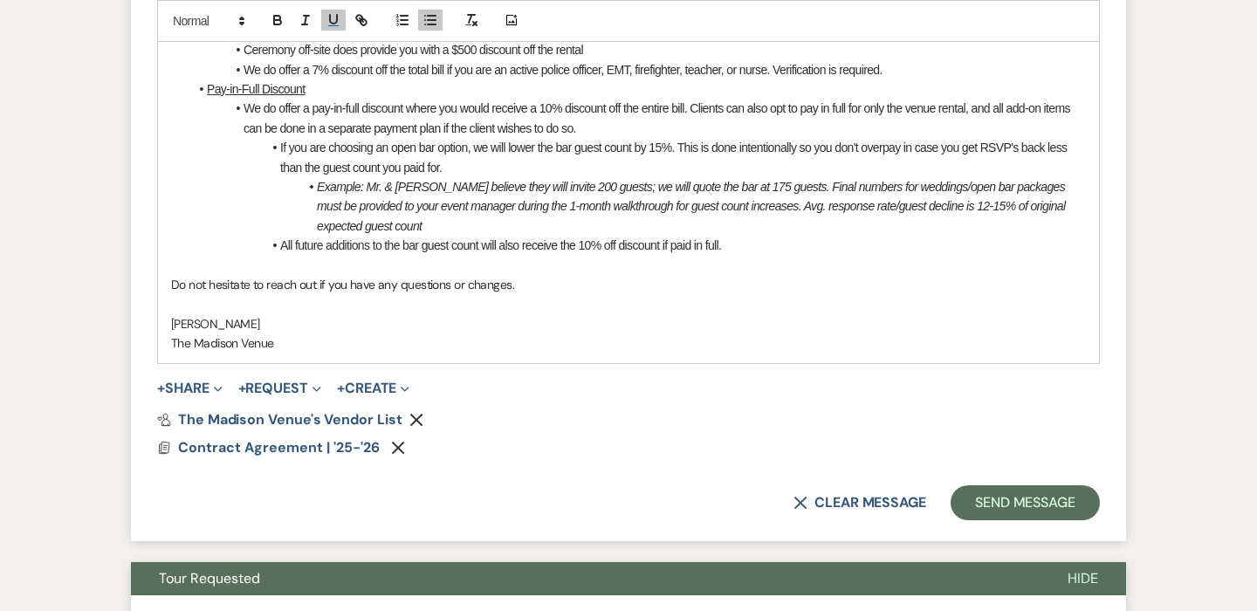
scroll to position [1468, 0]
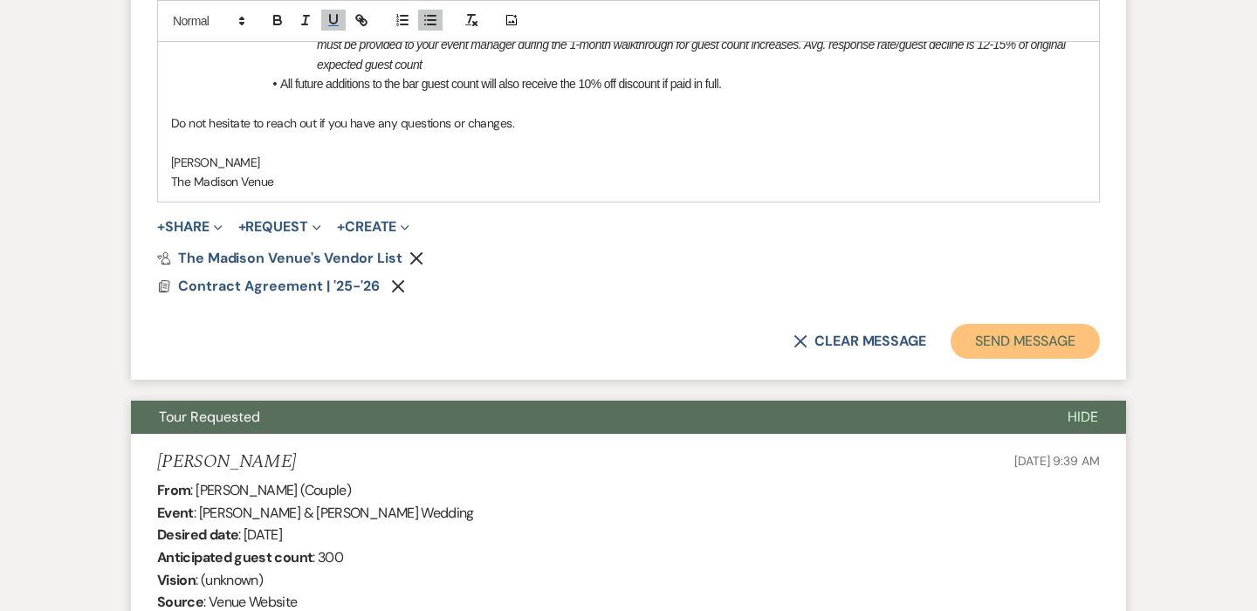
click at [1001, 330] on button "Send Message" at bounding box center [1025, 341] width 149 height 35
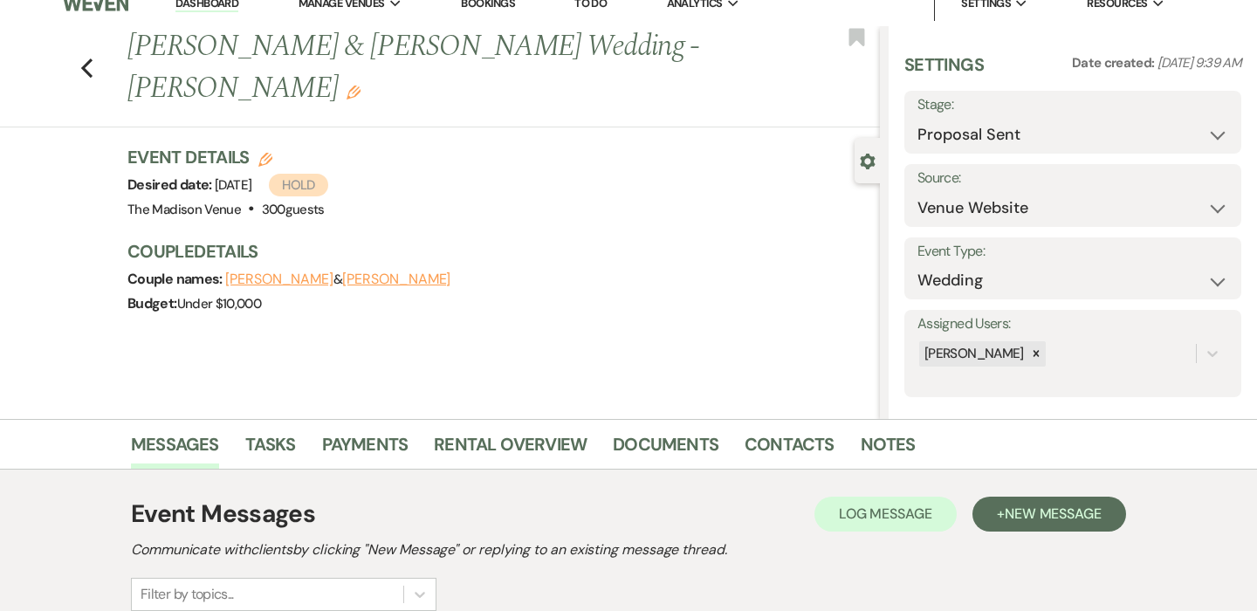
scroll to position [0, 0]
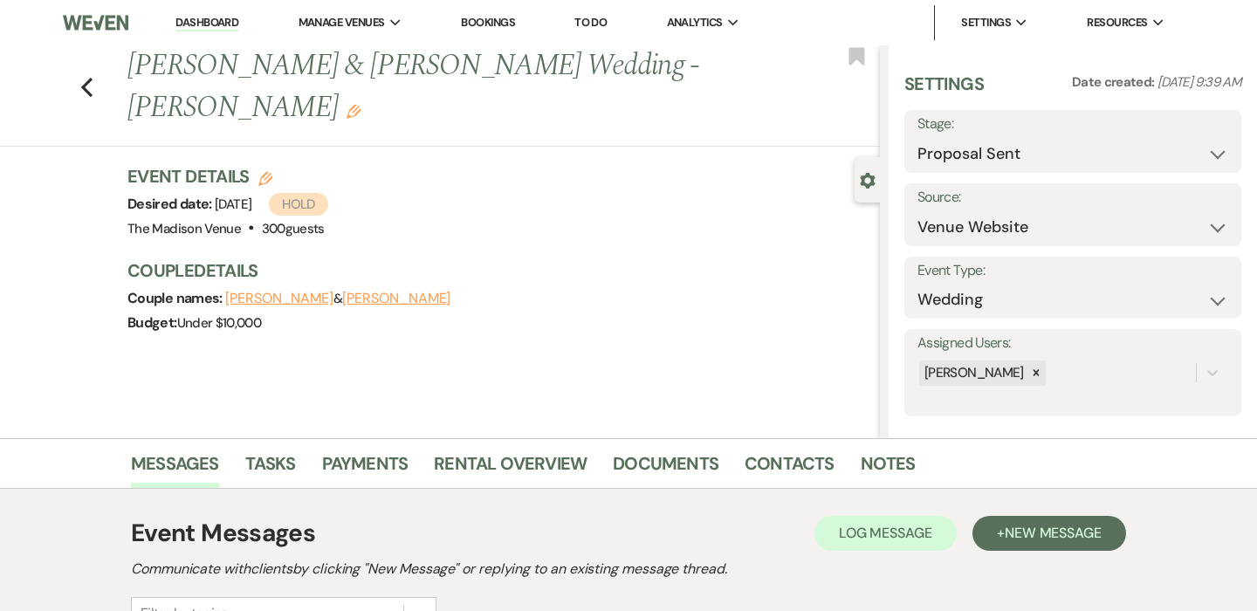
click at [93, 216] on div "Previous Nathan Christman & Kerry Jamieson Wedding - Daryl Edit Bookmark Gear S…" at bounding box center [440, 241] width 880 height 393
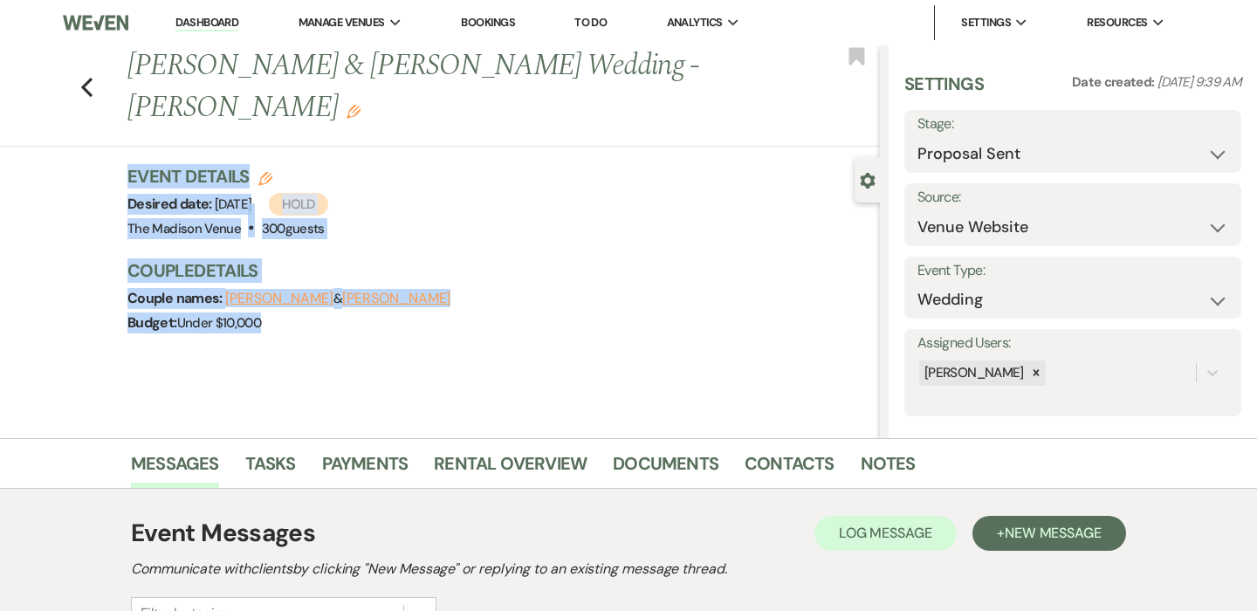
drag, startPoint x: 117, startPoint y: 158, endPoint x: 282, endPoint y: 333, distance: 240.2
click at [282, 333] on div "Previous Nathan Christman & Kerry Jamieson Wedding - Daryl Edit Bookmark Gear S…" at bounding box center [440, 241] width 880 height 393
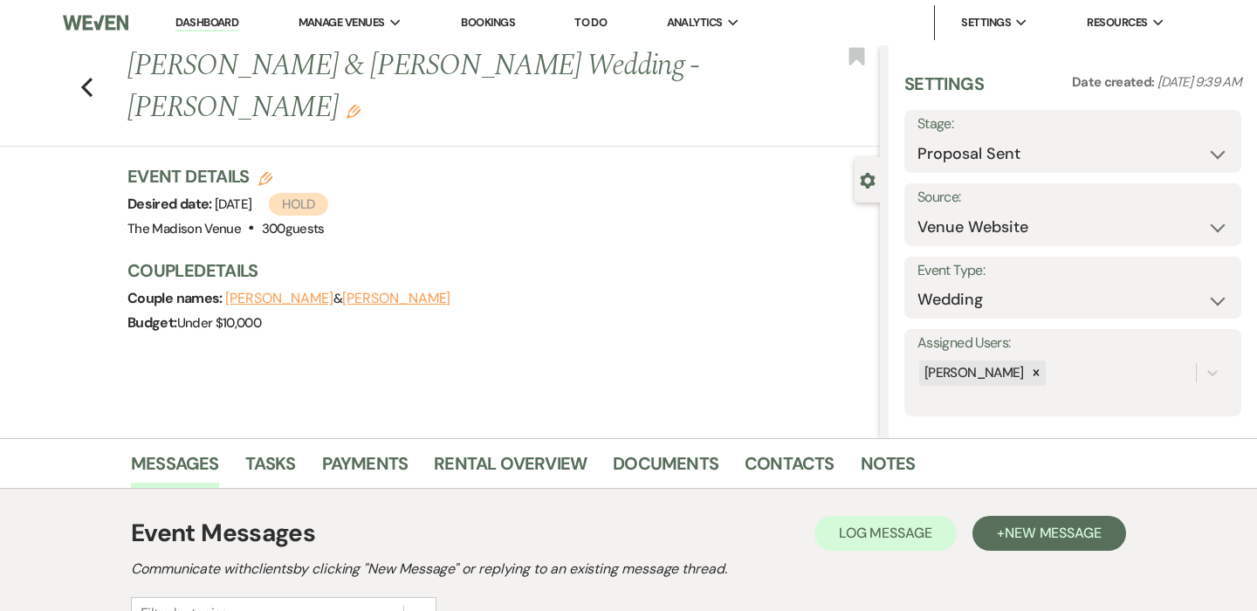
click at [103, 206] on div "Previous Nathan Christman & Kerry Jamieson Wedding - Daryl Edit Bookmark Gear S…" at bounding box center [440, 241] width 880 height 393
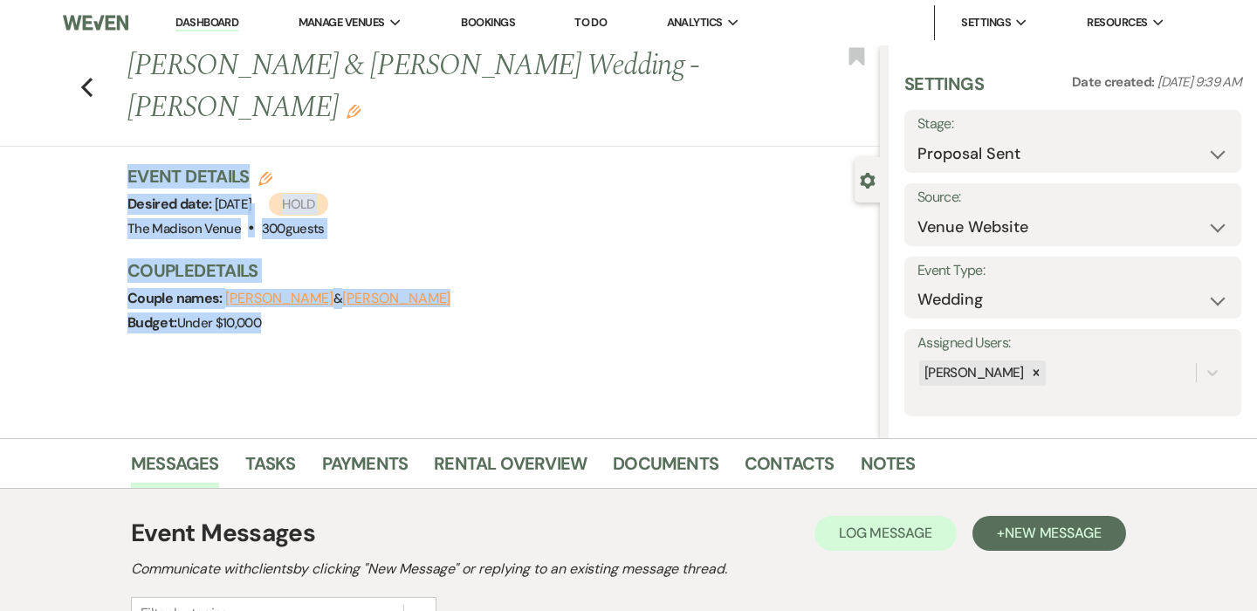
drag, startPoint x: 128, startPoint y: 172, endPoint x: 273, endPoint y: 323, distance: 209.3
click at [273, 323] on div "Event Details Edit Desired date: Friday, September 18th, 2026 Hold Venue: The M…" at bounding box center [503, 258] width 752 height 189
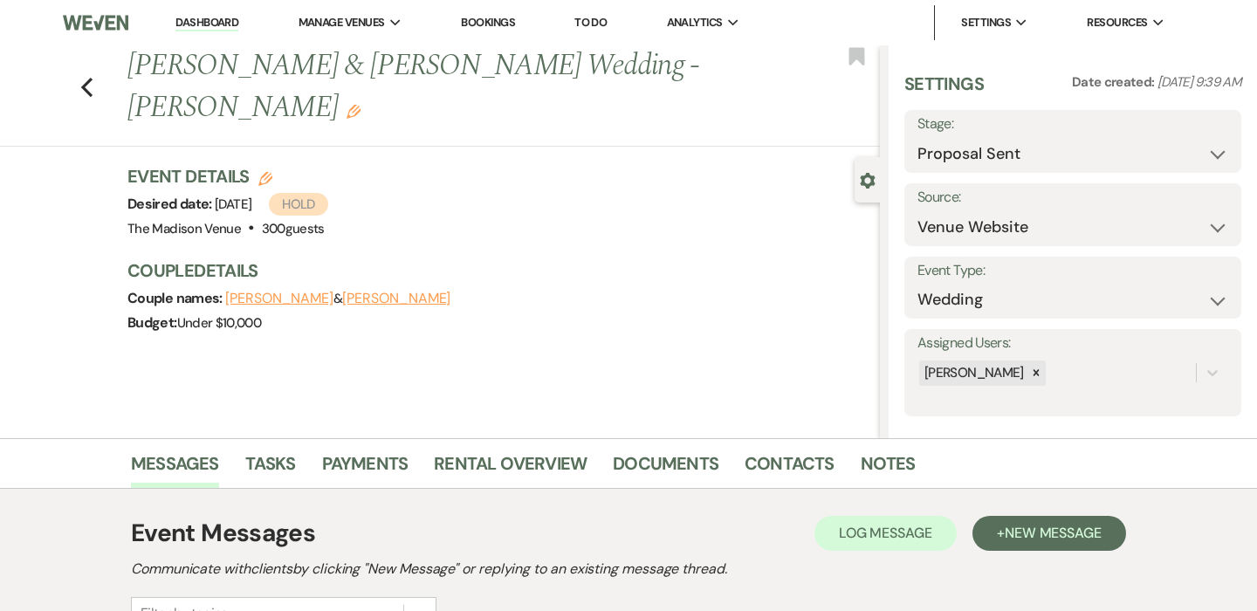
click at [113, 189] on div "Previous Nathan Christman & Kerry Jamieson Wedding - Daryl Edit Bookmark Gear S…" at bounding box center [440, 241] width 880 height 393
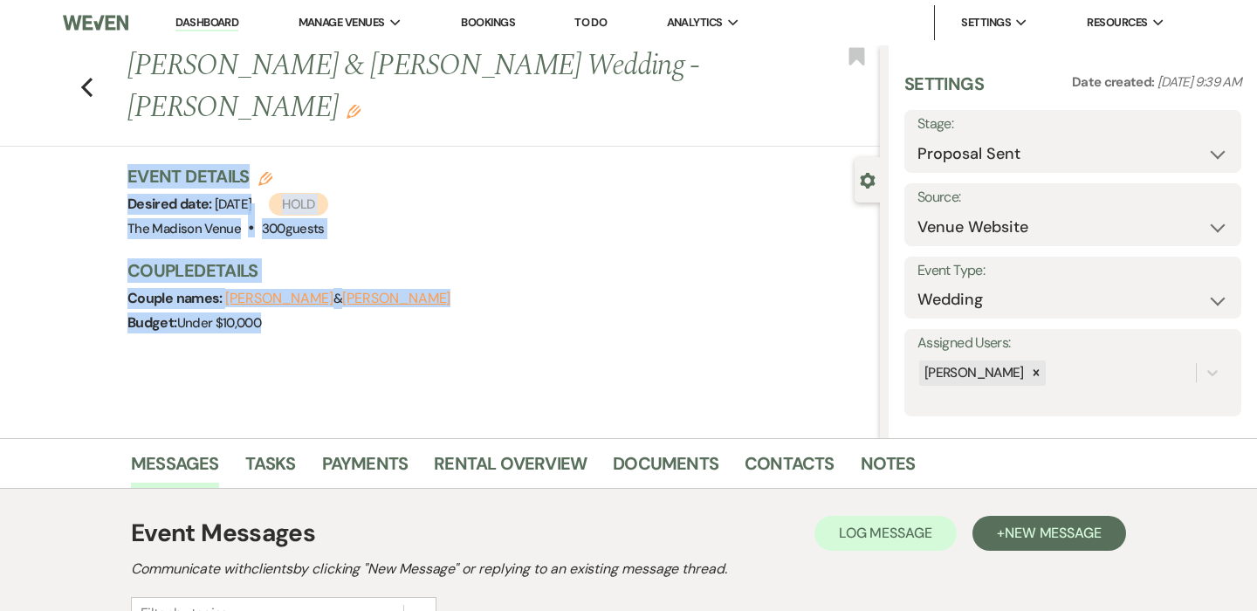
drag, startPoint x: 118, startPoint y: 177, endPoint x: 274, endPoint y: 349, distance: 232.4
click at [274, 349] on div "Previous Nathan Christman & Kerry Jamieson Wedding - Daryl Edit Bookmark Gear S…" at bounding box center [440, 241] width 880 height 393
click at [72, 216] on div "Previous Nathan Christman & Kerry Jamieson Wedding - Daryl Edit Bookmark Gear S…" at bounding box center [440, 241] width 880 height 393
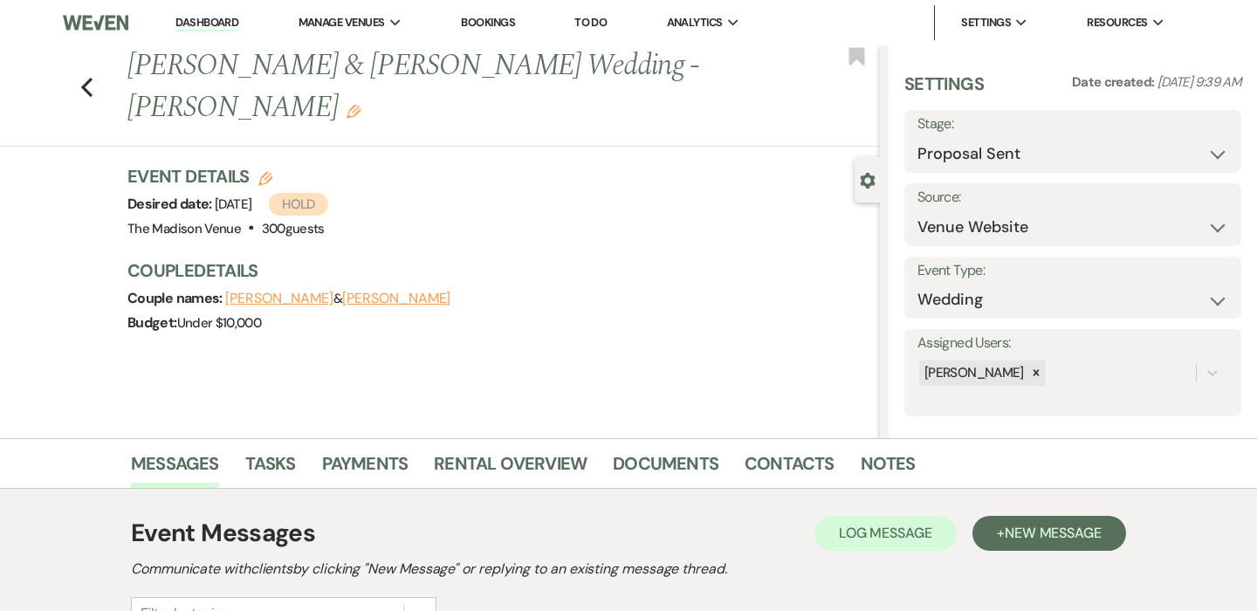
click at [211, 21] on link "Dashboard" at bounding box center [206, 23] width 63 height 17
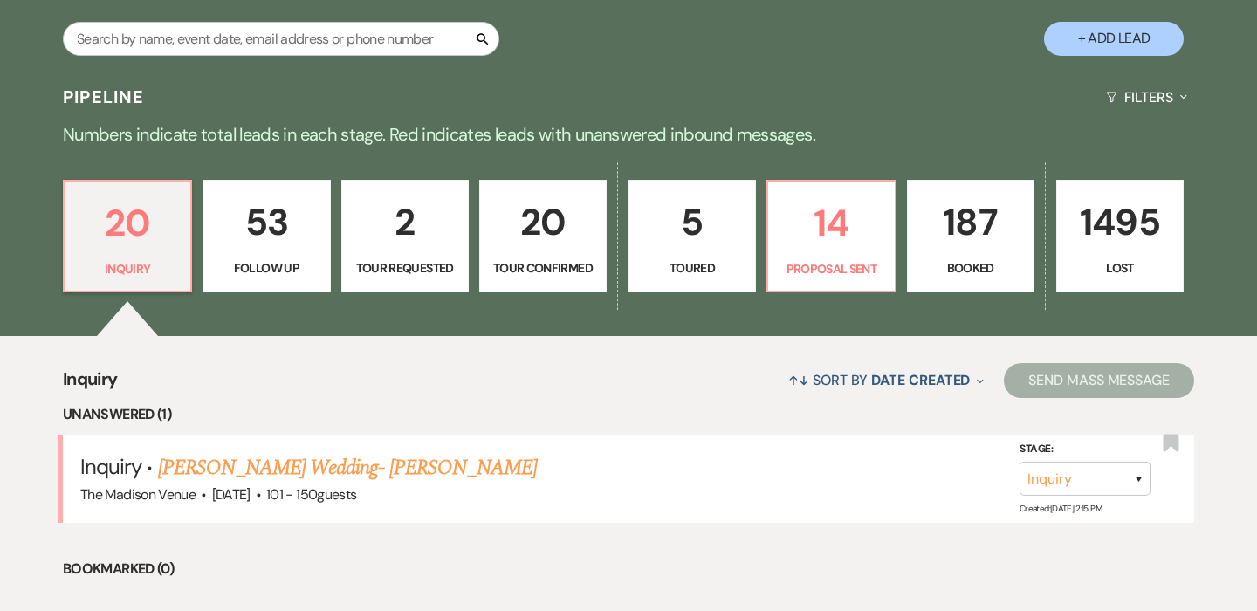
scroll to position [455, 0]
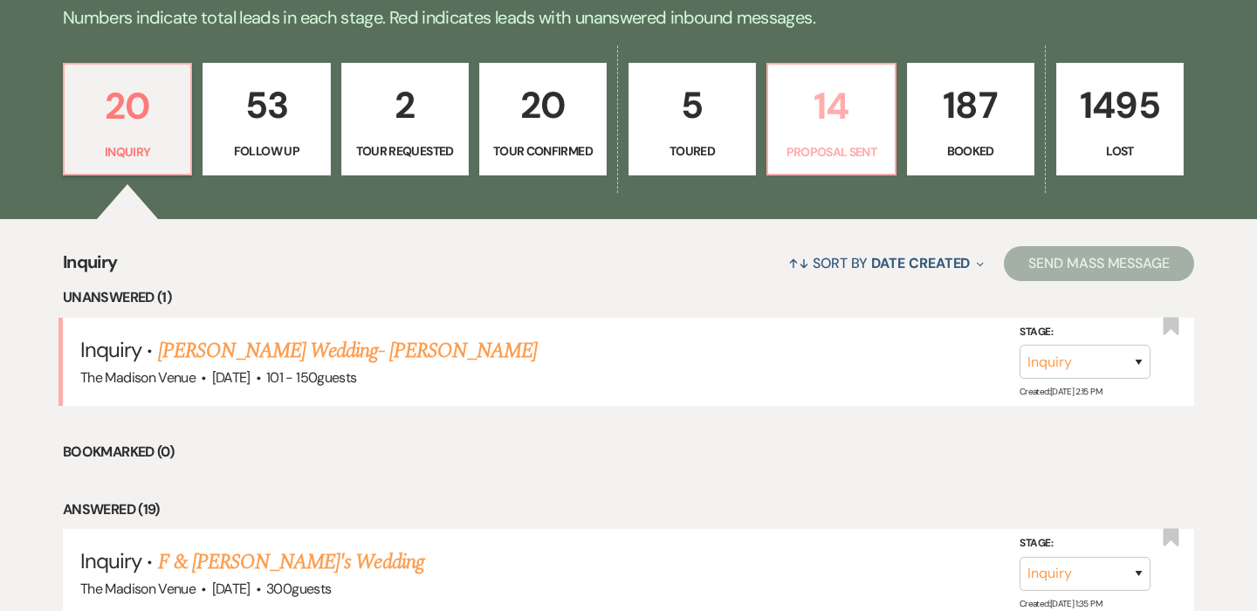
click at [797, 166] on link "14 Proposal Sent" at bounding box center [830, 119] width 129 height 113
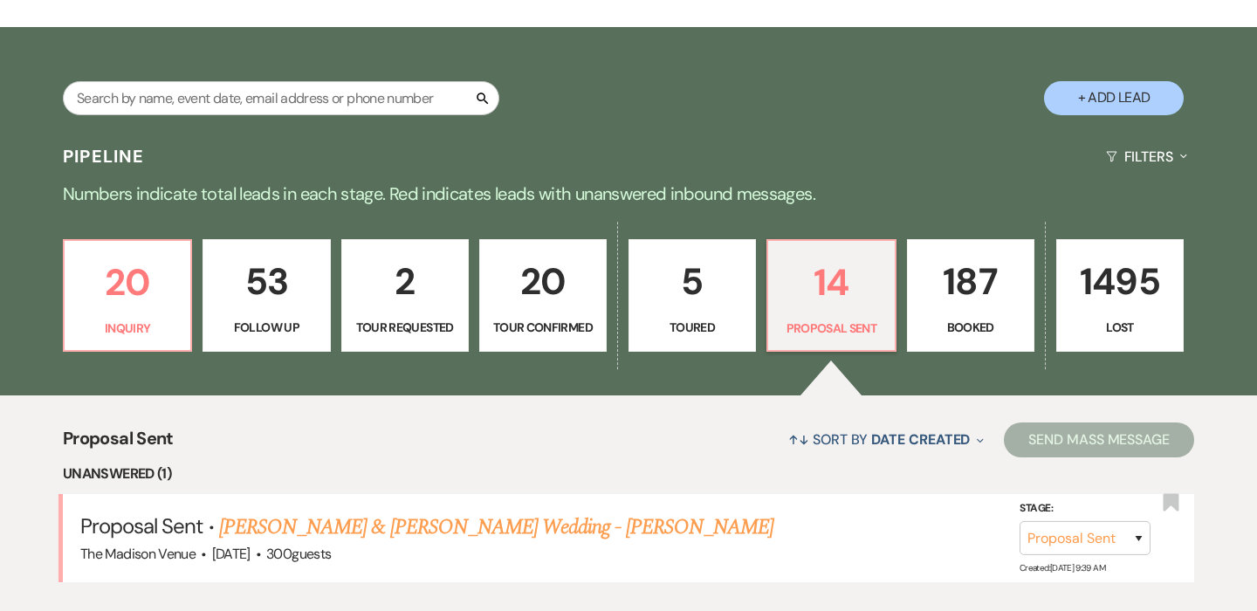
scroll to position [455, 0]
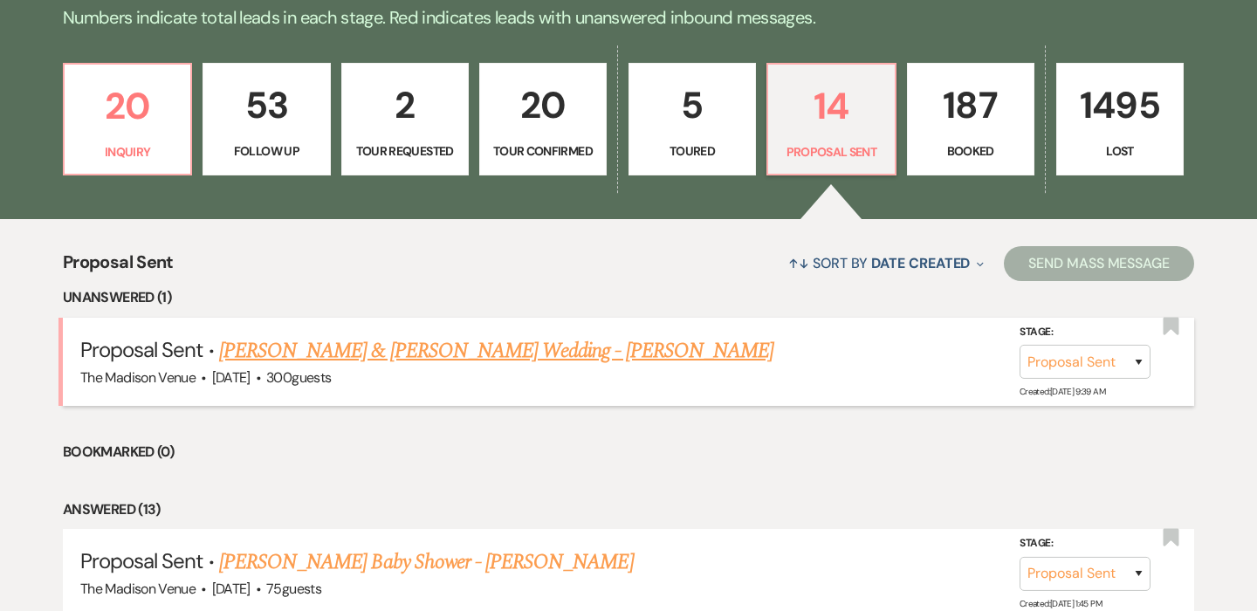
click at [523, 361] on link "Nathan Christman & Kerry Jamieson Wedding - Daryl" at bounding box center [496, 350] width 554 height 31
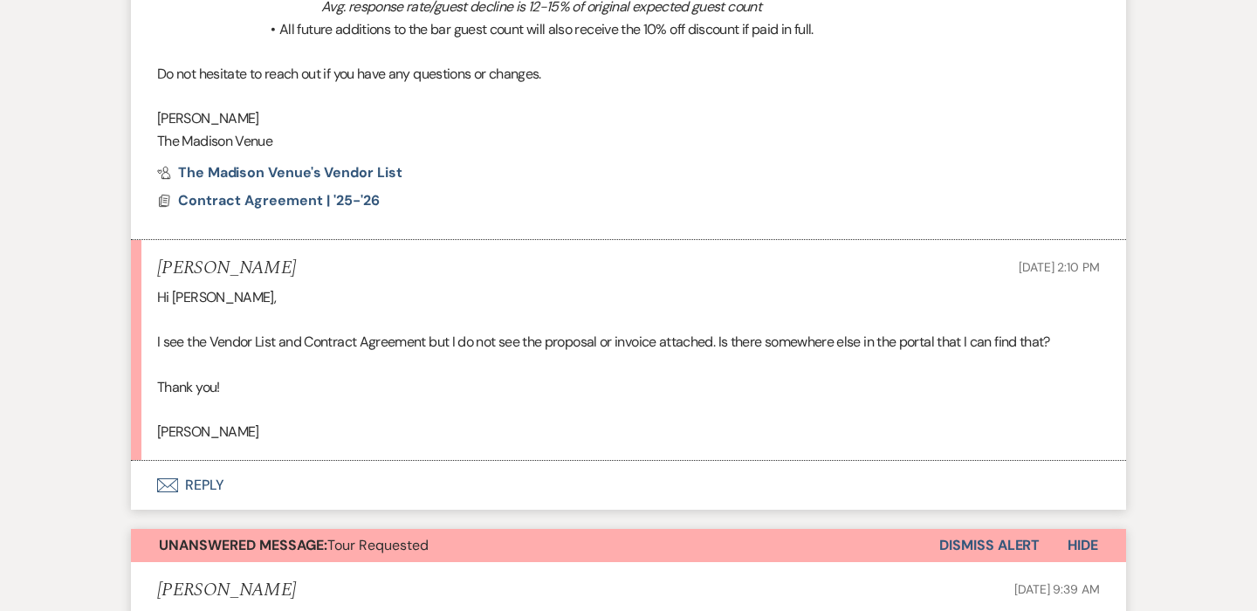
scroll to position [1247, 0]
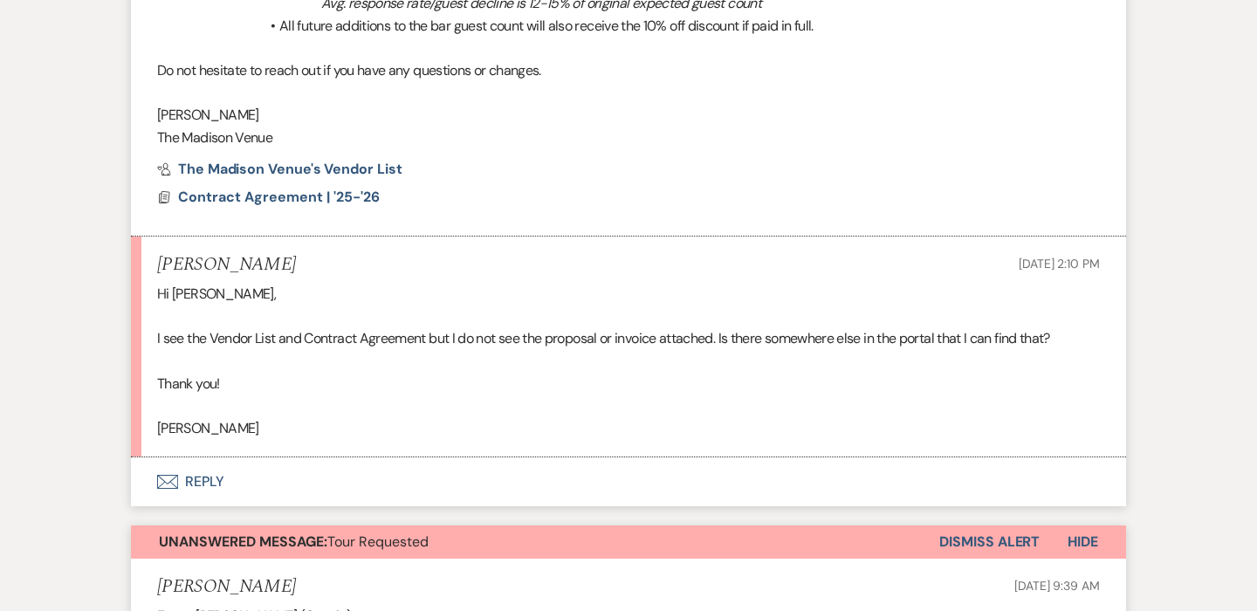
click at [251, 477] on button "Envelope Reply" at bounding box center [628, 481] width 995 height 49
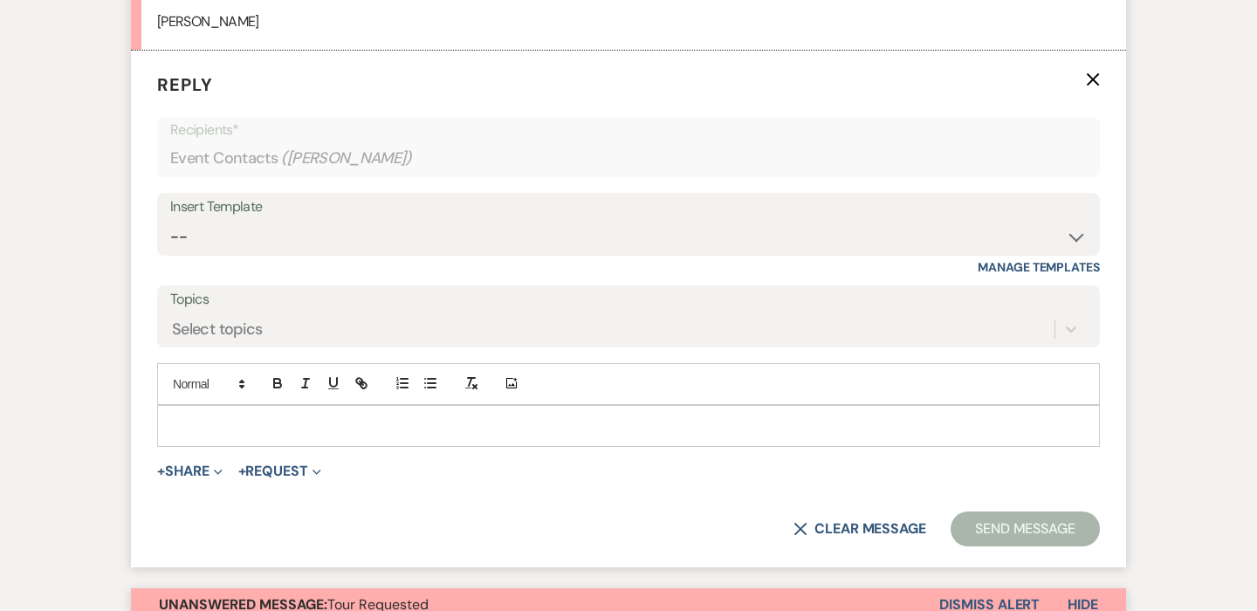
scroll to position [1658, 0]
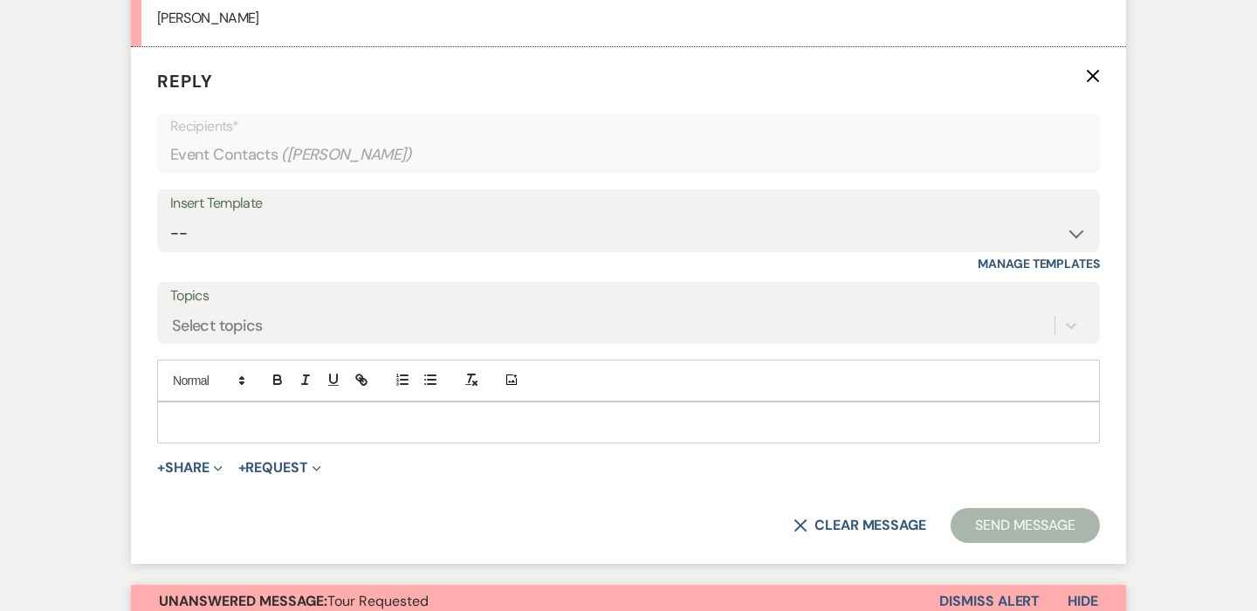
click at [241, 430] on p at bounding box center [628, 422] width 915 height 19
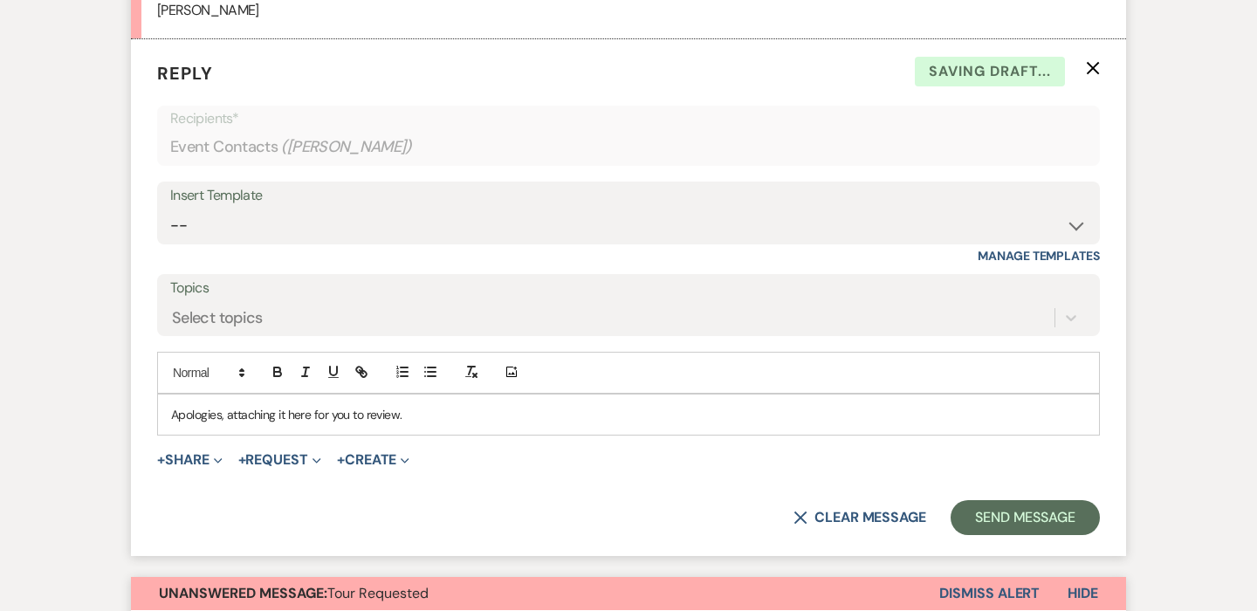
scroll to position [1719, 0]
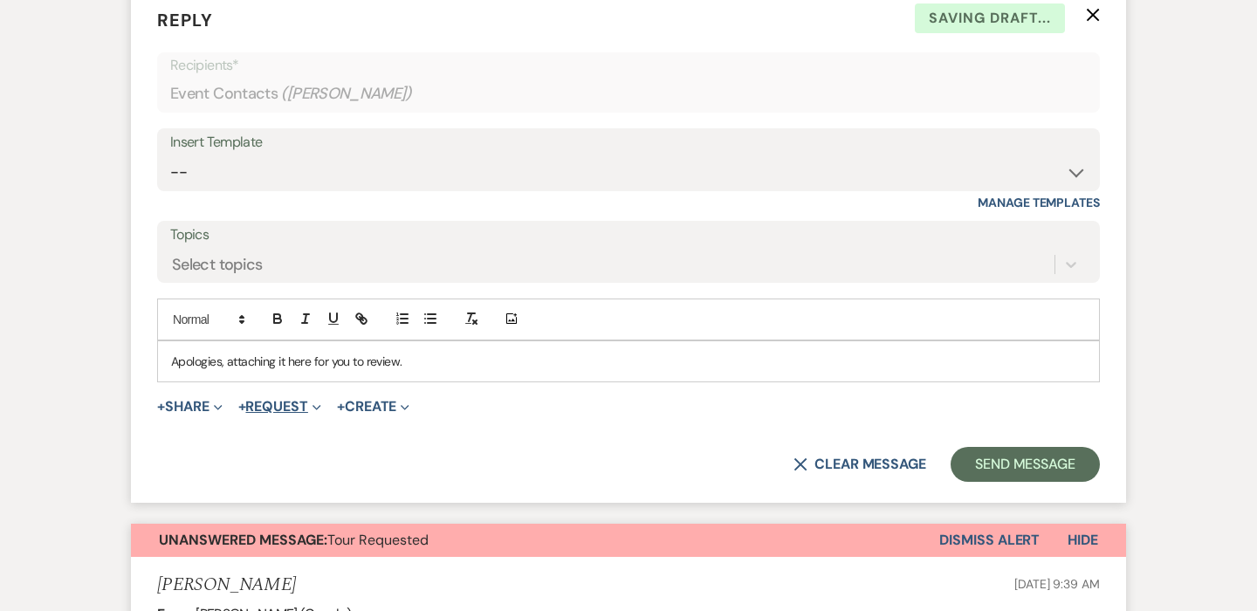
click at [320, 409] on use "button" at bounding box center [317, 407] width 8 height 5
click at [232, 402] on div "+ Share Expand Doc Upload Documents Add Photo Images Pref Vendors Preferred ven…" at bounding box center [628, 406] width 943 height 21
click at [223, 403] on icon "Expand" at bounding box center [218, 407] width 9 height 9
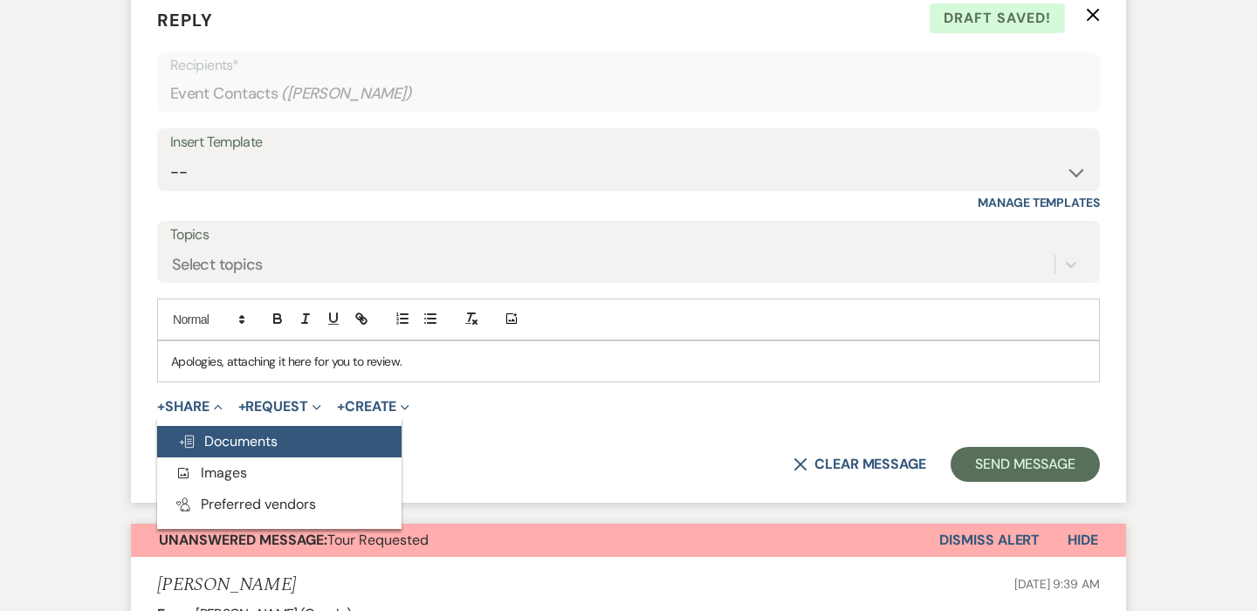
click at [221, 447] on span "Doc Upload Documents" at bounding box center [228, 441] width 100 height 18
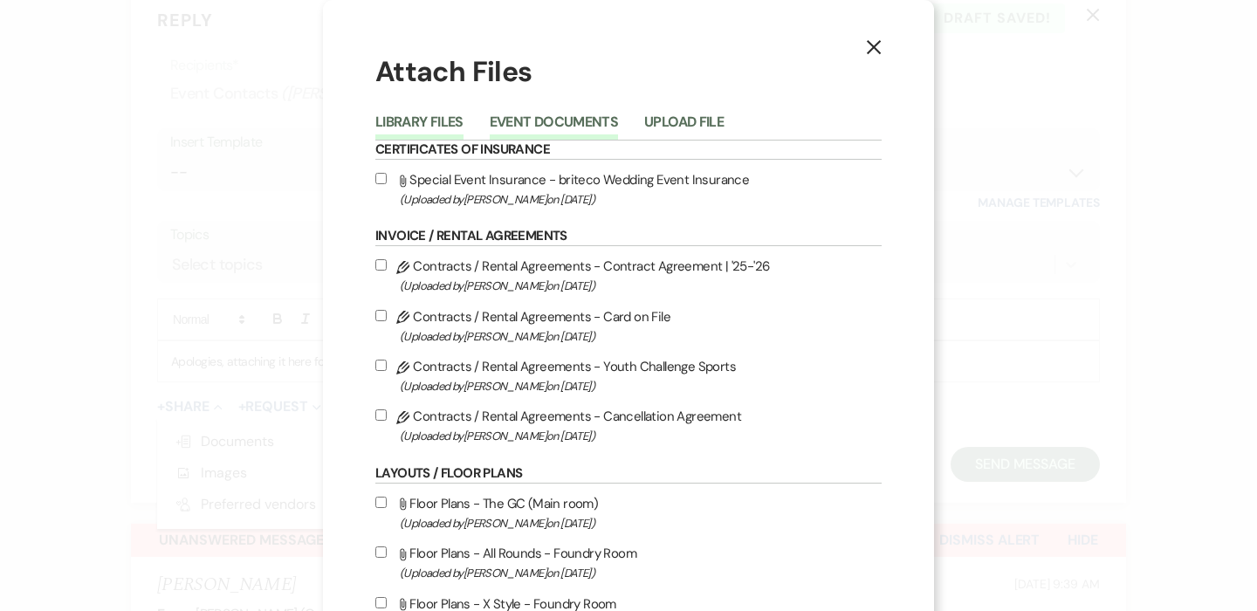
click at [560, 133] on button "Event Documents" at bounding box center [554, 127] width 128 height 24
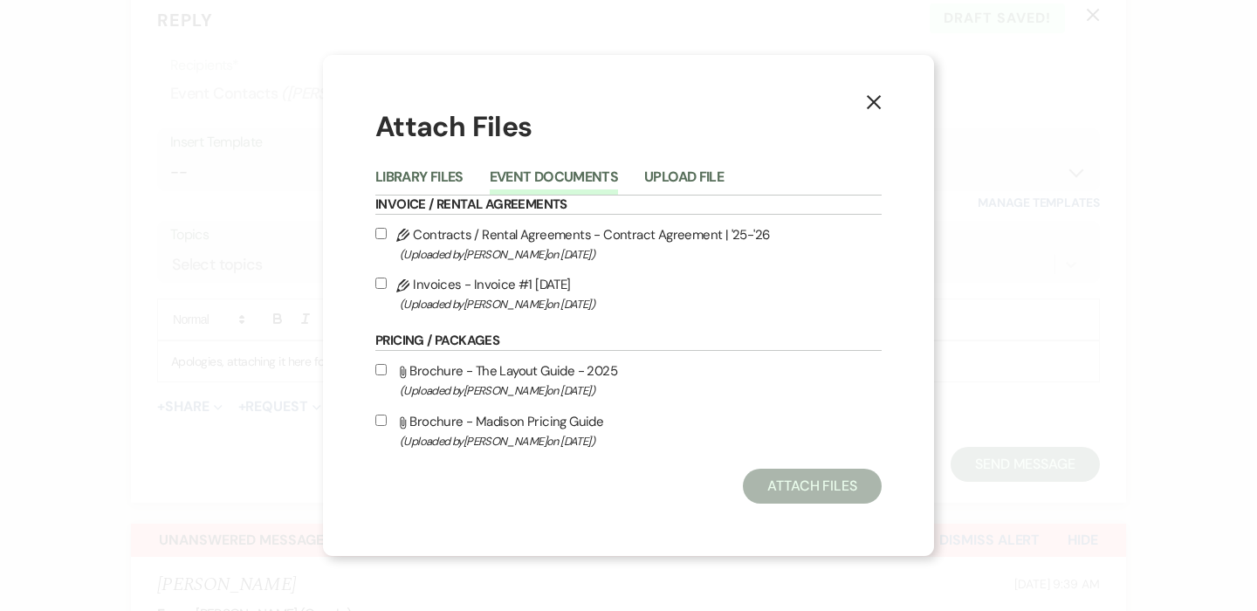
click at [380, 274] on label "Pencil Invoices - Invoice #1 9-11-2025 (Uploaded by Daryl Licursi on Sep 11th, …" at bounding box center [628, 293] width 506 height 41
click at [380, 278] on input "Pencil Invoices - Invoice #1 9-11-2025 (Uploaded by Daryl Licursi on Sep 11th, …" at bounding box center [380, 283] width 11 height 11
click at [779, 493] on button "Attach Files" at bounding box center [812, 486] width 139 height 35
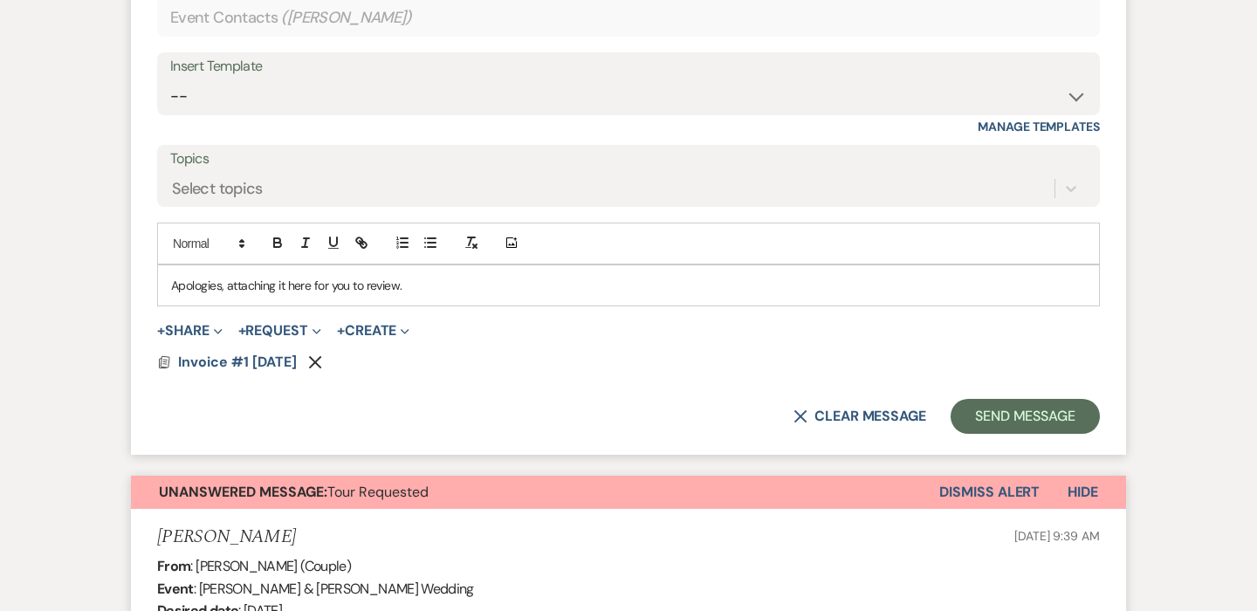
scroll to position [1904, 0]
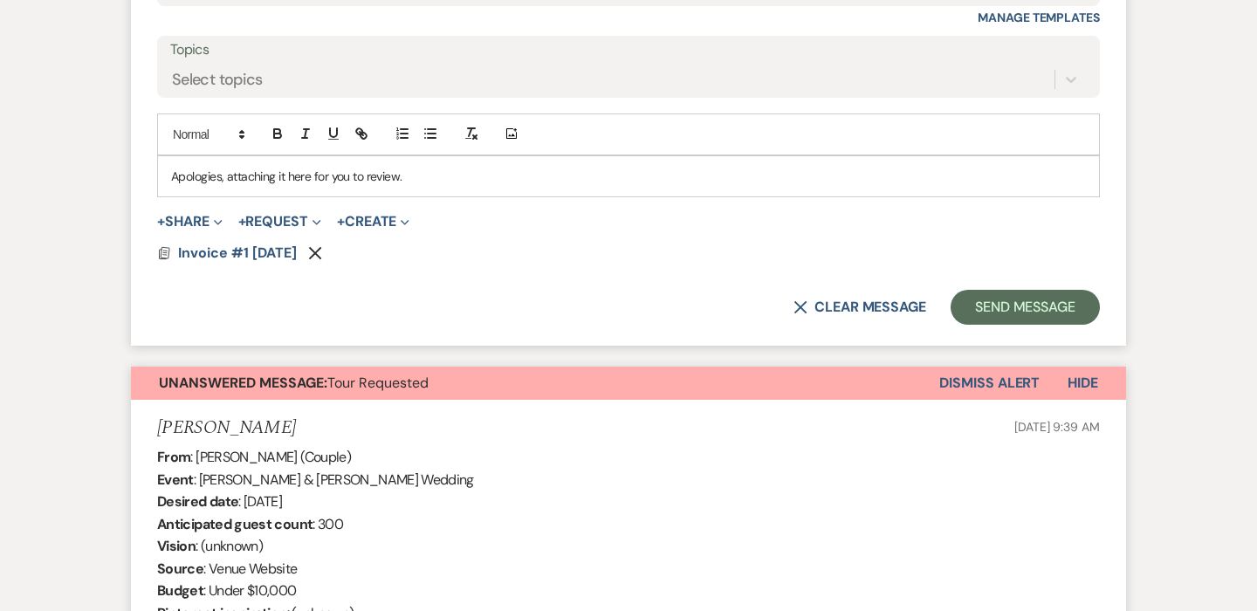
click at [440, 188] on div "Apologies, attaching it here for you to review." at bounding box center [628, 176] width 941 height 40
click at [988, 313] on button "Send Message" at bounding box center [1025, 307] width 149 height 35
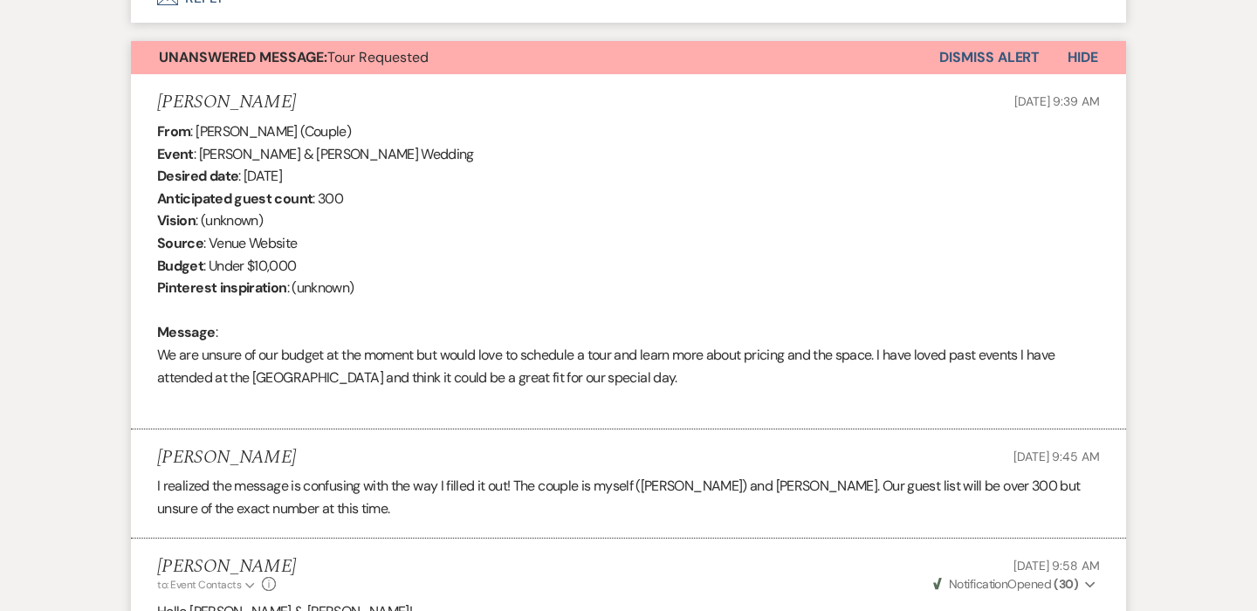
scroll to position [1866, 0]
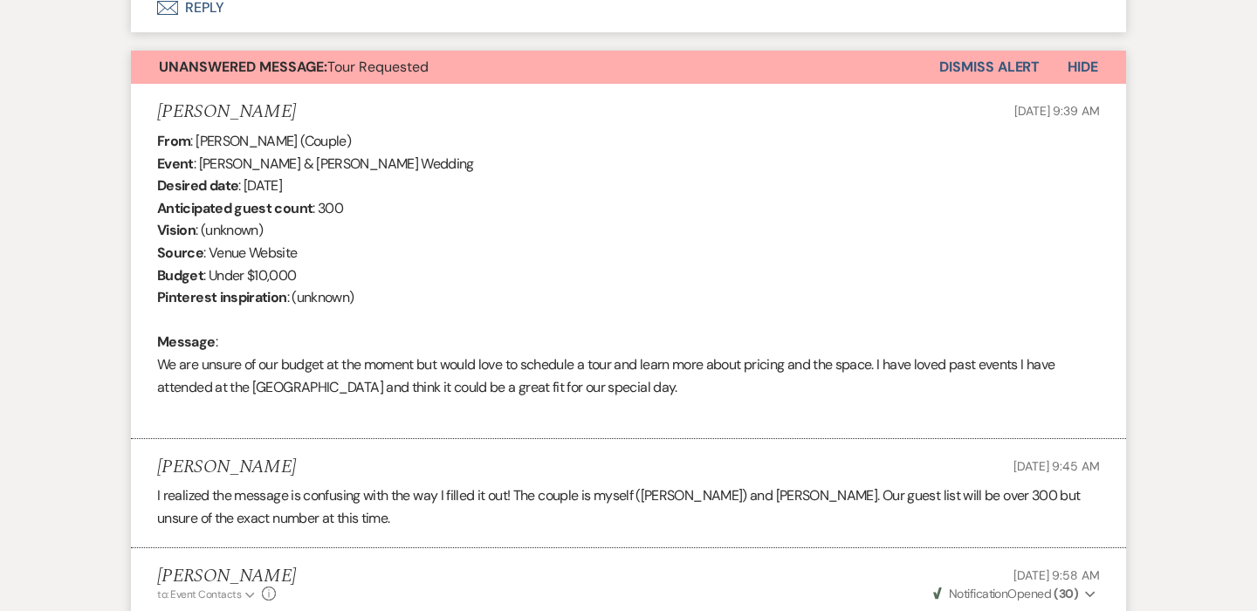
click at [966, 71] on button "Dismiss Alert" at bounding box center [989, 67] width 100 height 33
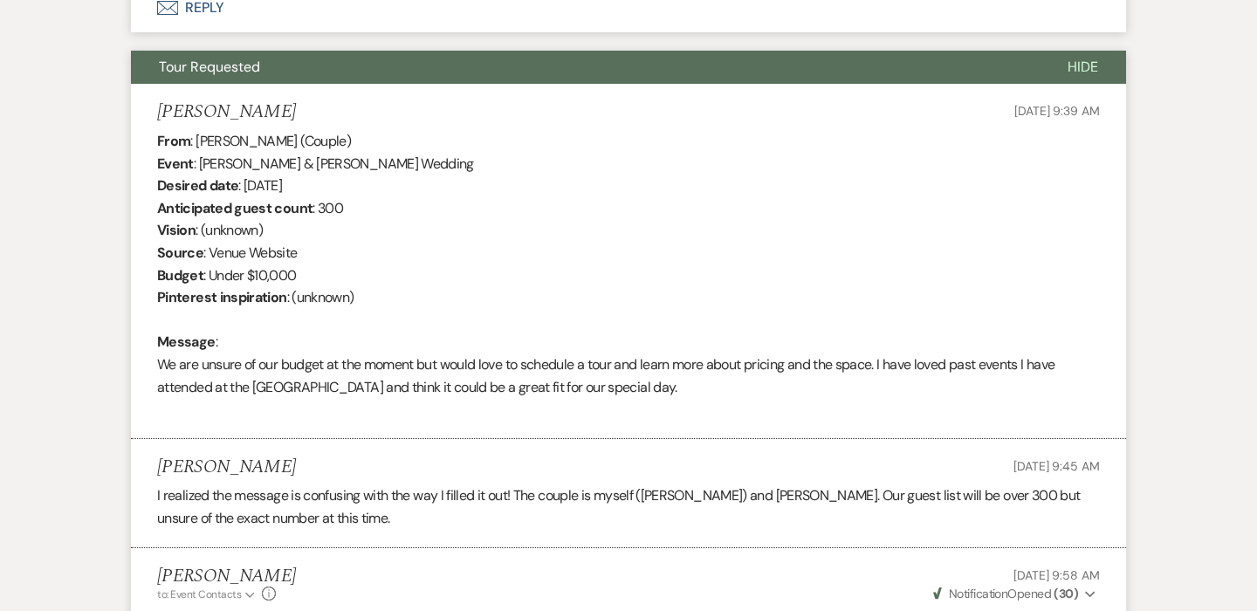
click at [929, 68] on button "Tour Requested" at bounding box center [585, 67] width 909 height 33
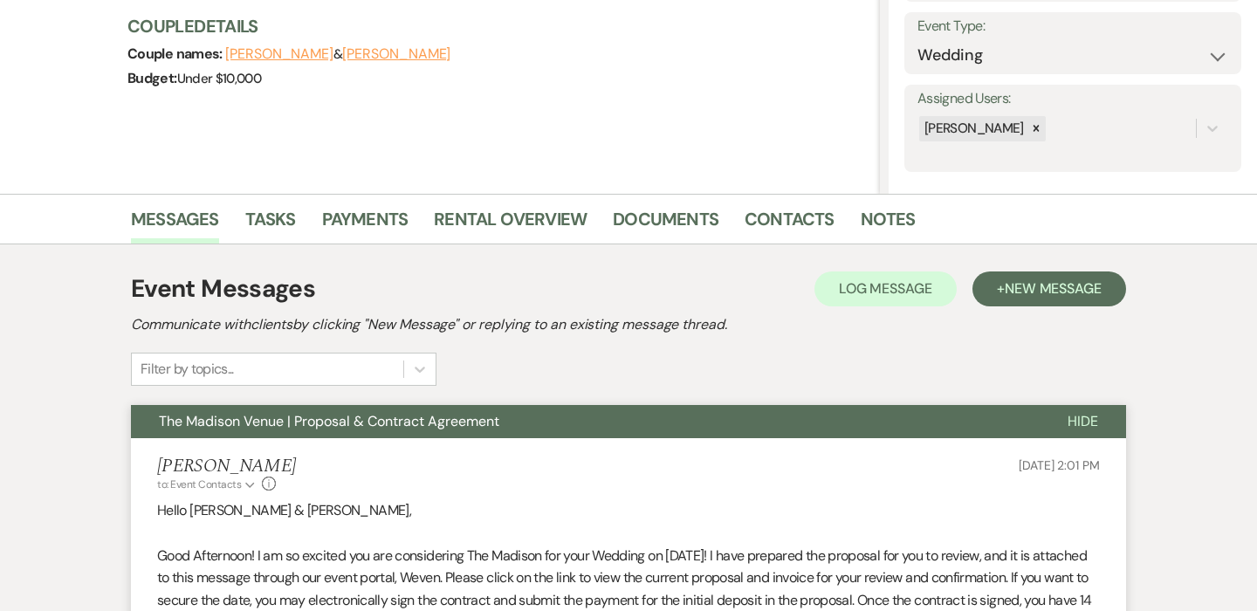
scroll to position [257, 0]
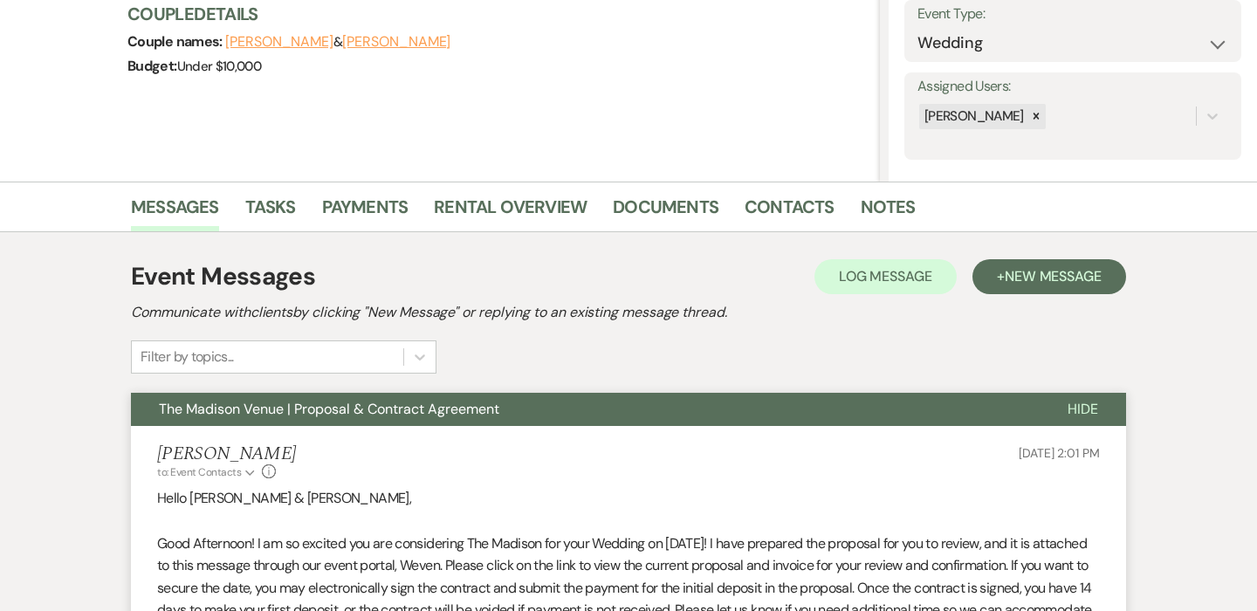
click at [758, 420] on button "The Madison Venue | Proposal & Contract Agreement" at bounding box center [585, 409] width 909 height 33
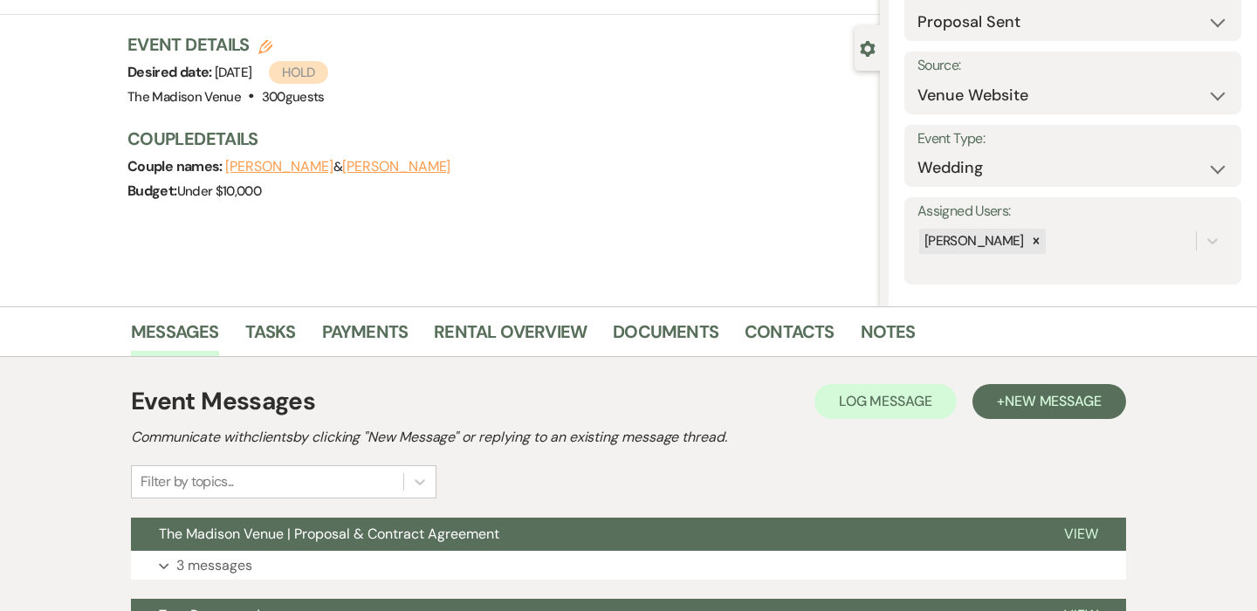
scroll to position [37, 0]
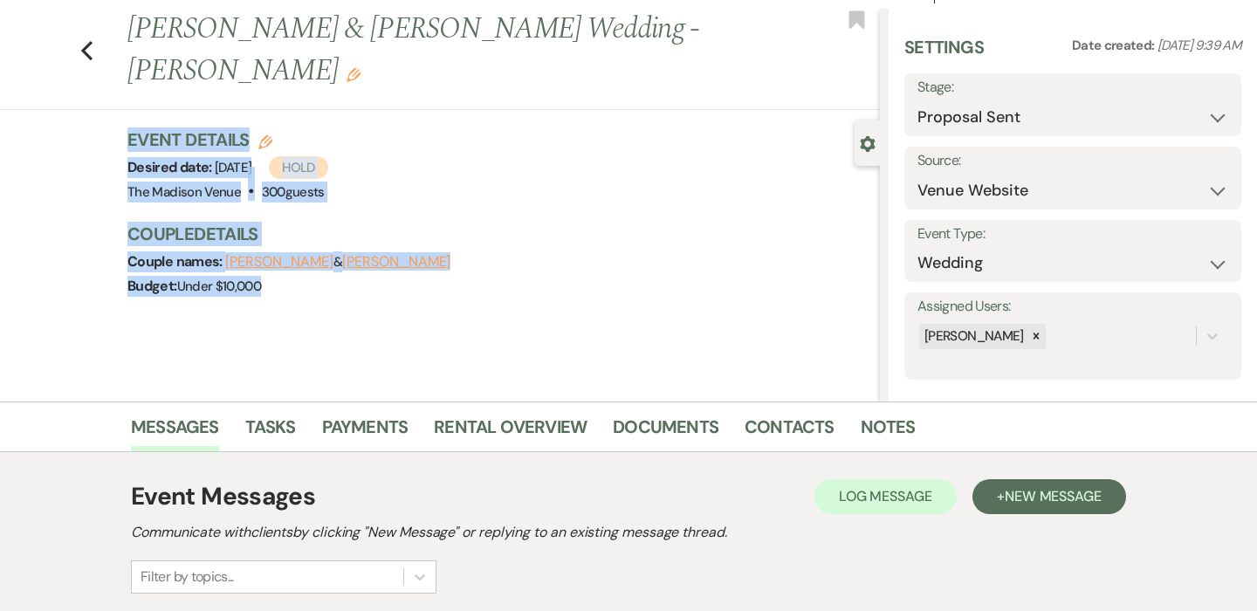
drag, startPoint x: 127, startPoint y: 141, endPoint x: 325, endPoint y: 343, distance: 282.1
click at [325, 343] on div "Previous Nathan Christman & Kerry Jamieson Wedding - Daryl Edit Bookmark Gear S…" at bounding box center [440, 205] width 880 height 393
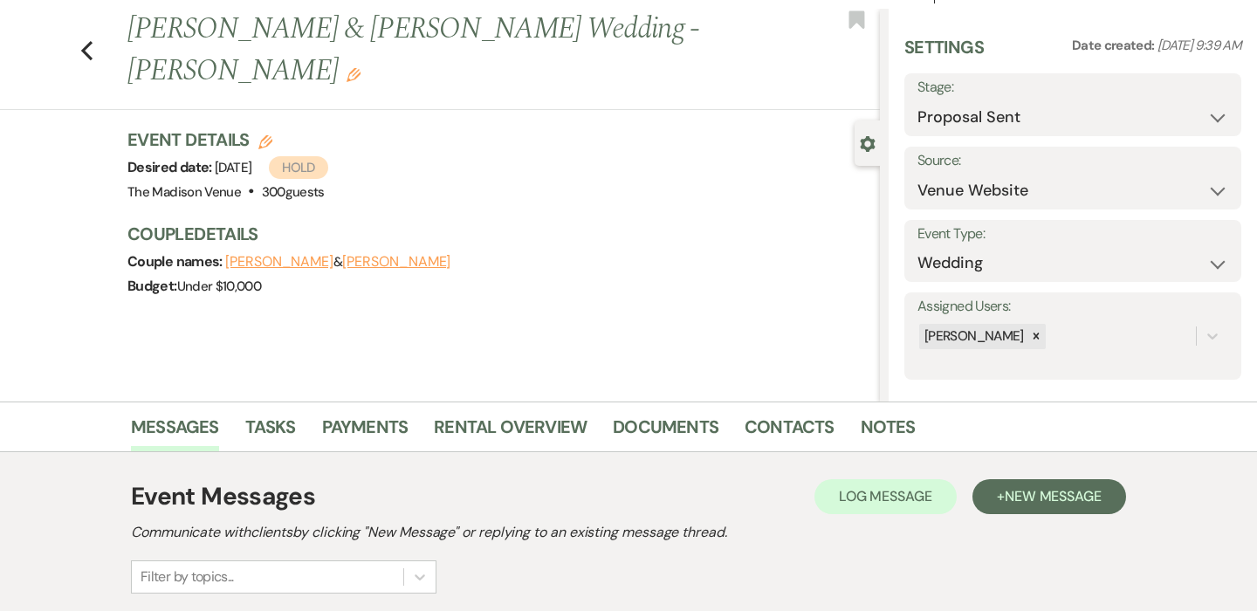
click at [289, 357] on div "Previous Nathan Christman & Kerry Jamieson Wedding - Daryl Edit Bookmark Gear S…" at bounding box center [440, 205] width 880 height 393
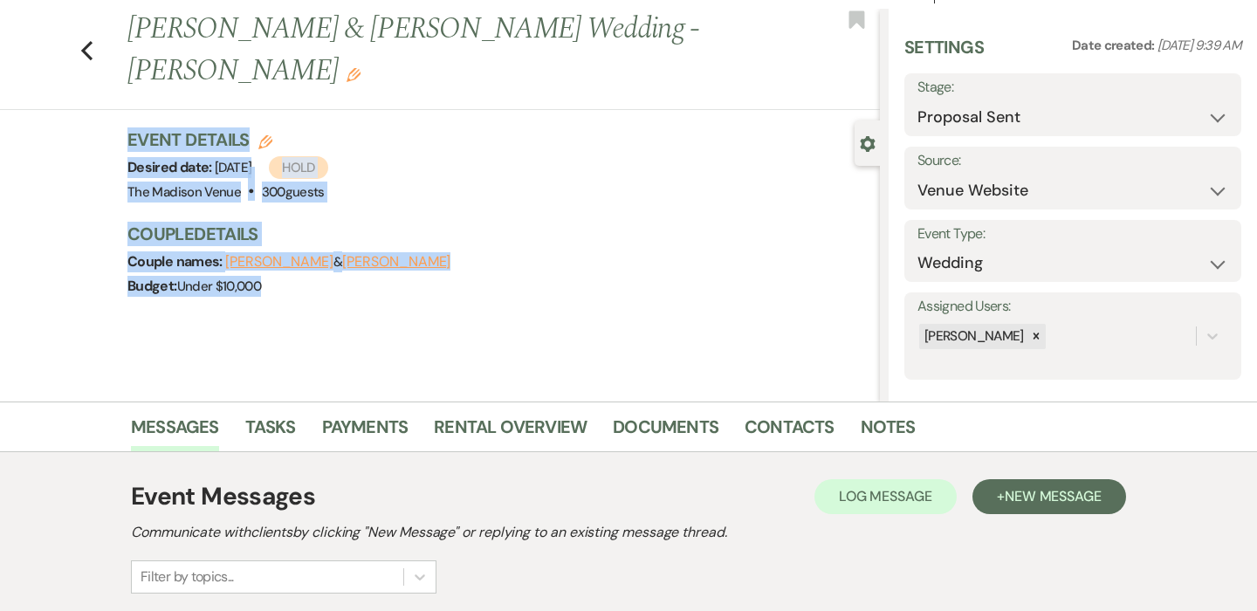
drag, startPoint x: 117, startPoint y: 135, endPoint x: 341, endPoint y: 380, distance: 331.8
click at [341, 380] on div "Previous Nathan Christman & Kerry Jamieson Wedding - Daryl Edit Bookmark Gear S…" at bounding box center [440, 205] width 880 height 393
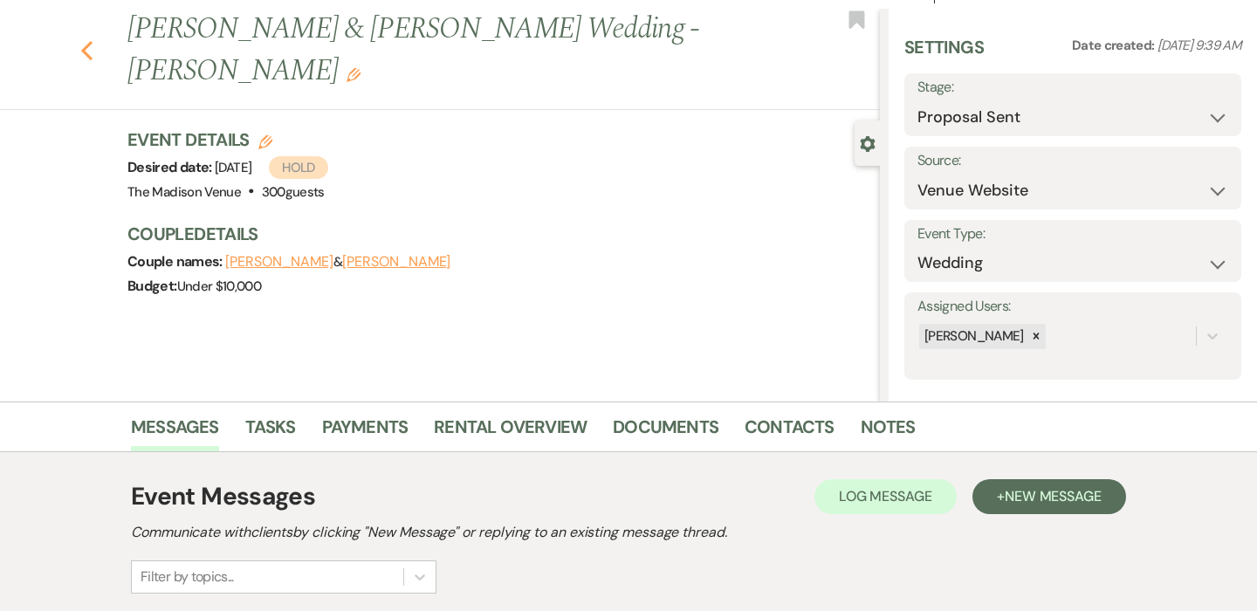
click at [83, 48] on use "button" at bounding box center [86, 50] width 11 height 19
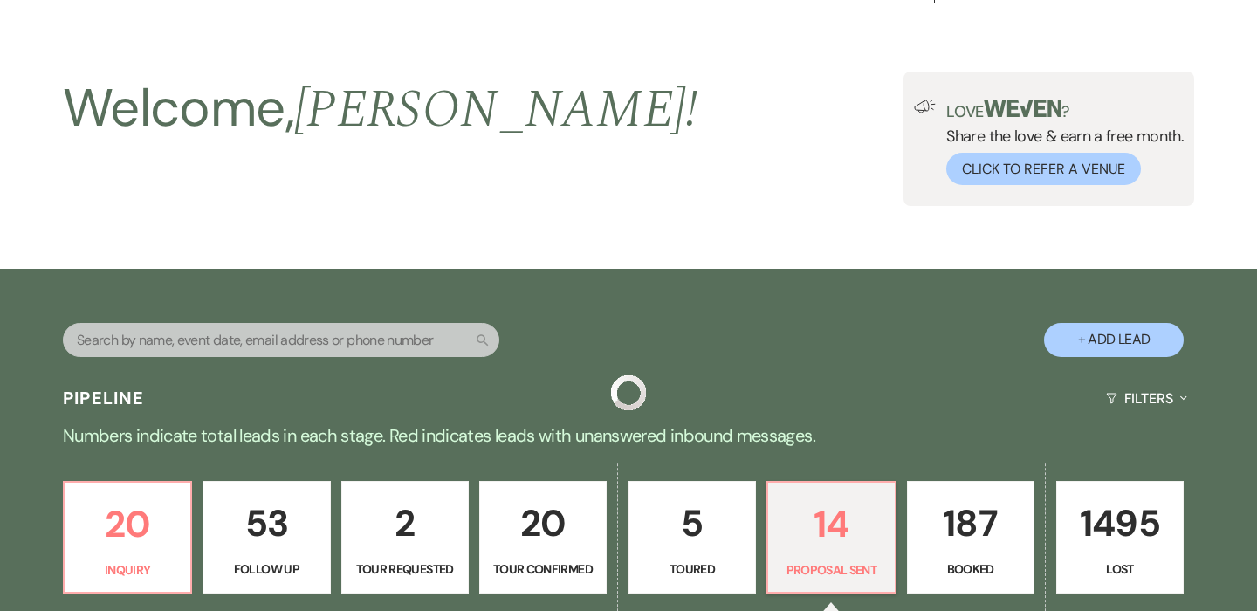
scroll to position [455, 0]
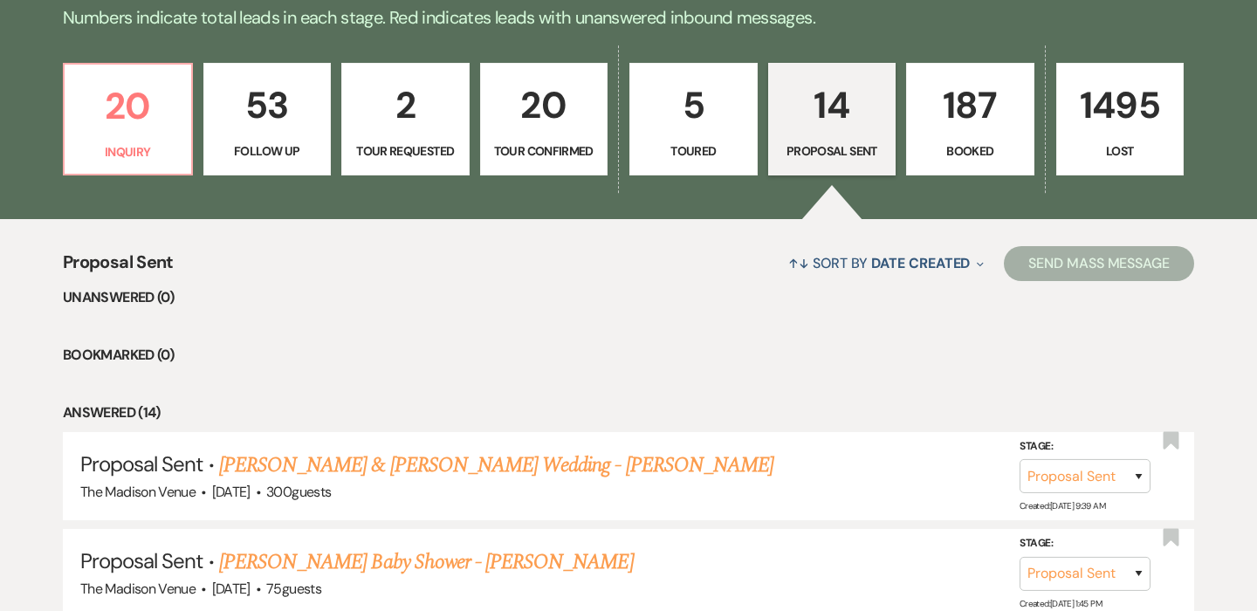
click at [690, 143] on p "Toured" at bounding box center [694, 150] width 106 height 19
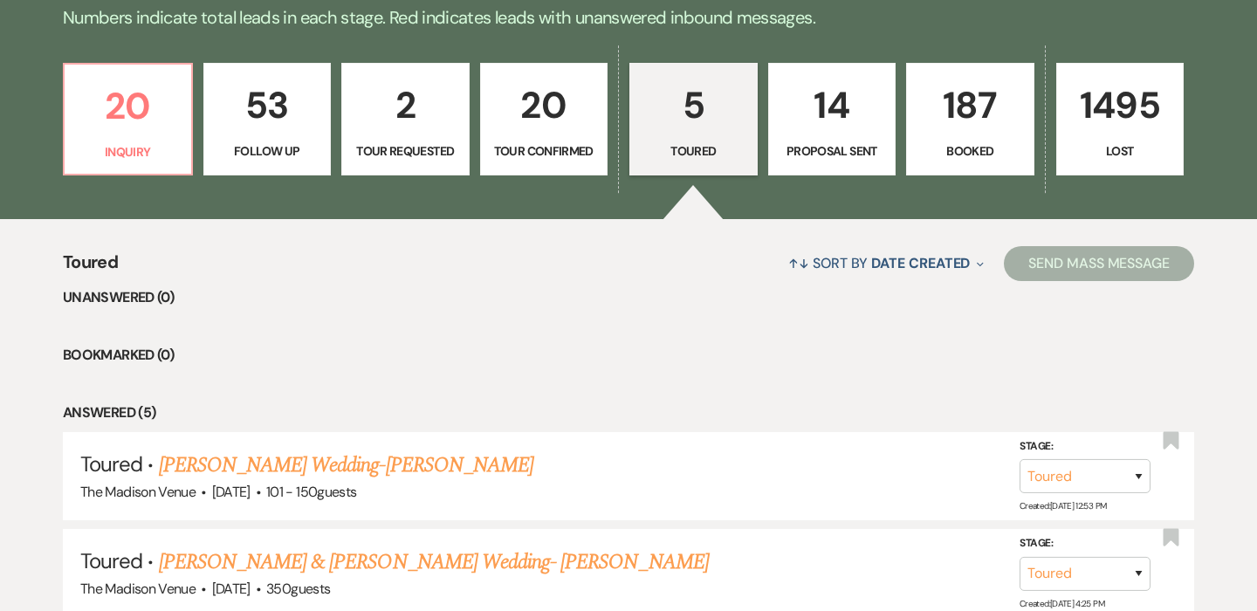
click at [577, 140] on link "20 Tour Confirmed" at bounding box center [544, 119] width 128 height 113
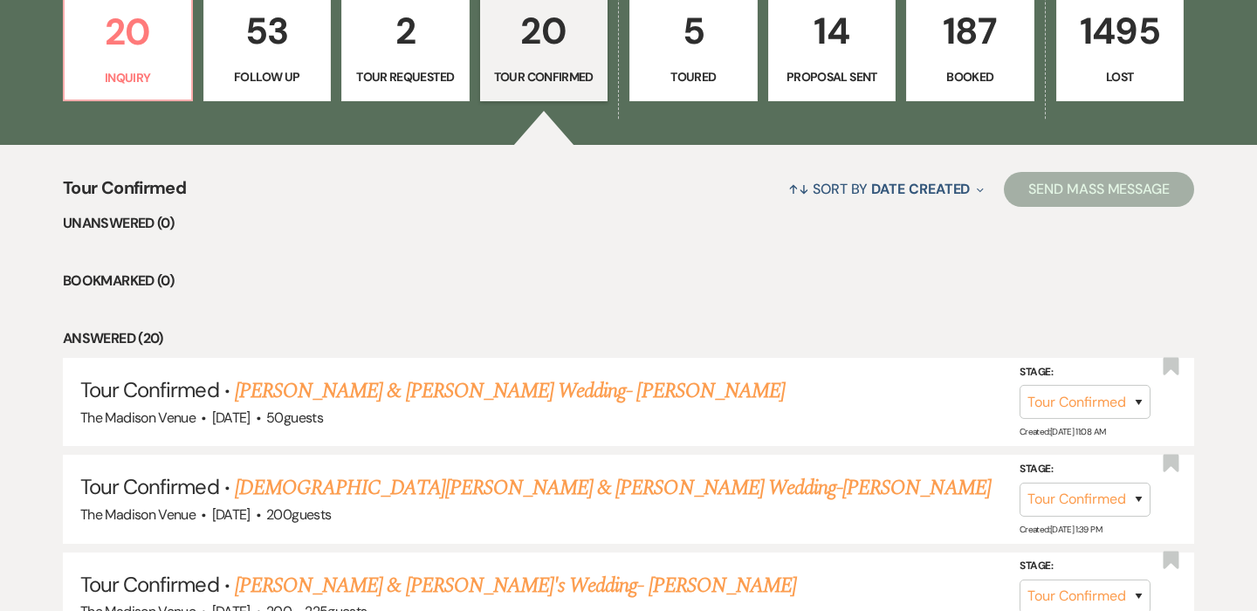
scroll to position [532, 0]
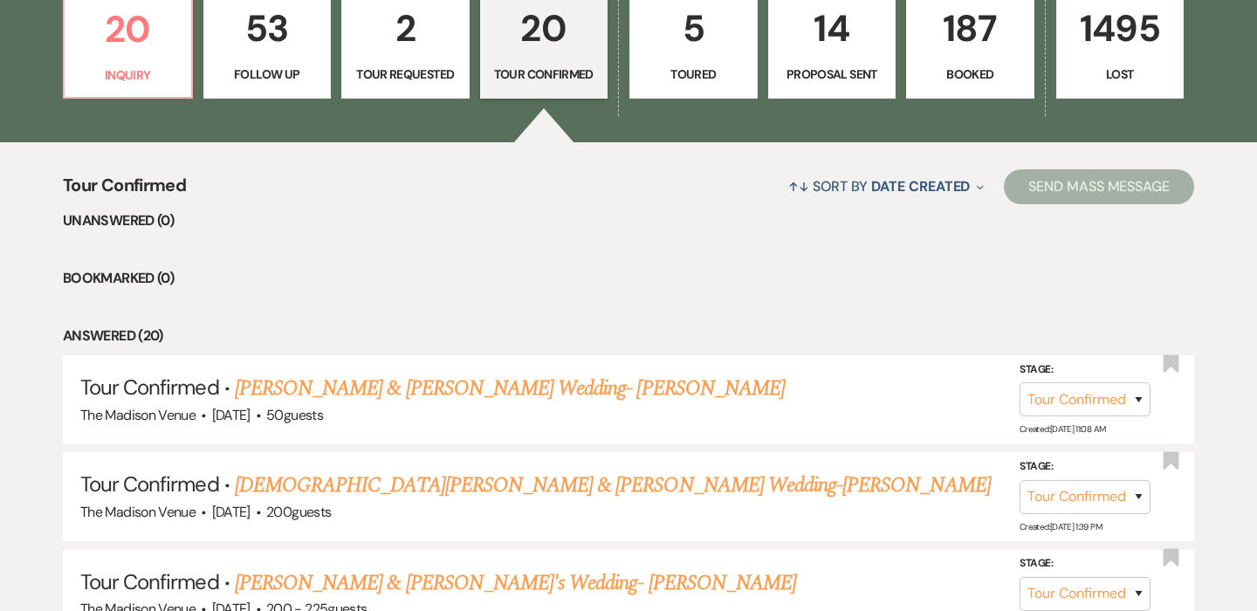
click at [52, 51] on div "20 Inquiry 53 Follow Up 2 Tour Requested 20 Tour Confirmed 5 Toured 14 Proposal…" at bounding box center [628, 54] width 1257 height 178
click at [123, 43] on p "20" at bounding box center [128, 29] width 106 height 58
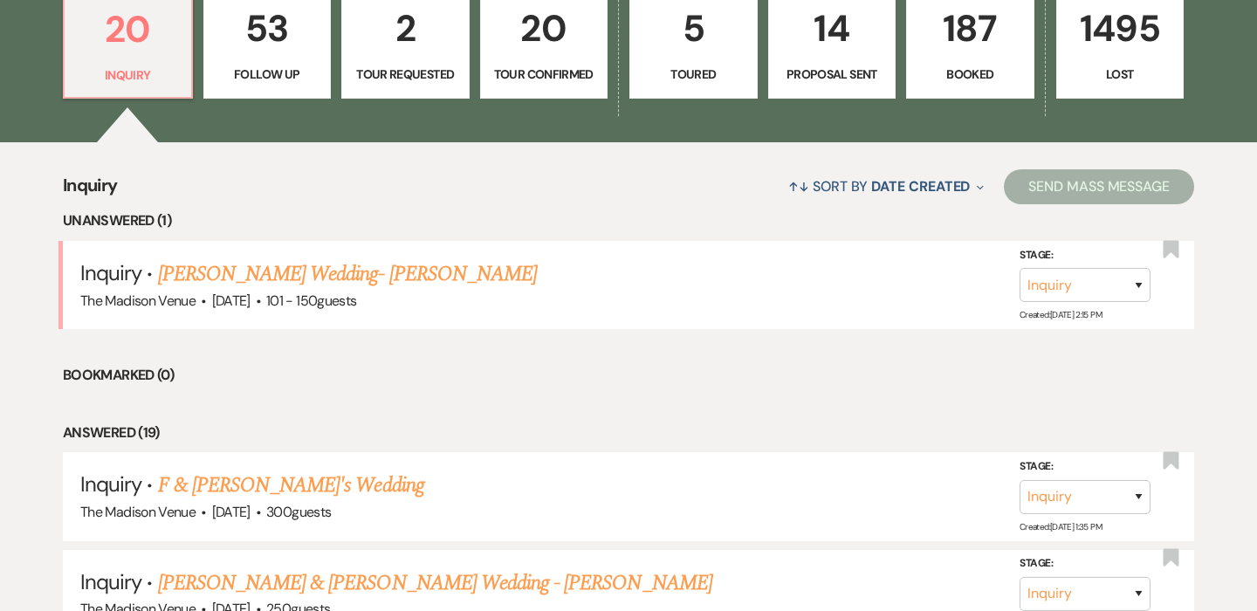
drag, startPoint x: 281, startPoint y: 275, endPoint x: 266, endPoint y: 259, distance: 21.6
click at [281, 274] on link "Josie Cremeans's Wedding- Daryl" at bounding box center [347, 273] width 379 height 31
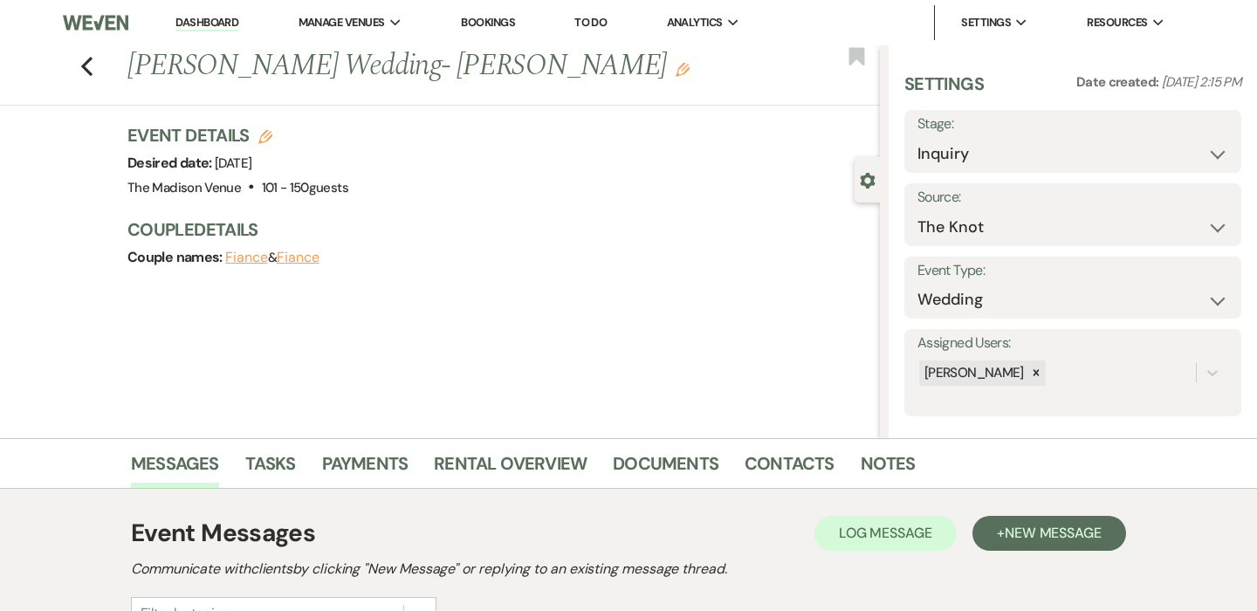
click at [266, 259] on span "Fiance & Fiance" at bounding box center [271, 257] width 93 height 17
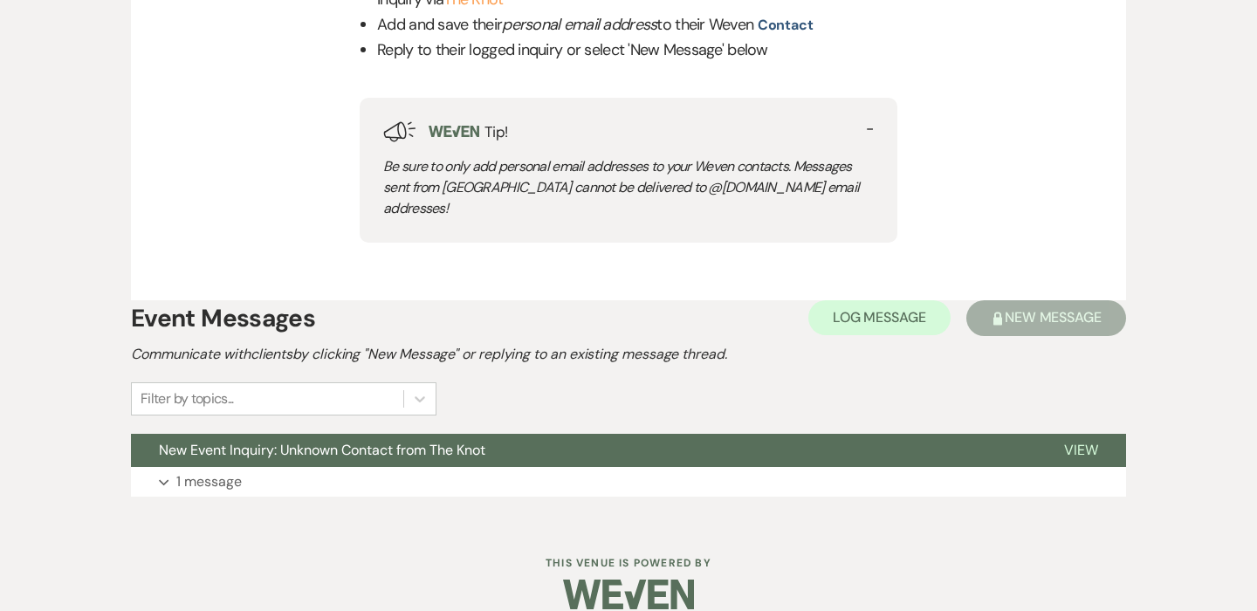
scroll to position [834, 0]
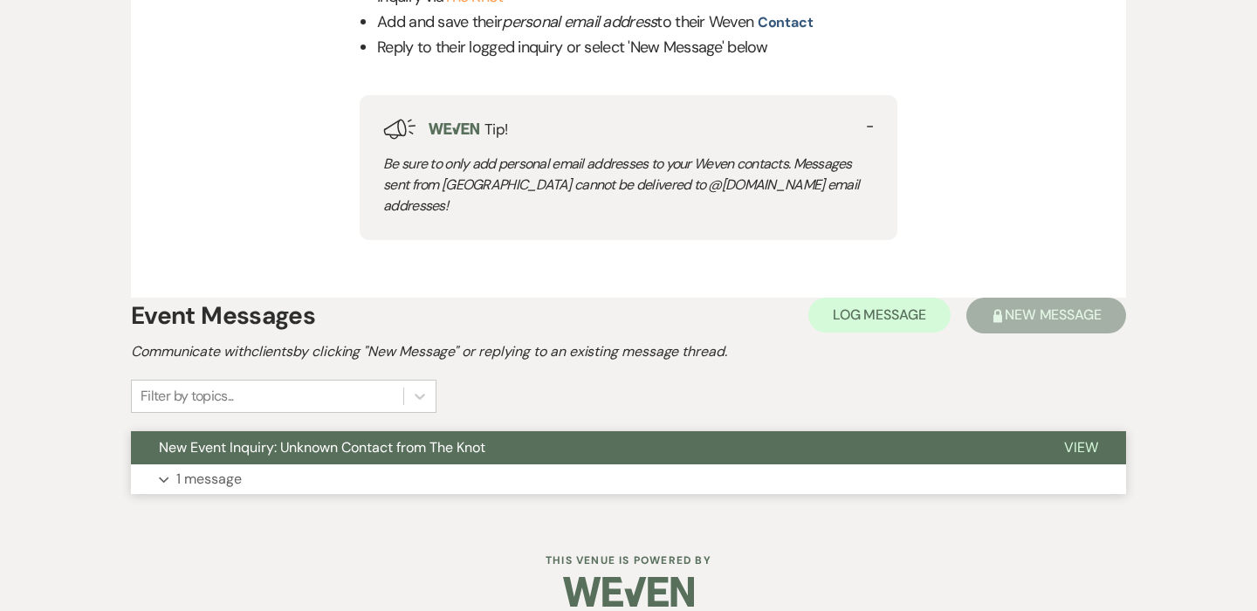
click at [526, 464] on button "Expand 1 message" at bounding box center [628, 479] width 995 height 30
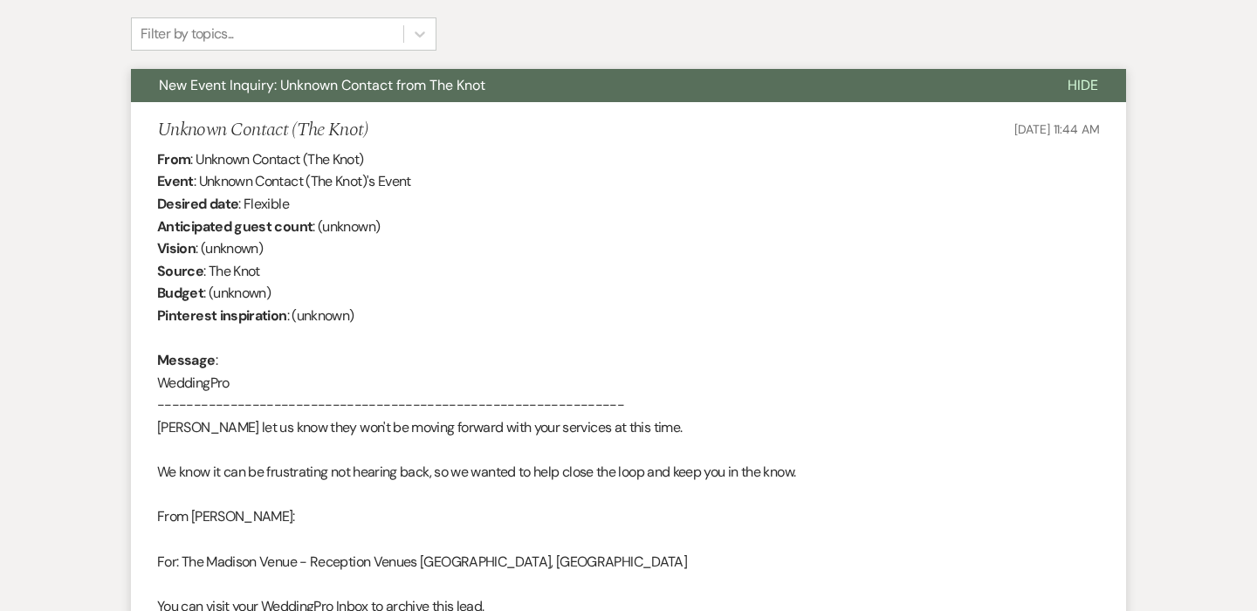
scroll to position [1250, 0]
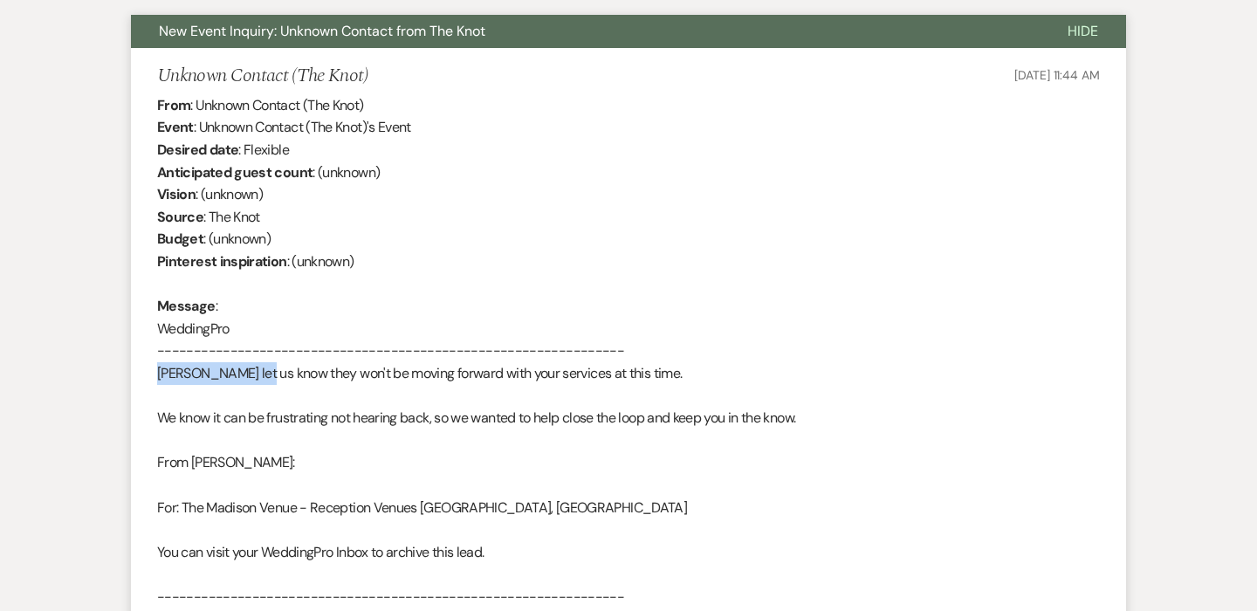
drag, startPoint x: 154, startPoint y: 350, endPoint x: 262, endPoint y: 358, distance: 108.5
click at [262, 358] on li "Unknown Contact (The Knot) [DATE] 11:44 AM From : Unknown Contact (The Knot) Ev…" at bounding box center [628, 382] width 995 height 668
copy div "[PERSON_NAME]"
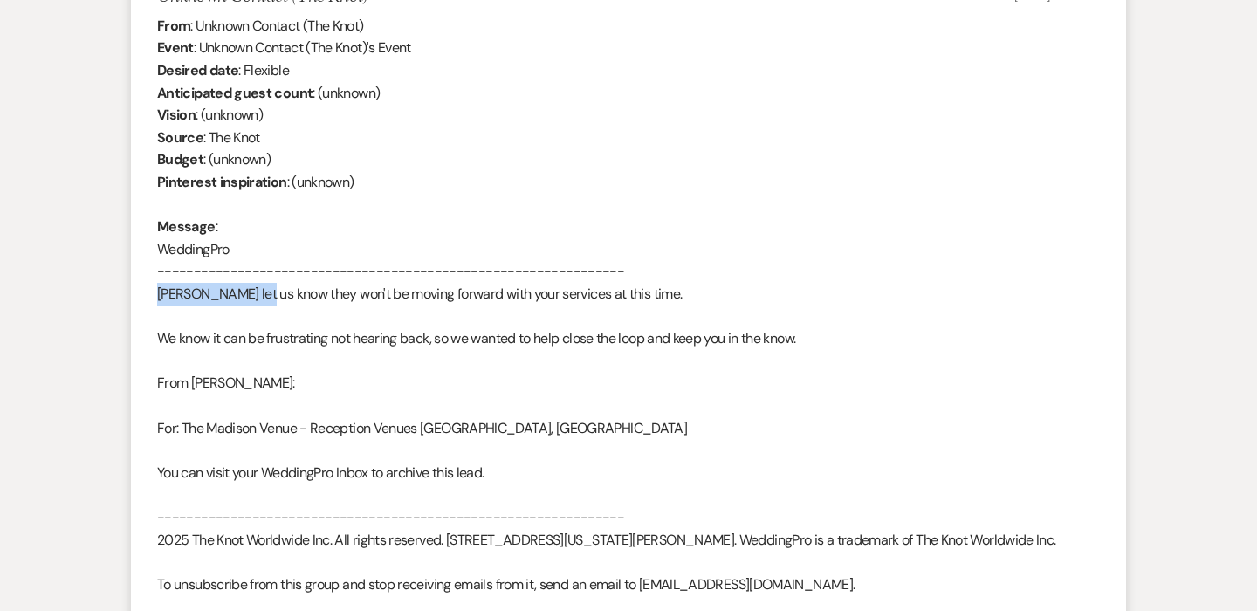
scroll to position [1331, 0]
copy div "[PERSON_NAME]"
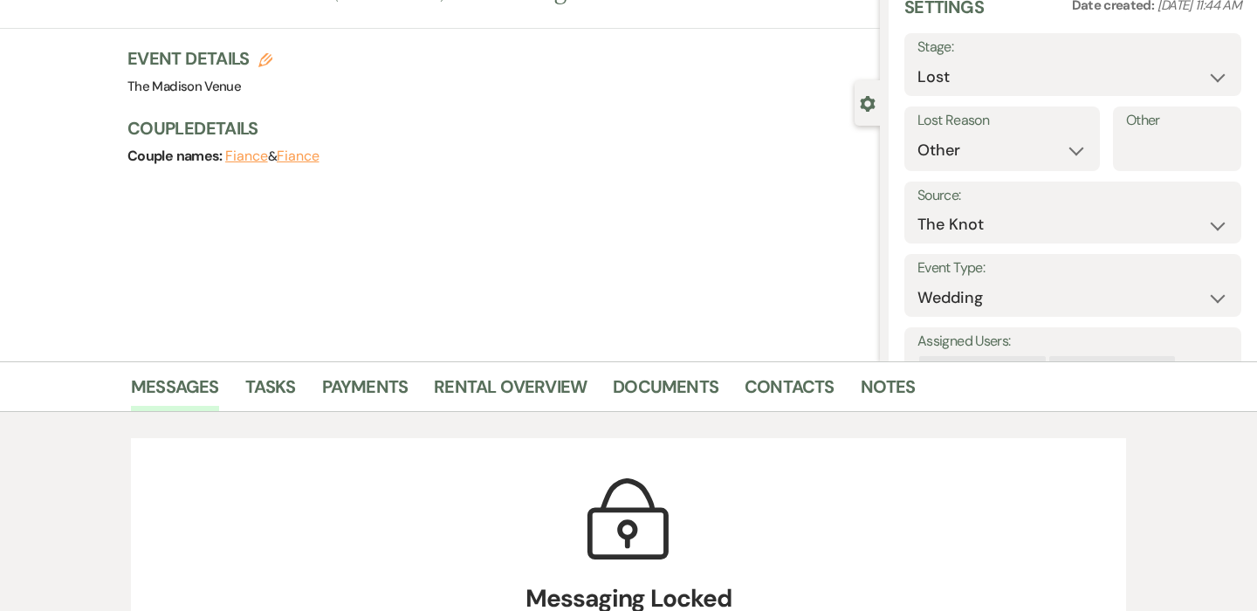
scroll to position [0, 0]
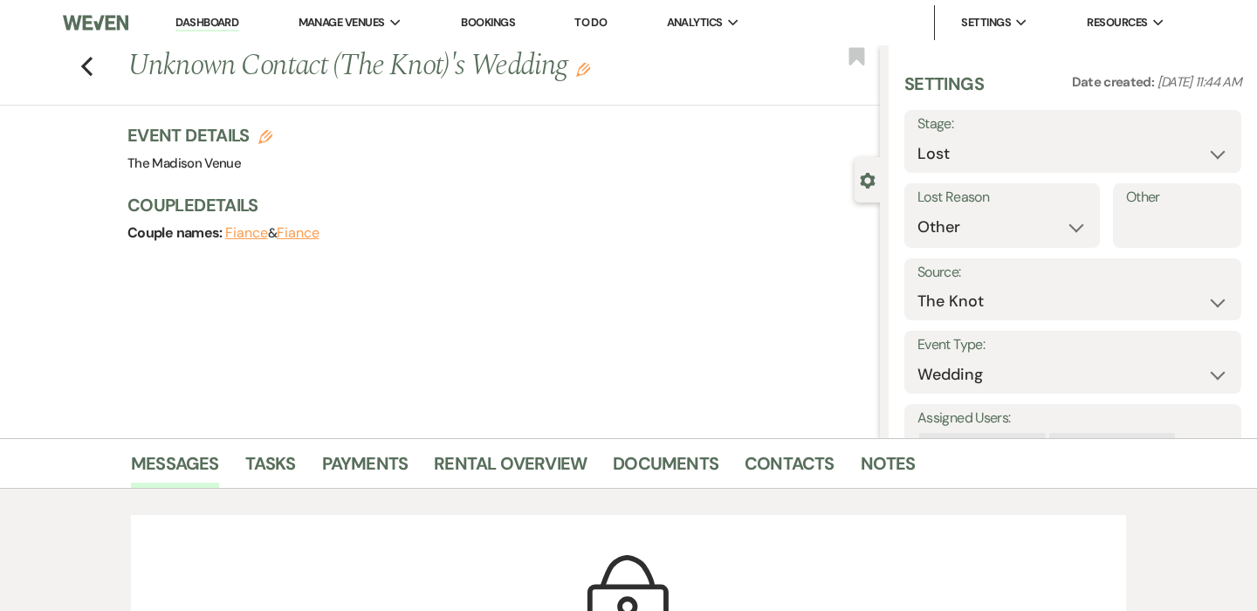
click at [214, 19] on link "Dashboard" at bounding box center [206, 23] width 63 height 17
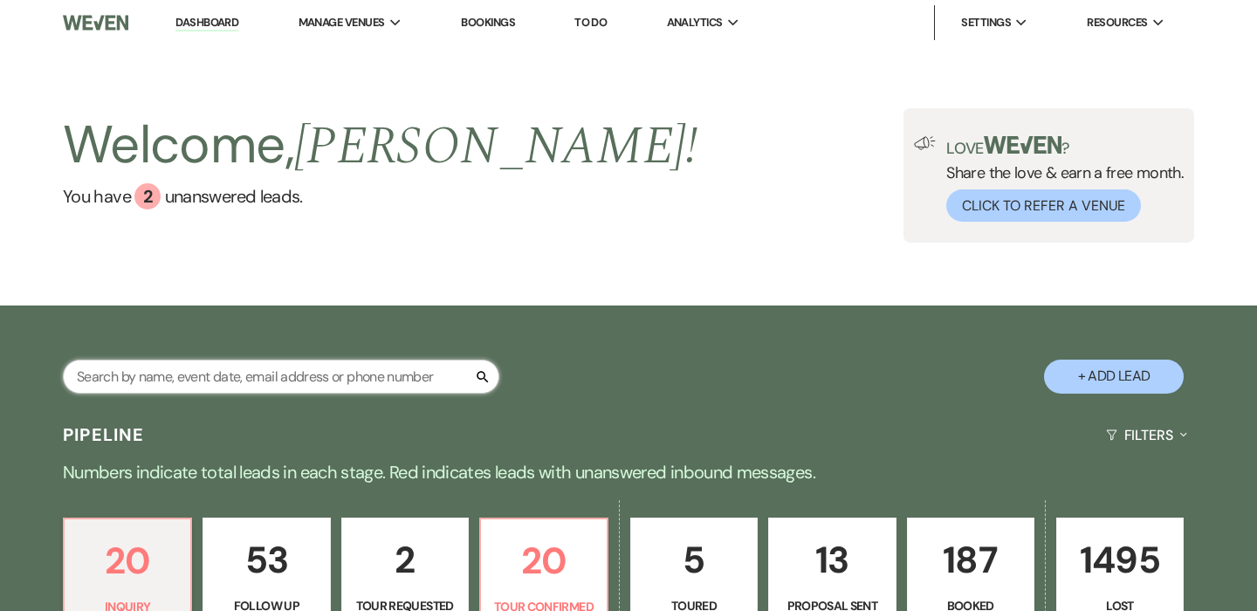
click at [192, 385] on input "text" at bounding box center [281, 377] width 436 height 34
paste input "[PERSON_NAME]"
type input "[PERSON_NAME]"
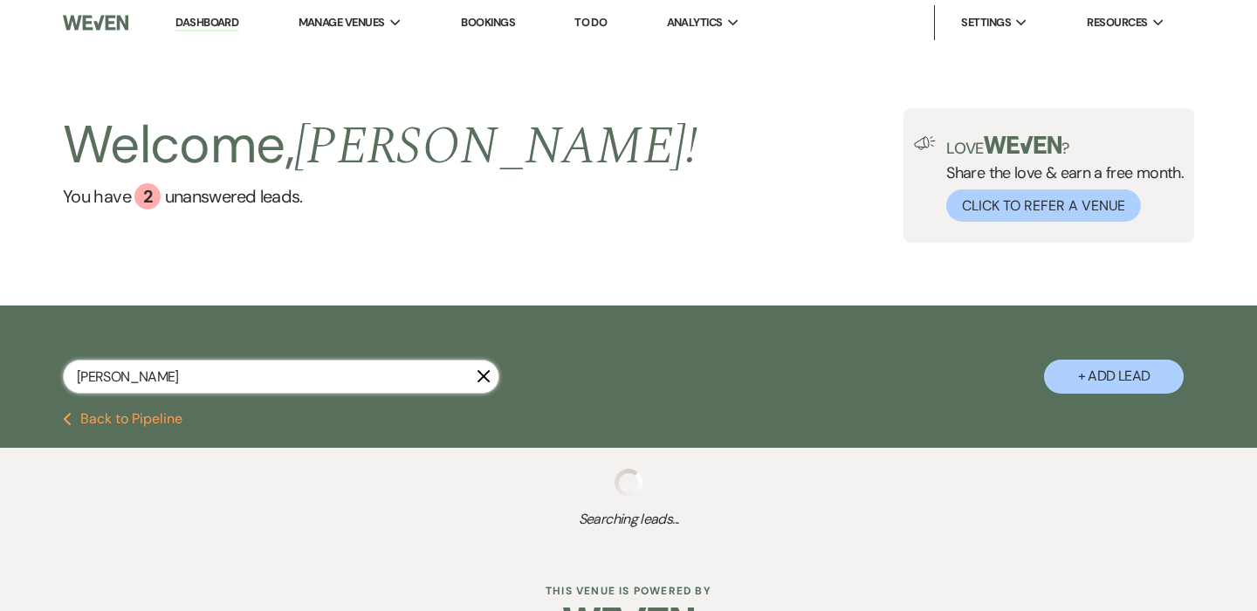
select select "8"
select select "6"
select select "4"
select select "8"
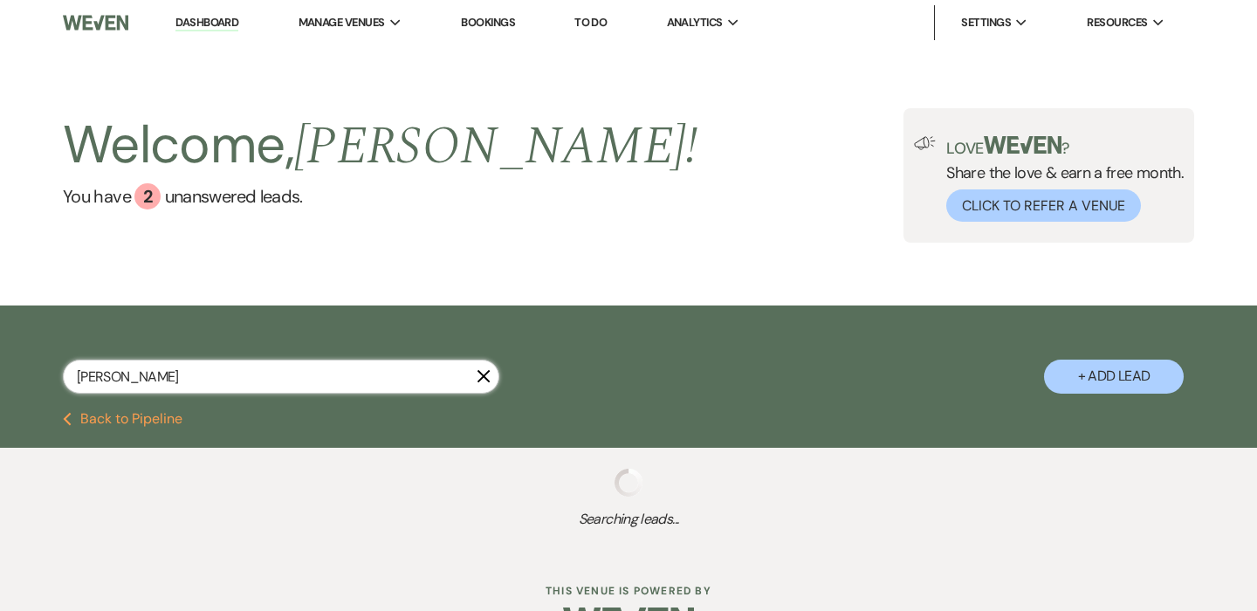
select select "5"
select select "8"
select select "5"
select select "8"
select select "5"
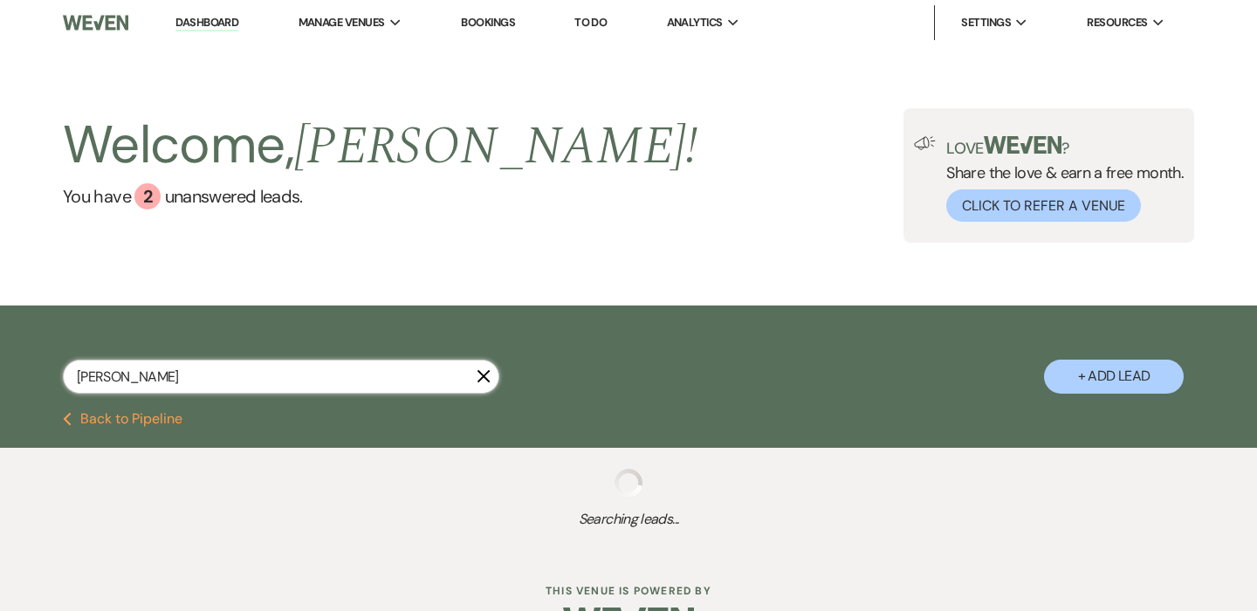
select select "8"
select select "6"
select select "8"
select select "5"
select select "8"
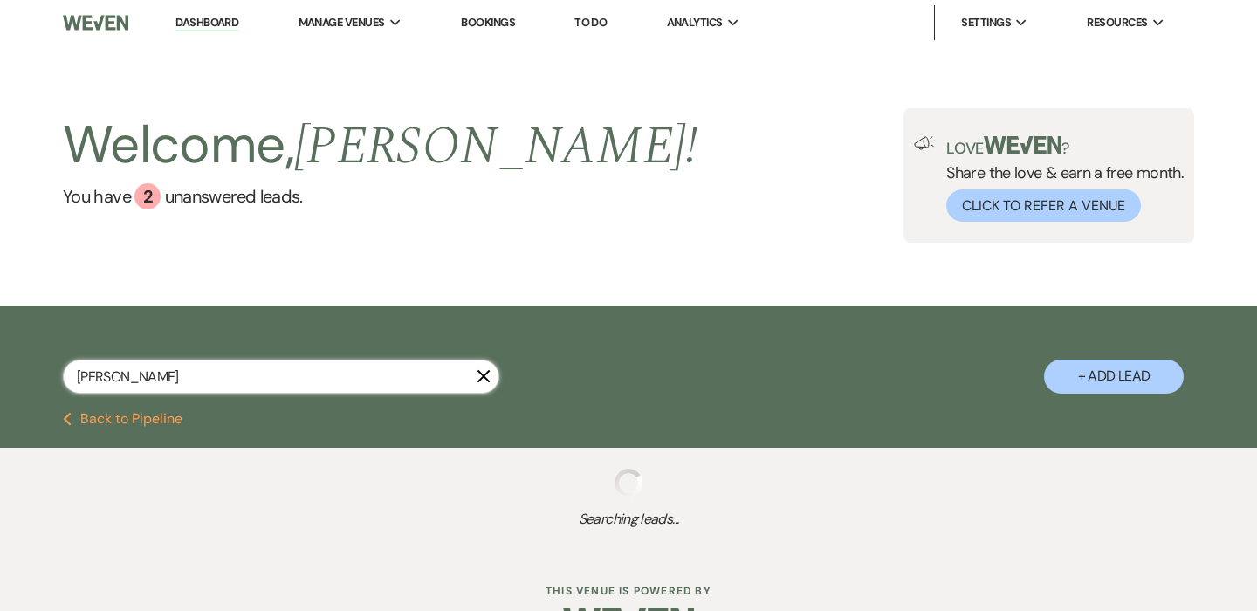
select select "8"
select select "10"
select select "8"
select select "6"
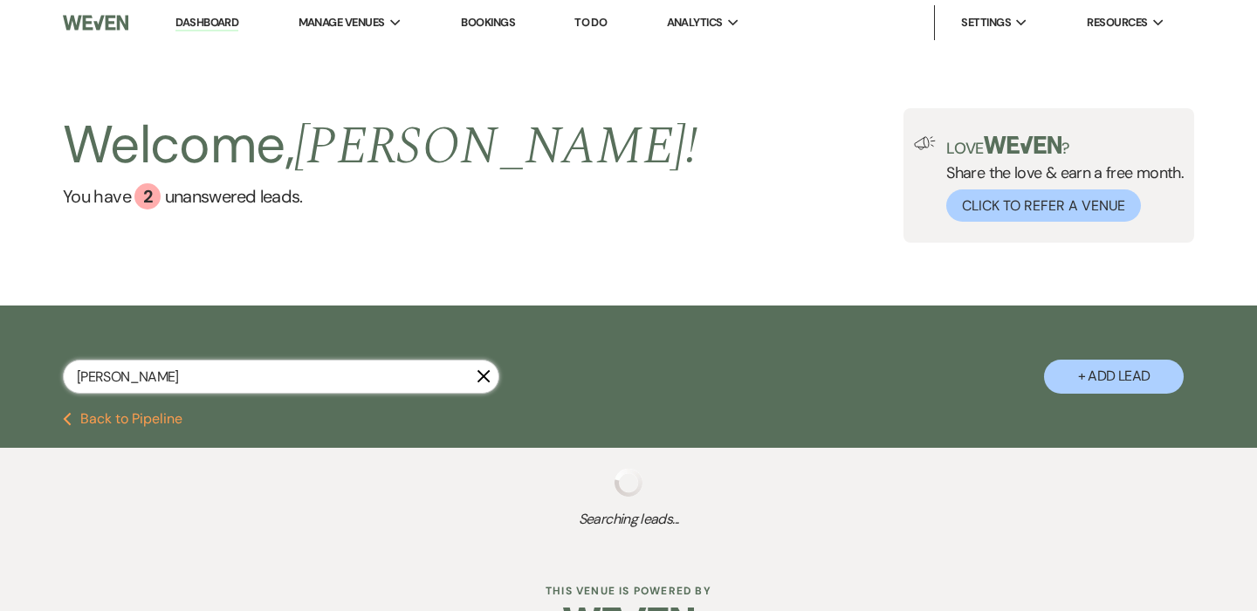
select select "8"
select select "5"
select select "8"
select select "10"
select select "8"
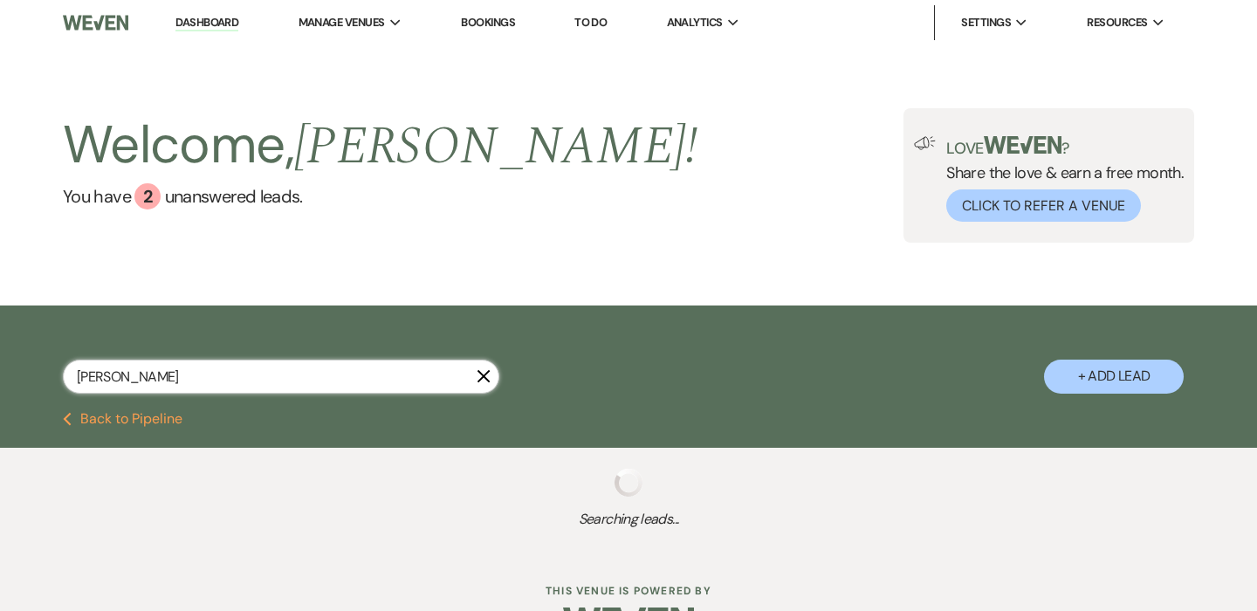
select select "5"
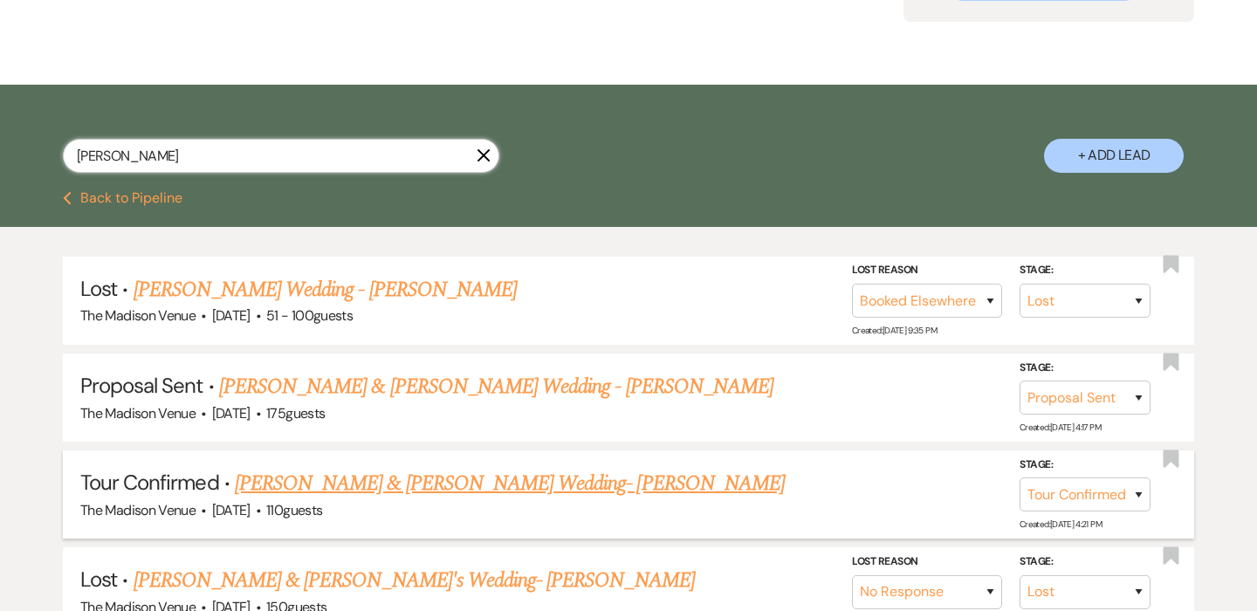
scroll to position [105, 0]
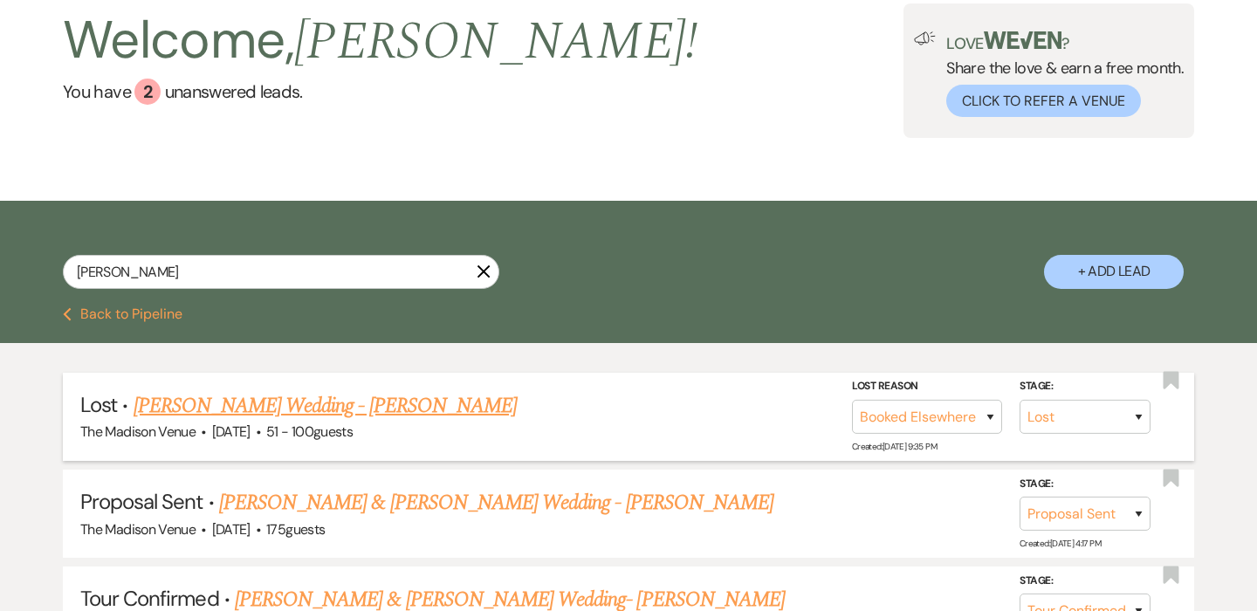
click at [322, 418] on link "[PERSON_NAME] Wedding - [PERSON_NAME]" at bounding box center [325, 405] width 383 height 31
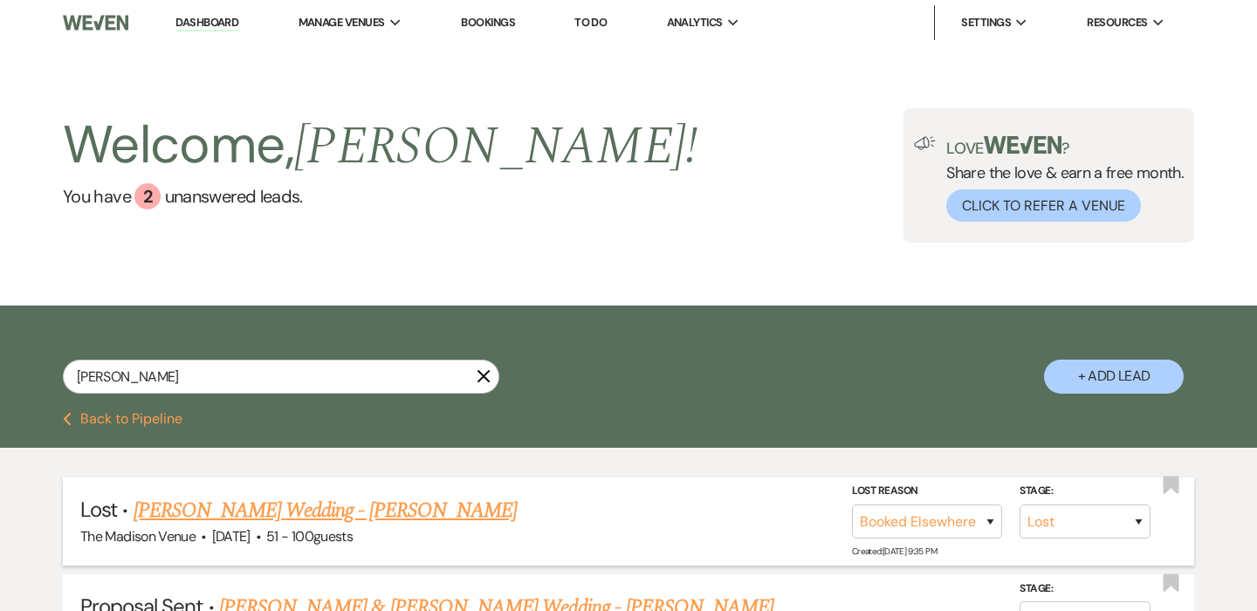
select select "8"
select select "6"
select select "2"
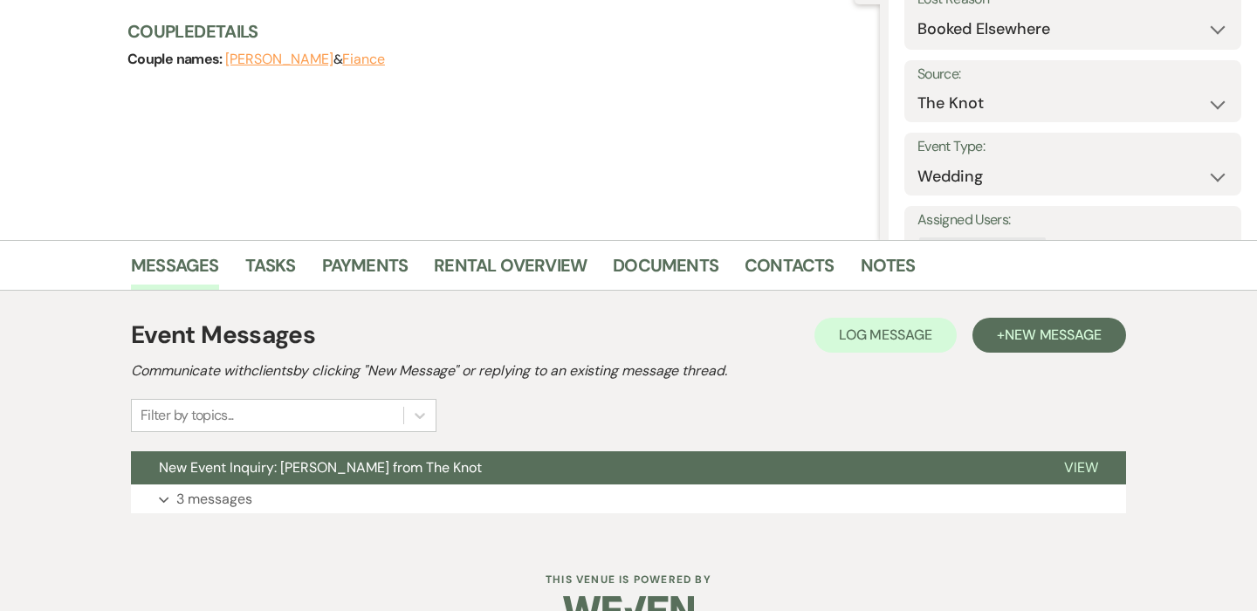
scroll to position [239, 0]
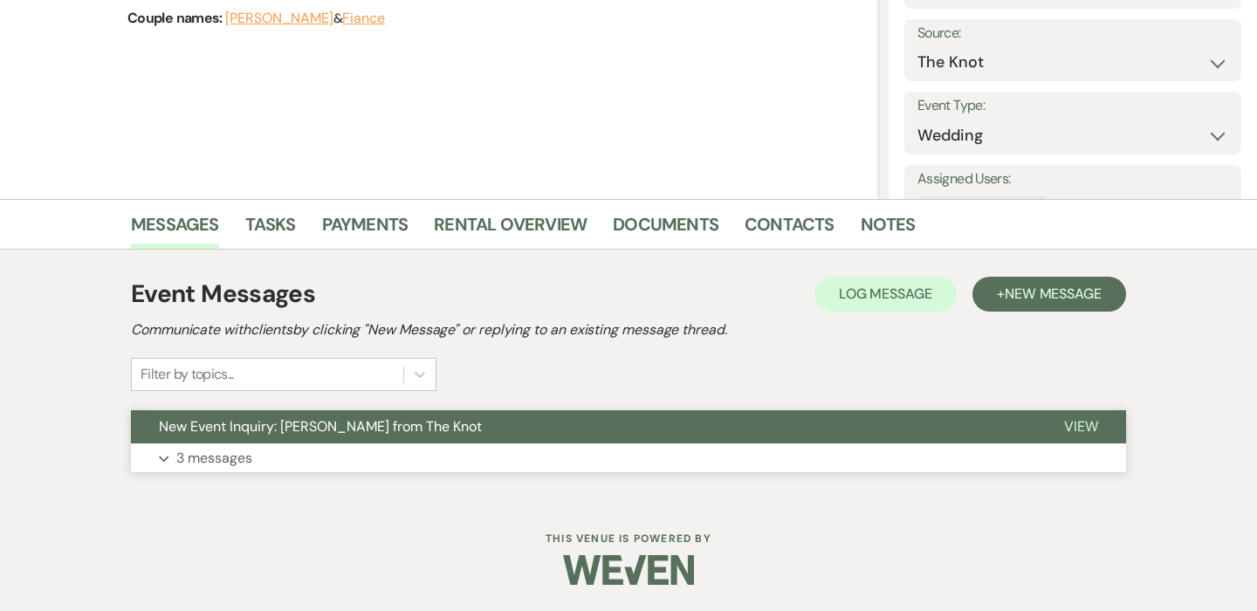
click at [292, 460] on button "Expand 3 messages" at bounding box center [628, 458] width 995 height 30
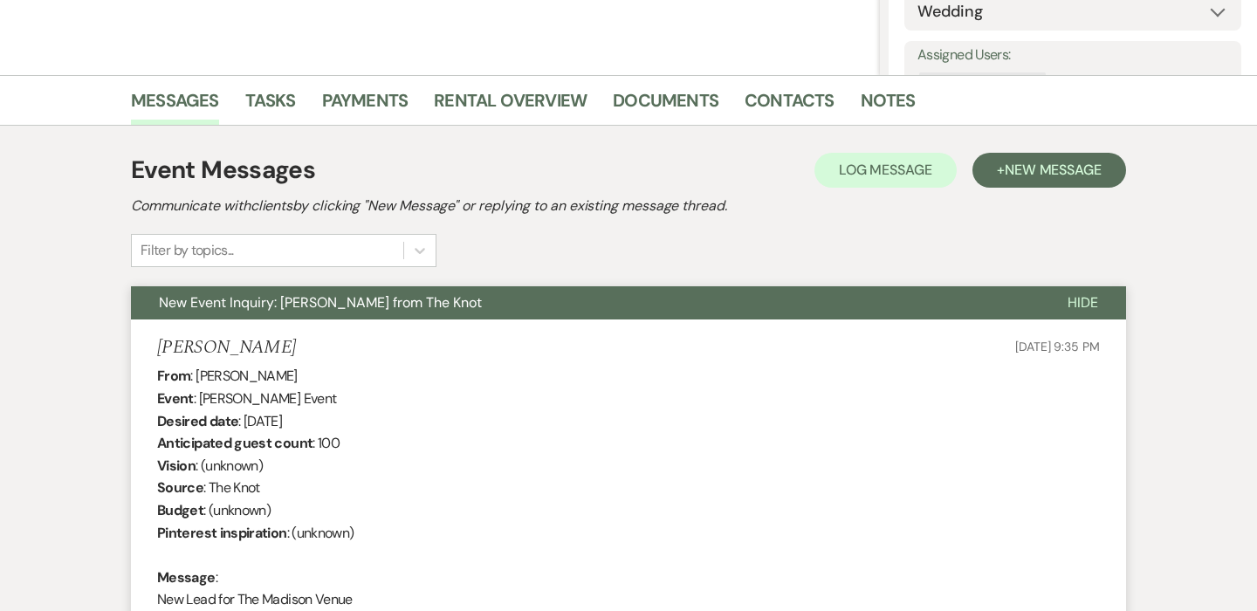
scroll to position [0, 0]
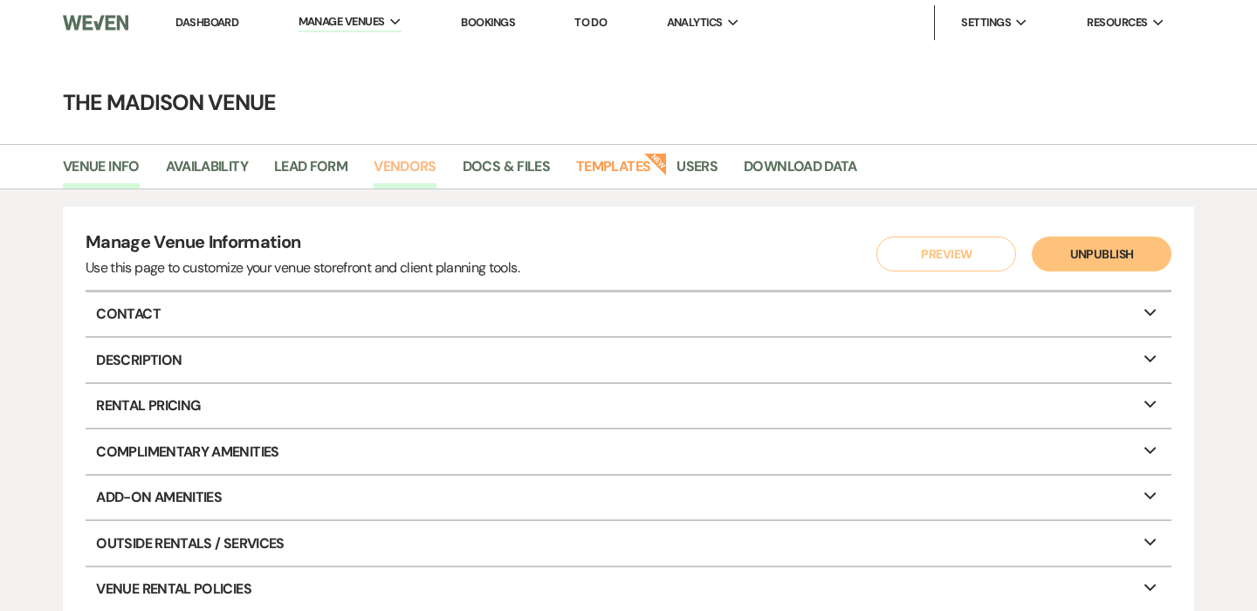
click at [426, 162] on link "Vendors" at bounding box center [405, 171] width 63 height 33
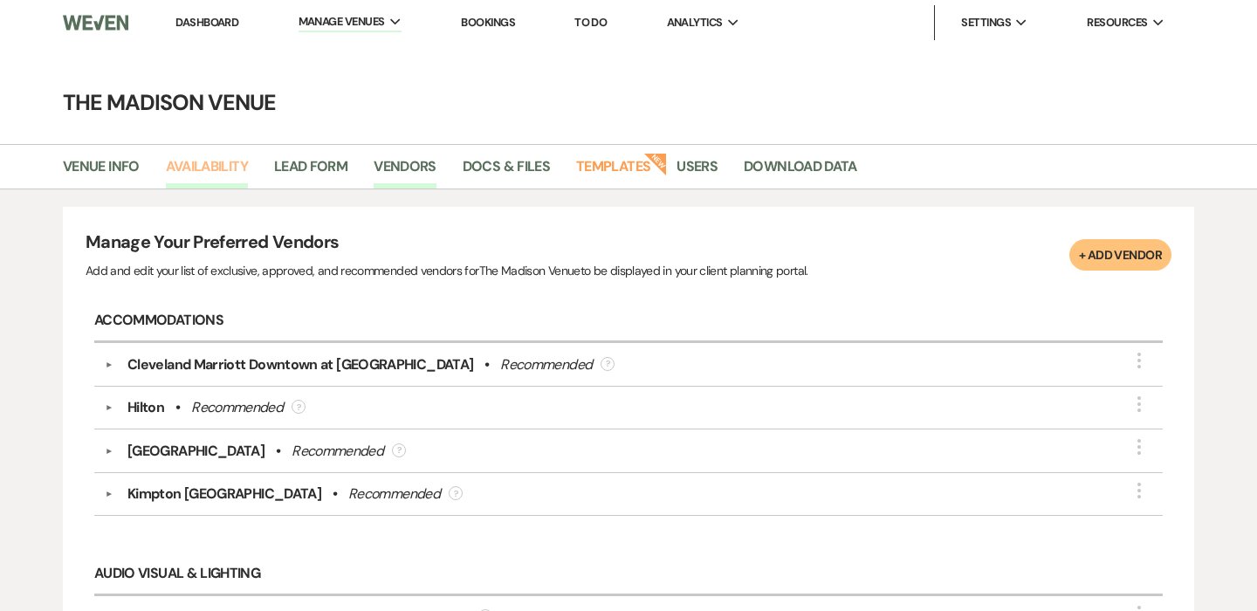
click at [209, 171] on link "Availability" at bounding box center [207, 171] width 82 height 33
select select "3"
select select "2026"
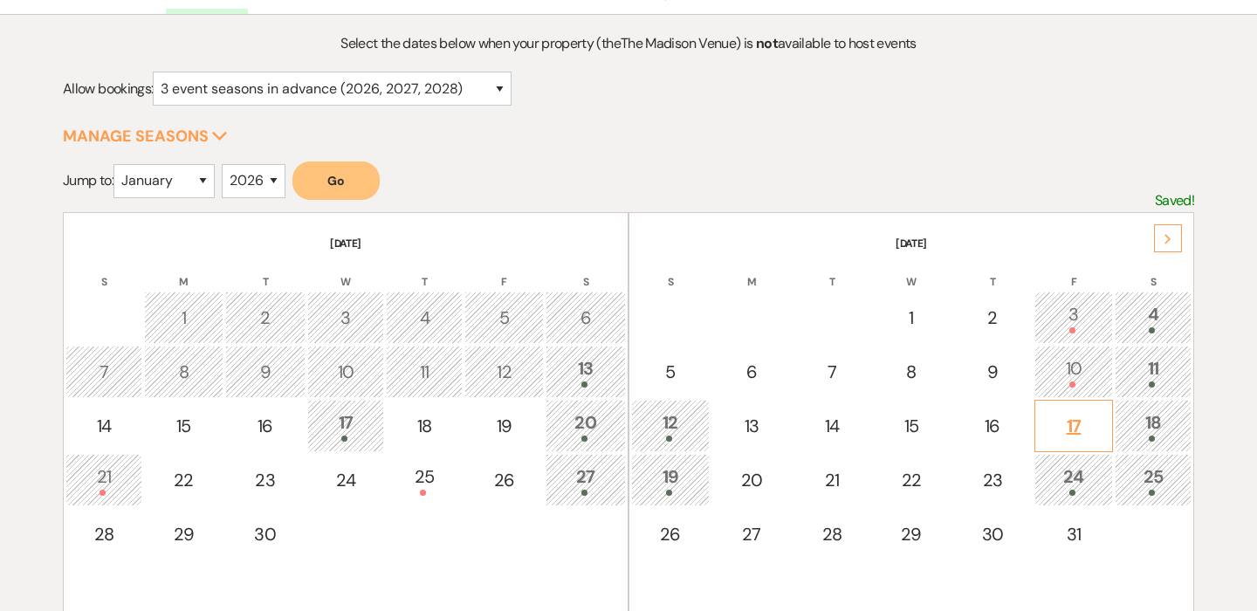
scroll to position [231, 0]
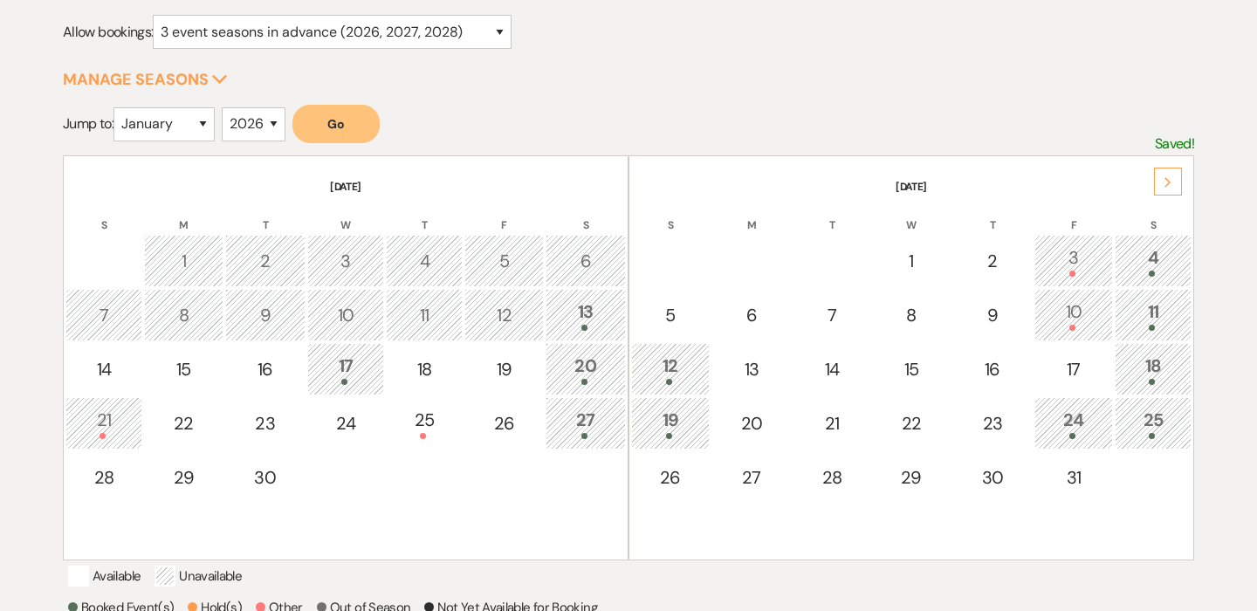
click at [1134, 365] on div "18" at bounding box center [1153, 369] width 58 height 32
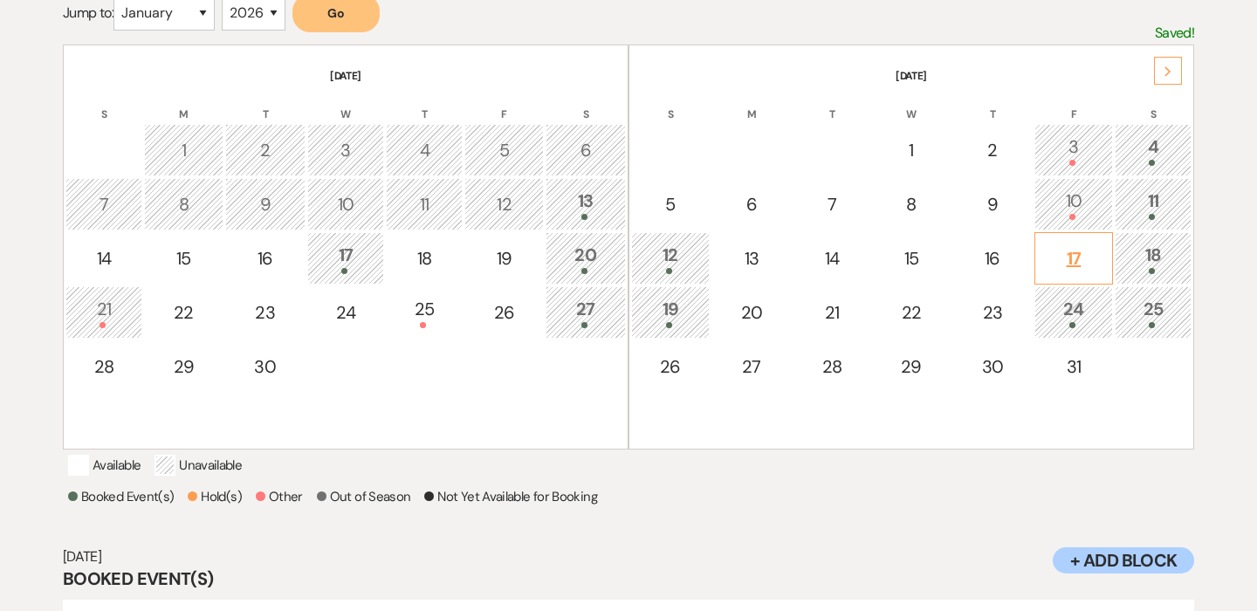
scroll to position [341, 0]
click at [549, 271] on td "20" at bounding box center [586, 259] width 80 height 52
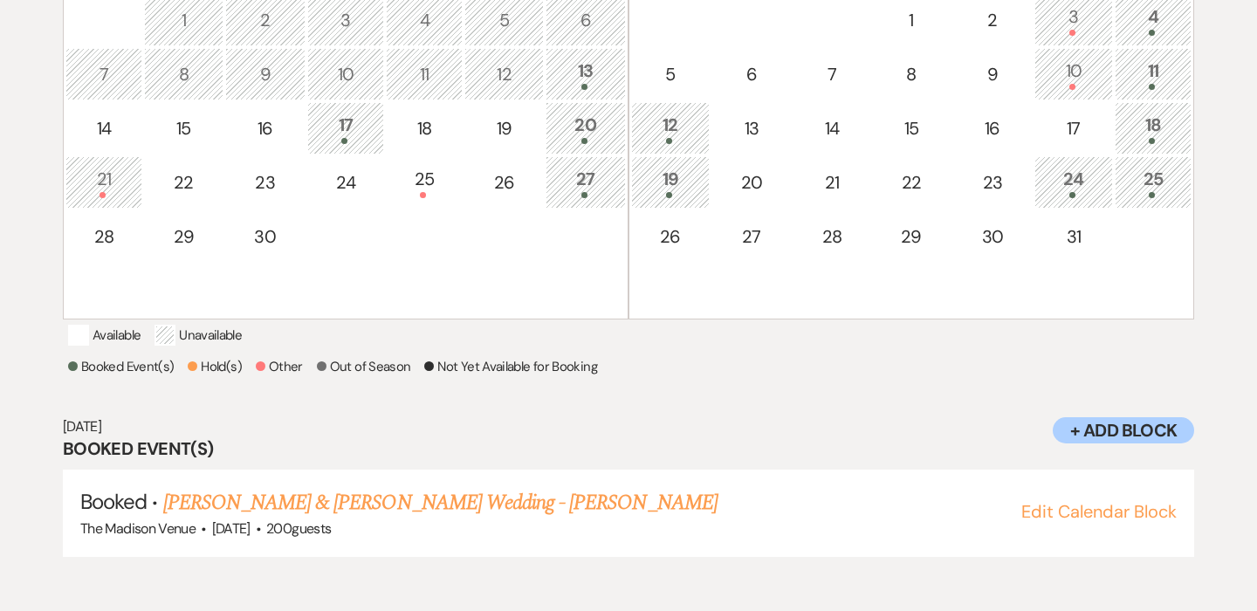
scroll to position [474, 0]
click at [588, 177] on div "27" at bounding box center [585, 180] width 61 height 32
